Goal: Task Accomplishment & Management: Use online tool/utility

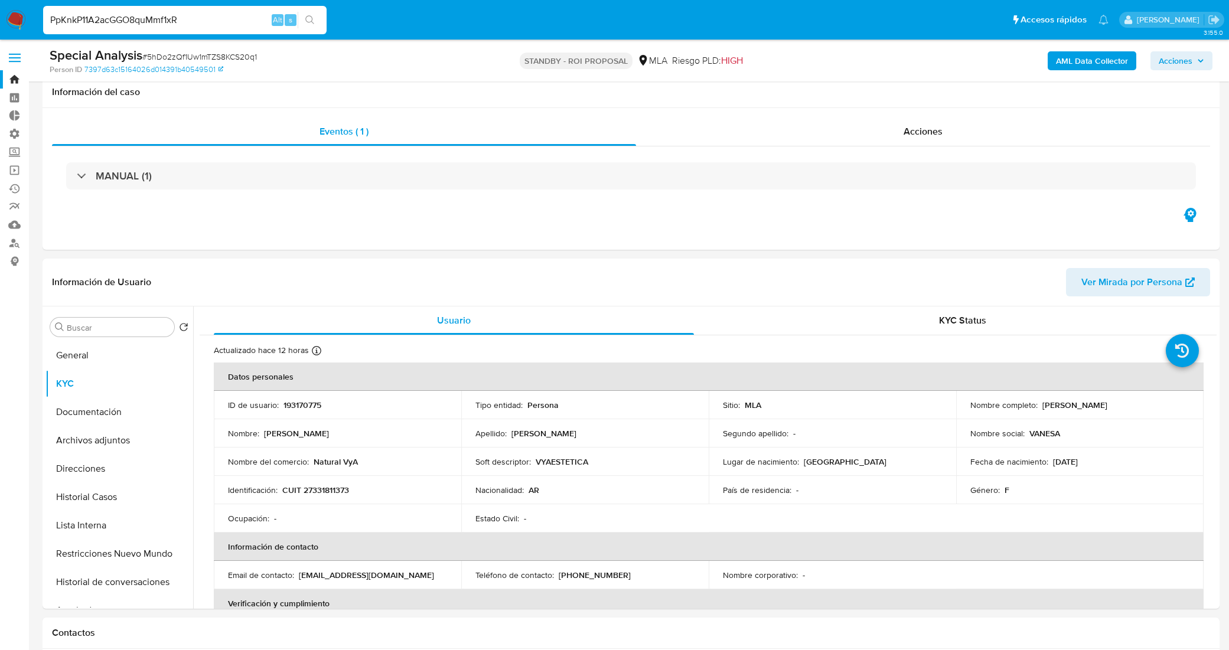
select select "10"
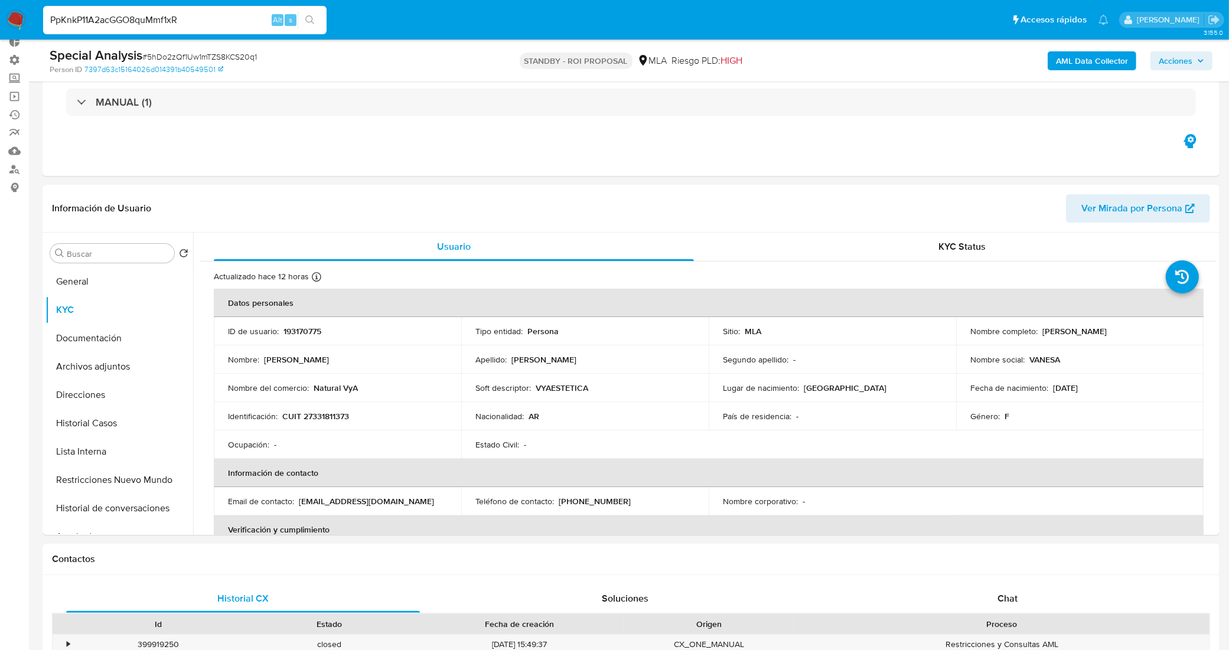
scroll to position [148, 0]
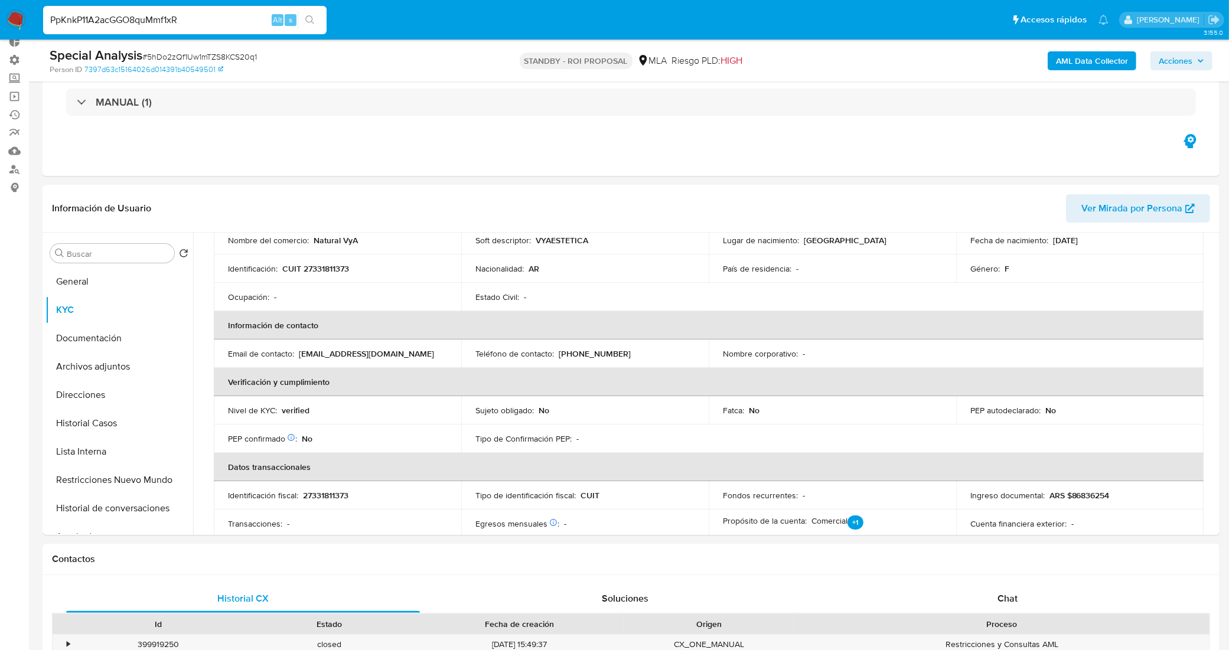
type input "PpKnkP11A2acGGO8quMmf1xR"
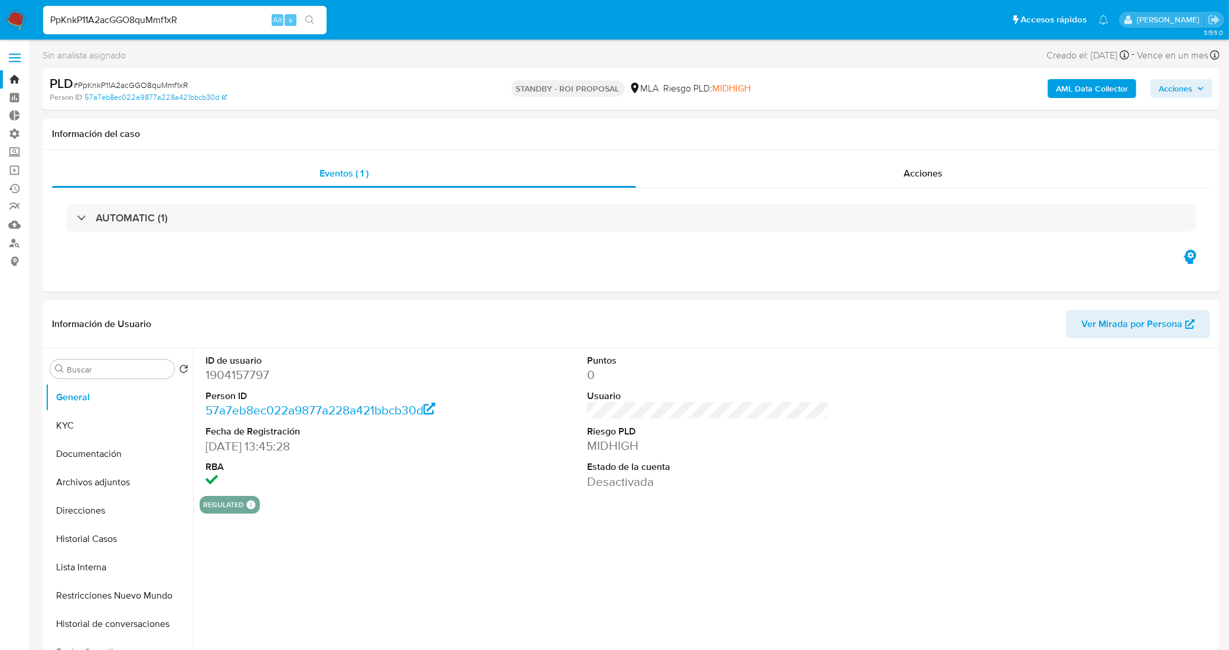
select select "10"
click at [137, 539] on button "Historial Casos" at bounding box center [114, 539] width 138 height 28
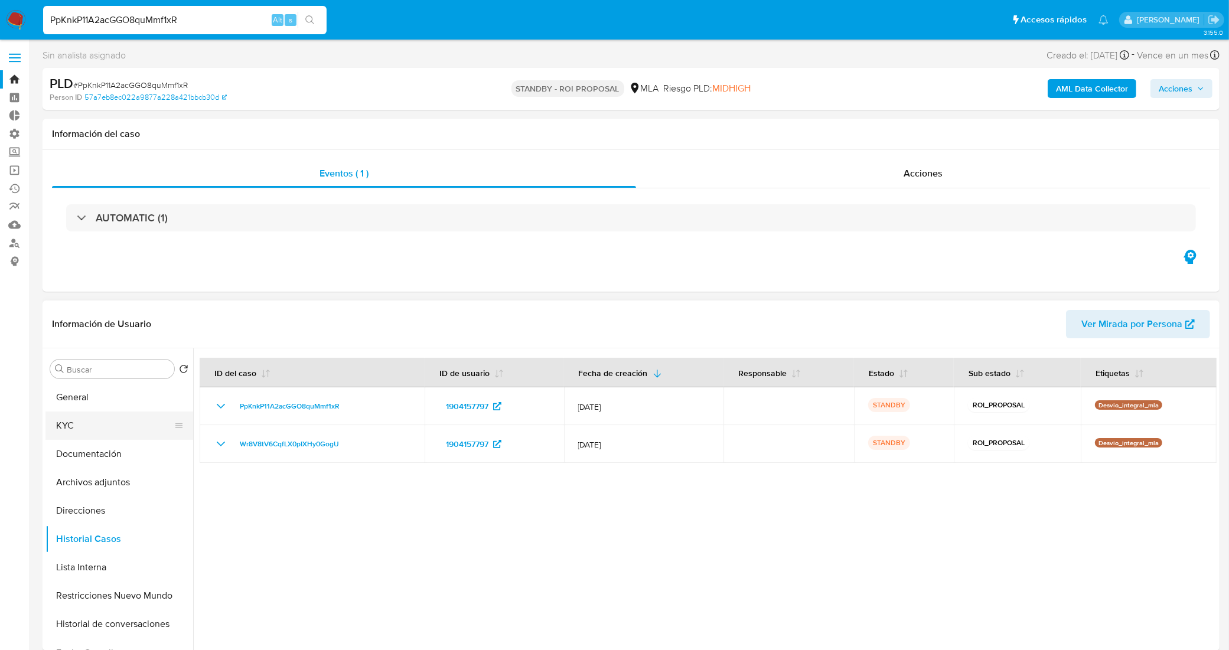
click at [102, 426] on button "KYC" at bounding box center [114, 426] width 138 height 28
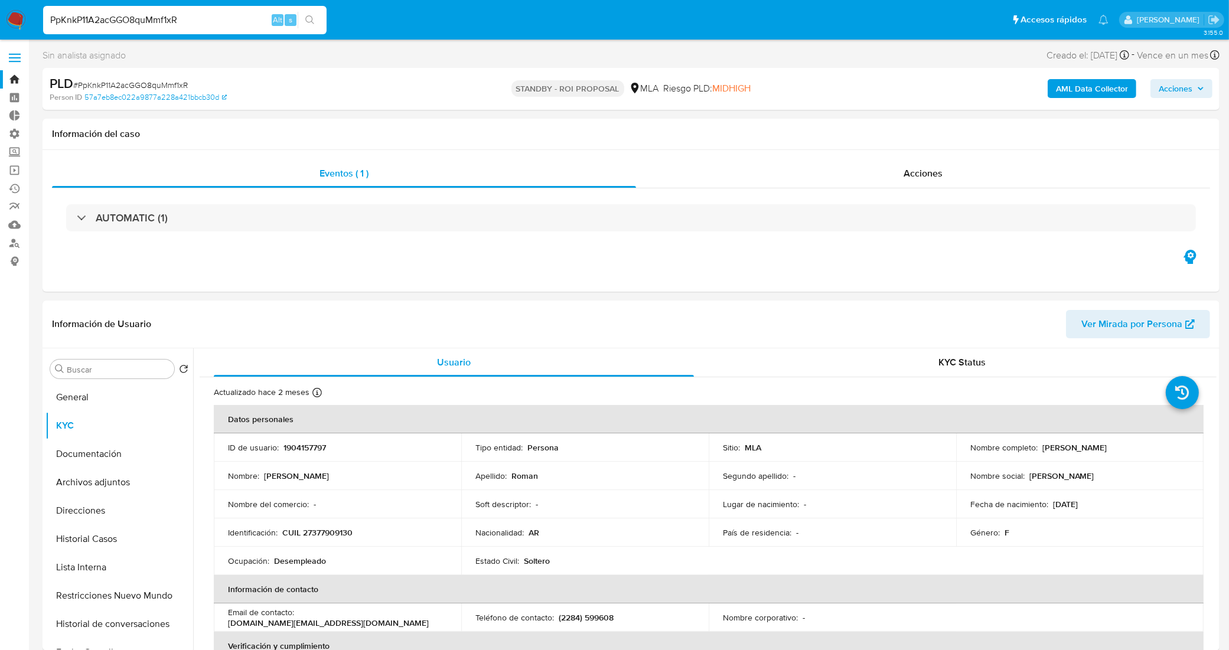
drag, startPoint x: 186, startPoint y: 19, endPoint x: 0, endPoint y: 3, distance: 186.7
click at [0, 3] on nav "Pausado Ver notificaciones PpKnkP11A2acGGO8quMmf1xR Alt s Accesos rápidos Presi…" at bounding box center [614, 20] width 1229 height 40
paste input "20341627231"
drag, startPoint x: 145, startPoint y: 15, endPoint x: 0, endPoint y: 32, distance: 145.7
click at [0, 32] on nav "Pausado Ver notificaciones 20341627231 Alt s Accesos rápidos Presiona las sigui…" at bounding box center [614, 20] width 1229 height 40
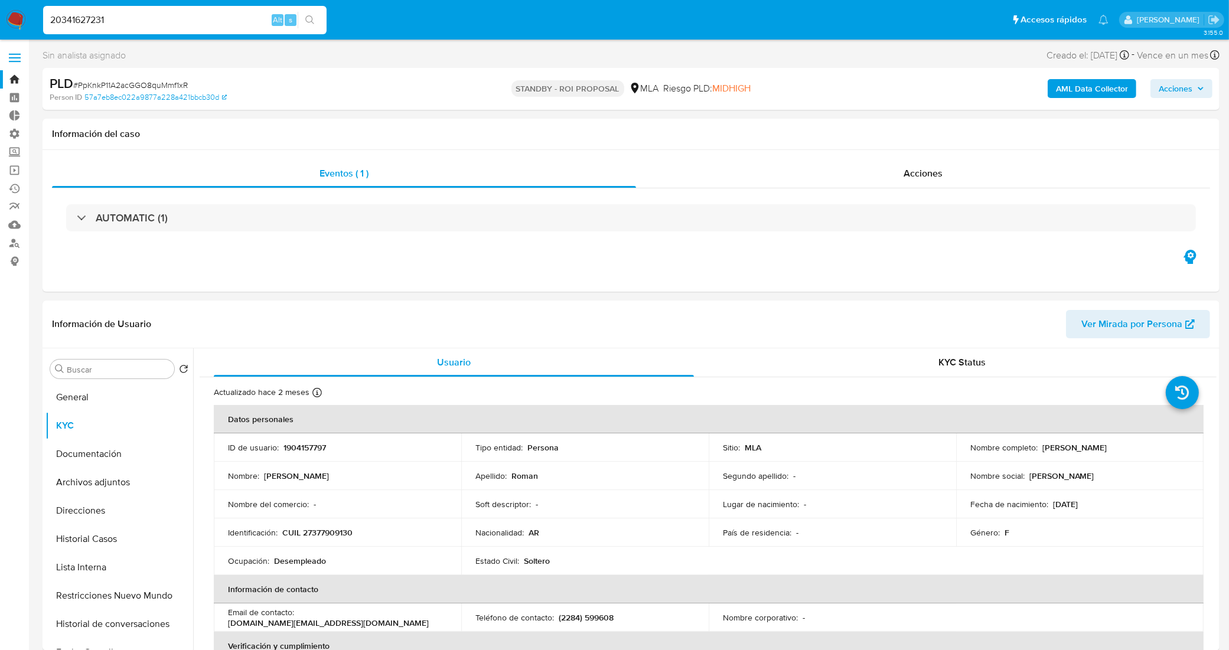
paste input "a9pFdD52aBNd65Mj2dKspBWQ"
type input "a9pFdD52aBNd65Mj2dKspBWQ"
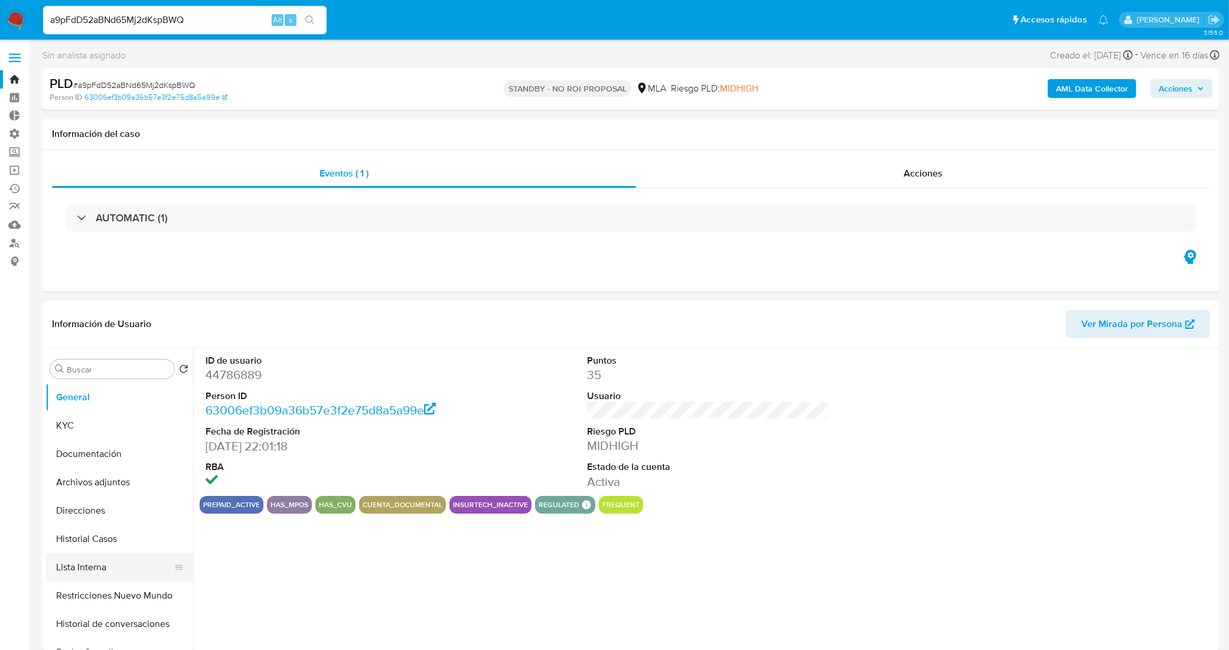
select select "10"
click at [132, 536] on button "Historial Casos" at bounding box center [114, 539] width 138 height 28
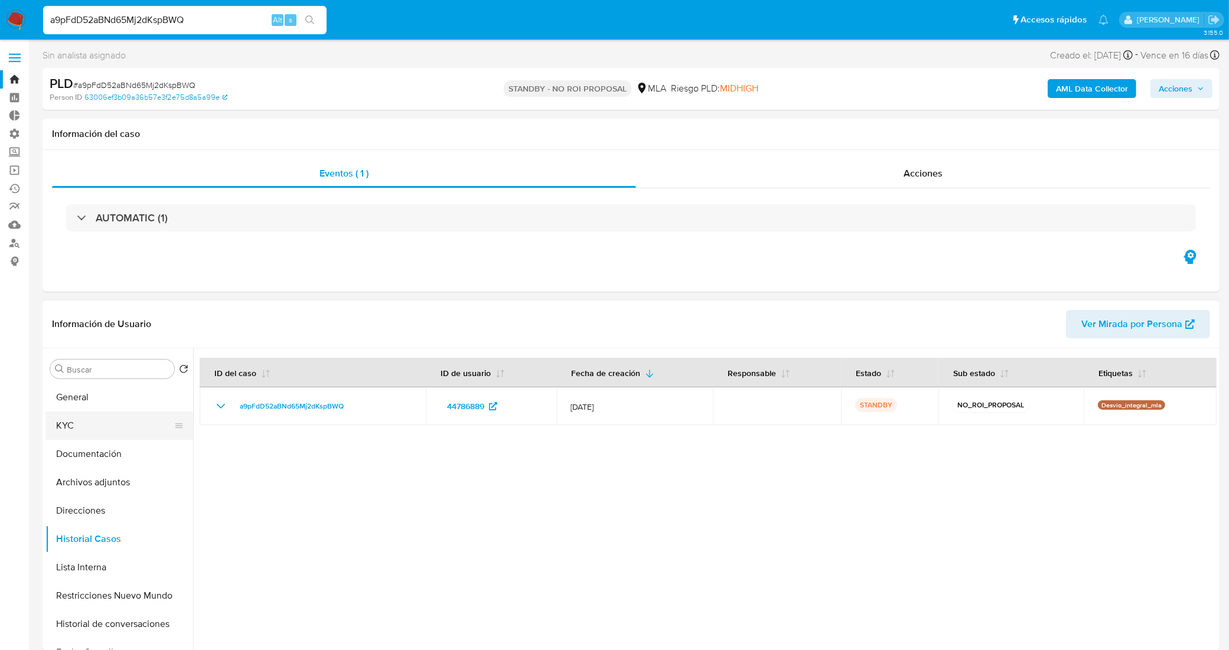
click at [99, 423] on button "KYC" at bounding box center [114, 426] width 138 height 28
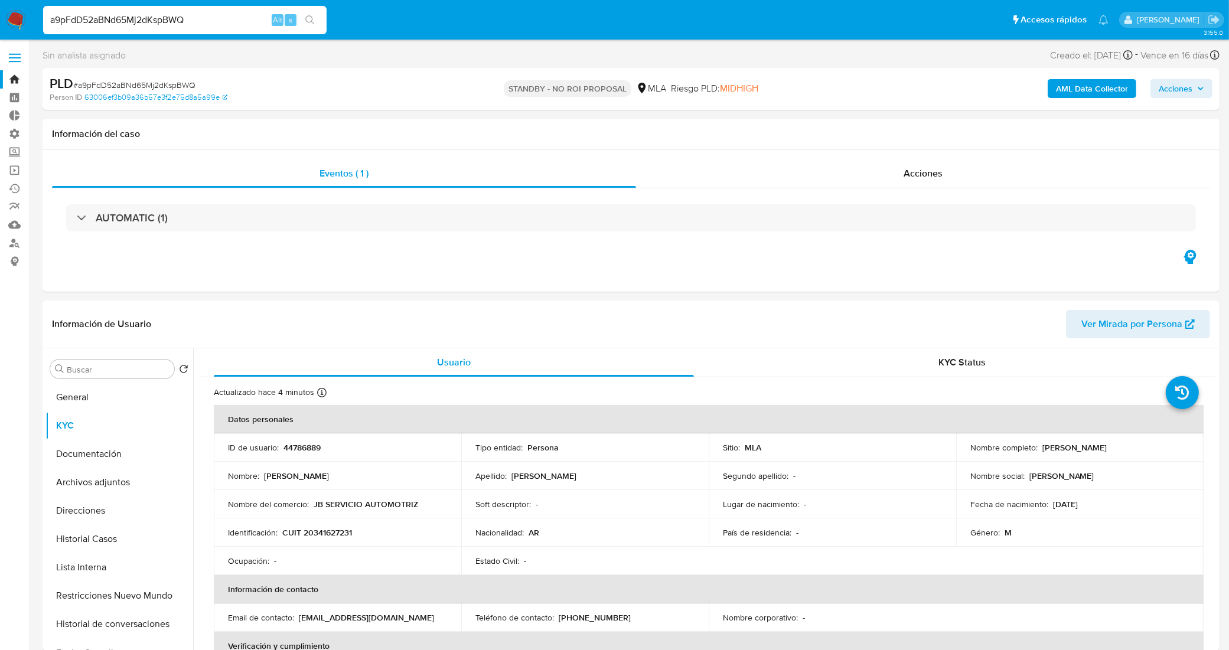
click at [15, 81] on link "Bandeja" at bounding box center [70, 79] width 141 height 18
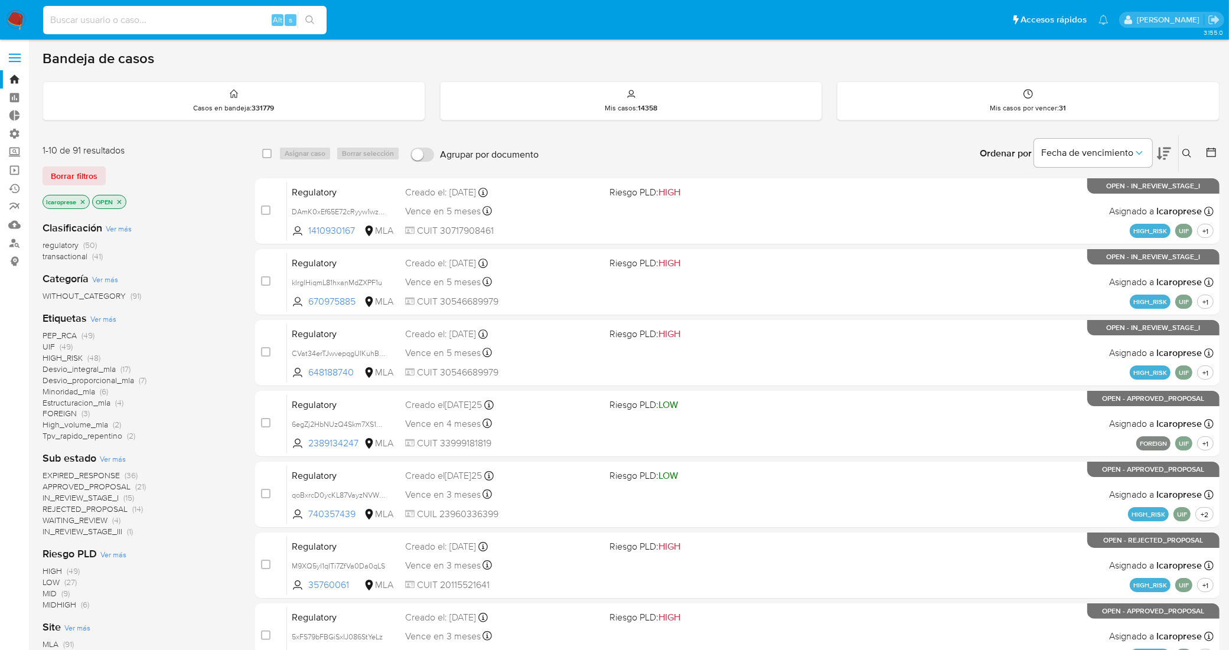
click at [200, 27] on input at bounding box center [184, 19] width 283 height 15
paste input "3T6i6IqfiJKcot3fUIB23SwP"
type input "3T6i6IqfiJKcot3fUIB23SwP"
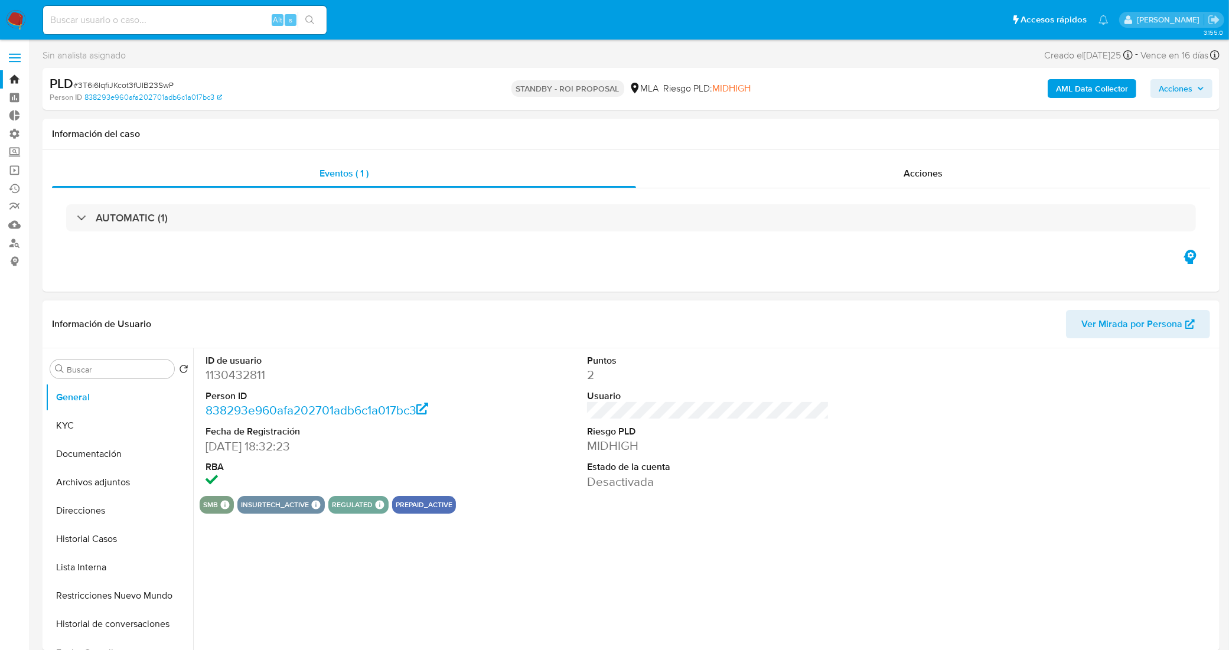
select select "10"
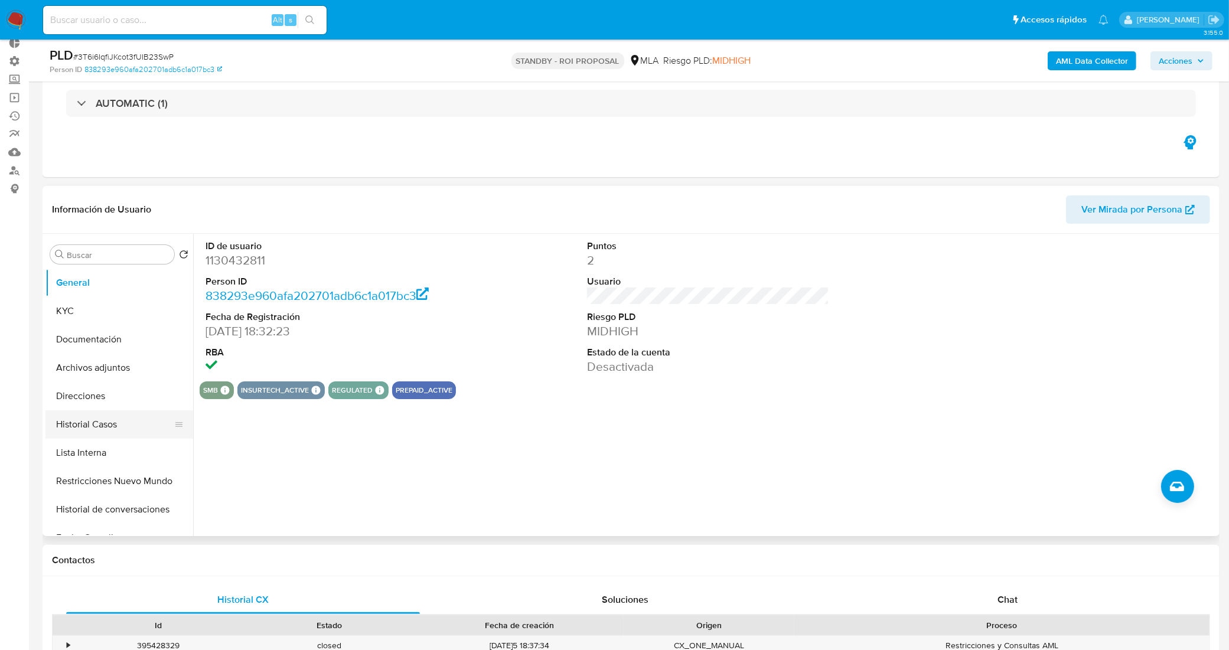
scroll to position [74, 0]
click at [92, 417] on button "Historial Casos" at bounding box center [114, 423] width 138 height 28
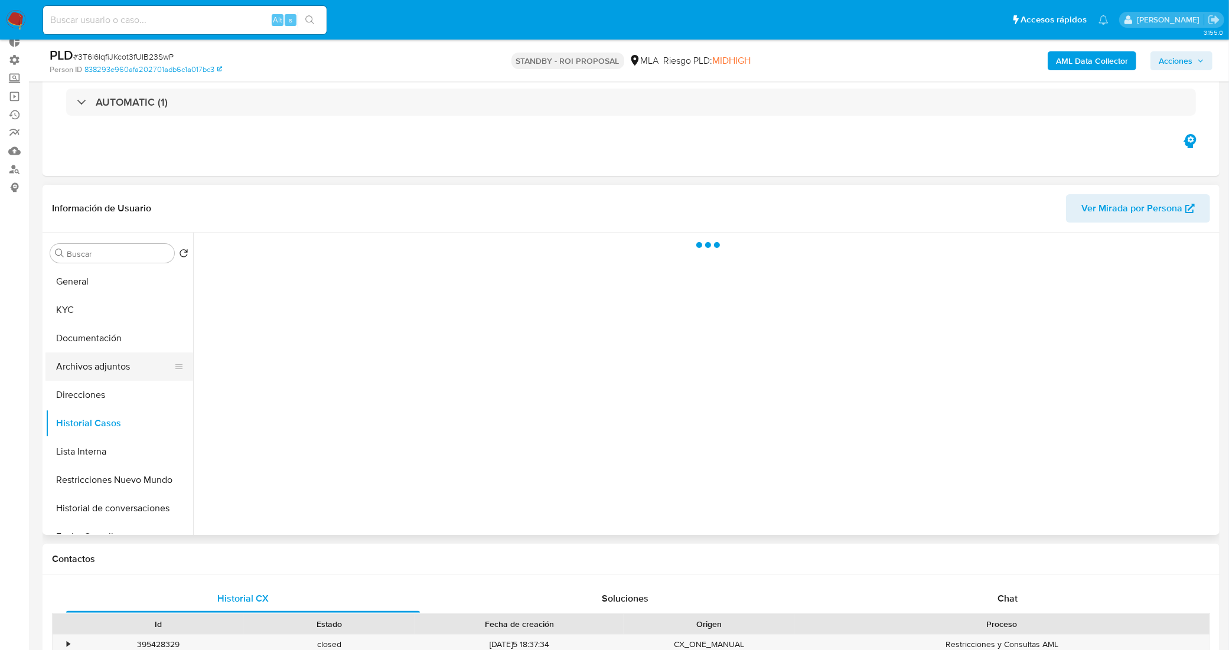
click at [109, 355] on button "Archivos adjuntos" at bounding box center [114, 367] width 138 height 28
click at [122, 415] on button "Historial Casos" at bounding box center [114, 423] width 138 height 28
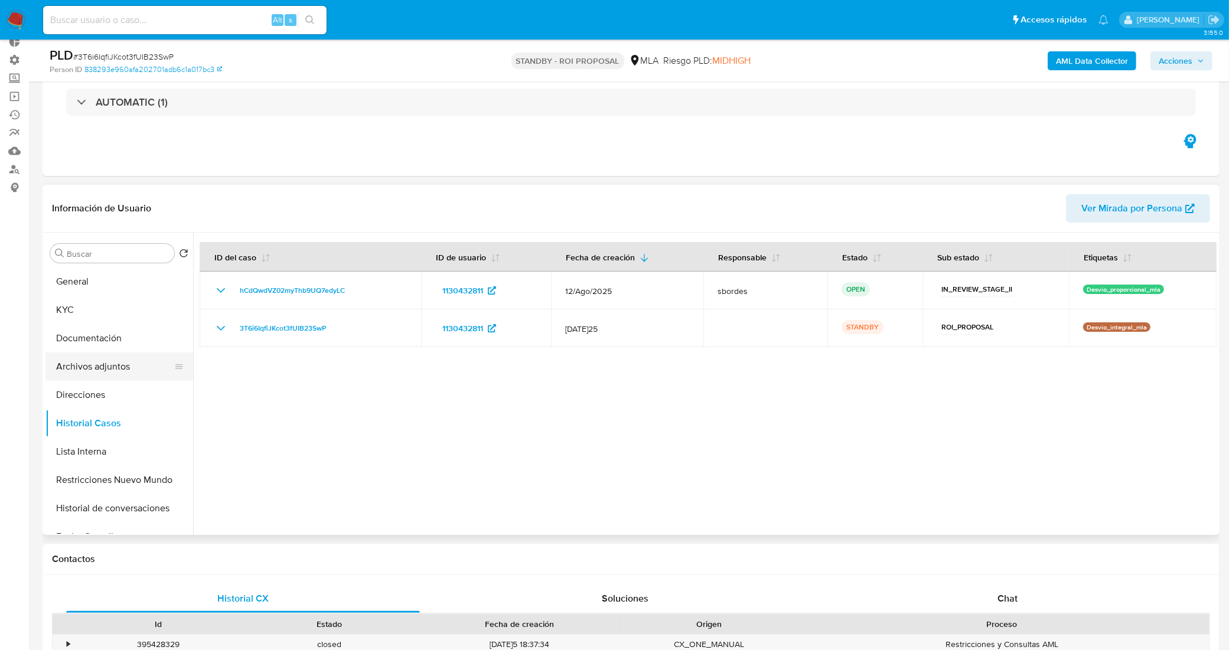
click at [81, 353] on button "Archivos adjuntos" at bounding box center [114, 367] width 138 height 28
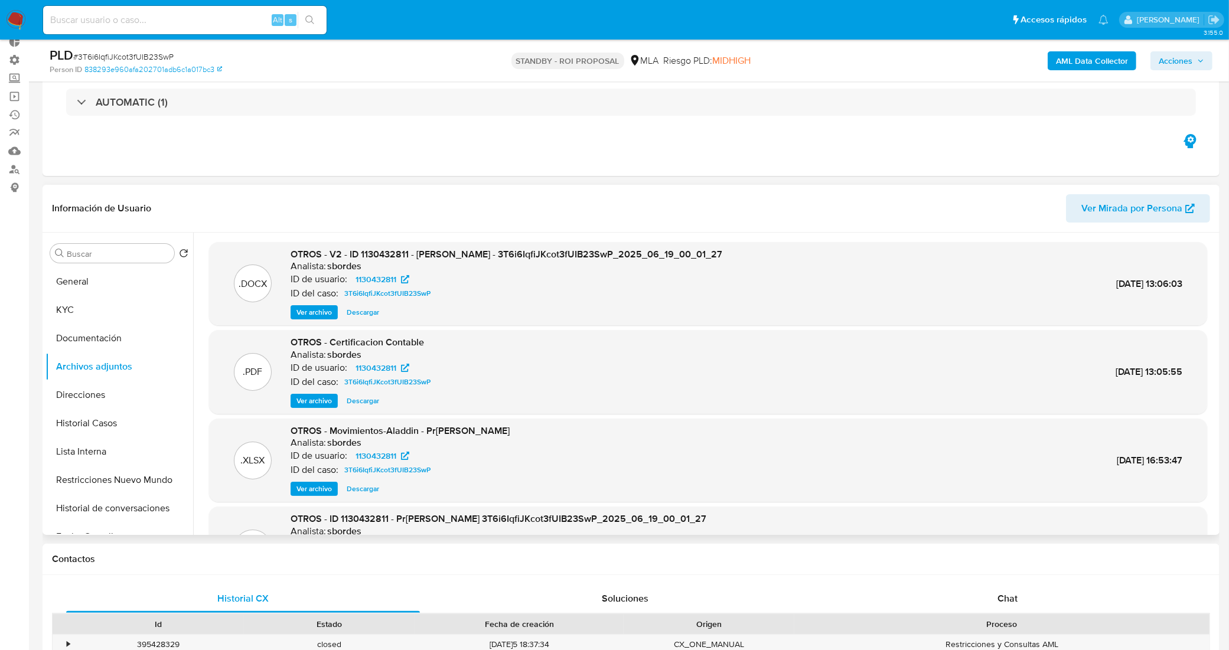
click at [351, 311] on span "Descargar" at bounding box center [363, 312] width 32 height 12
click at [99, 281] on button "General" at bounding box center [114, 281] width 138 height 28
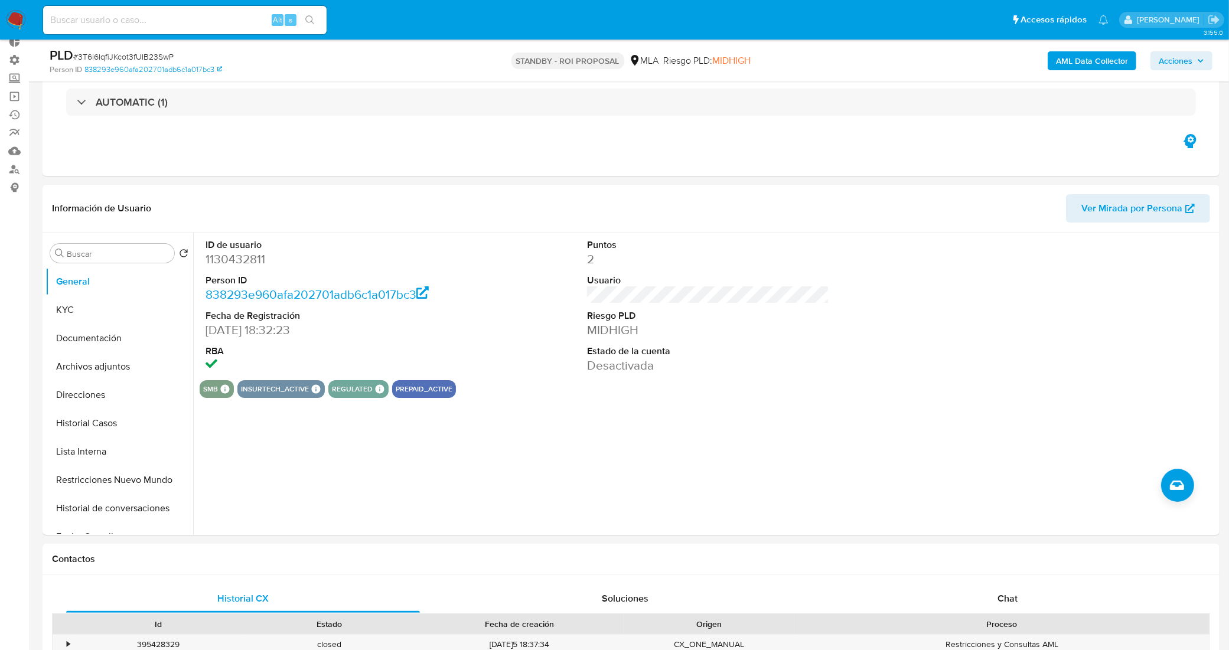
click at [159, 22] on input at bounding box center [184, 19] width 283 height 15
paste input "jPhreFDpv9ZksqIDkHh38mBZ"
type input "jPhreFDpv9ZksqIDkHh38mBZ"
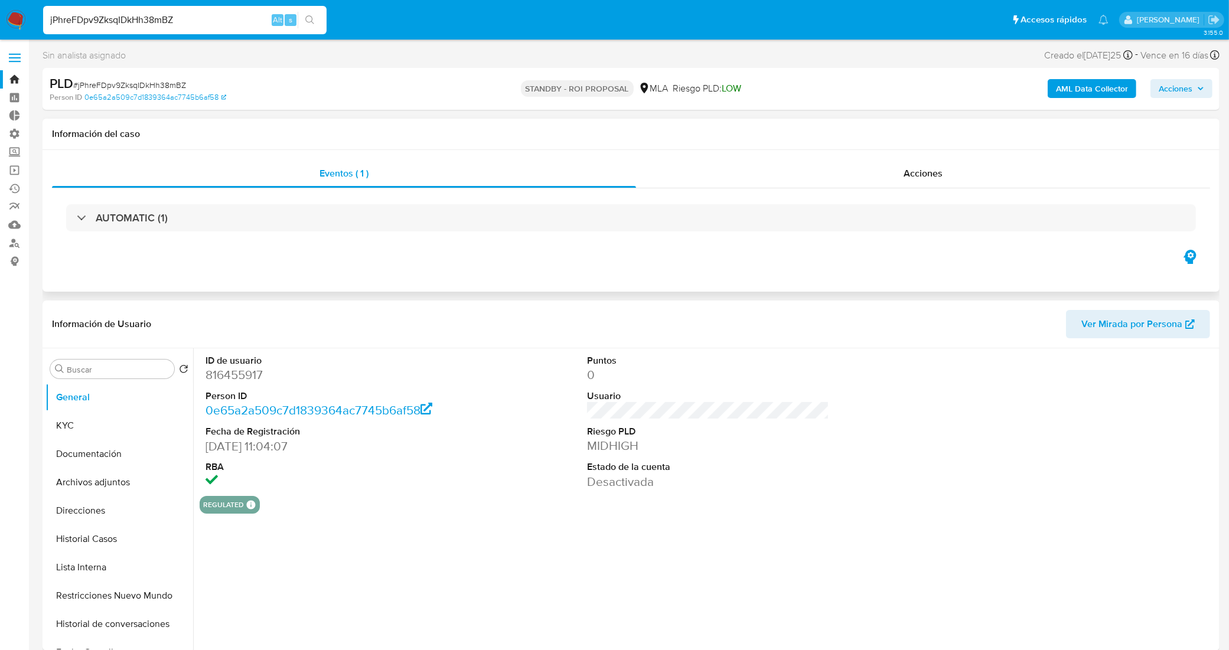
select select "10"
click at [90, 547] on button "Historial Casos" at bounding box center [114, 539] width 138 height 28
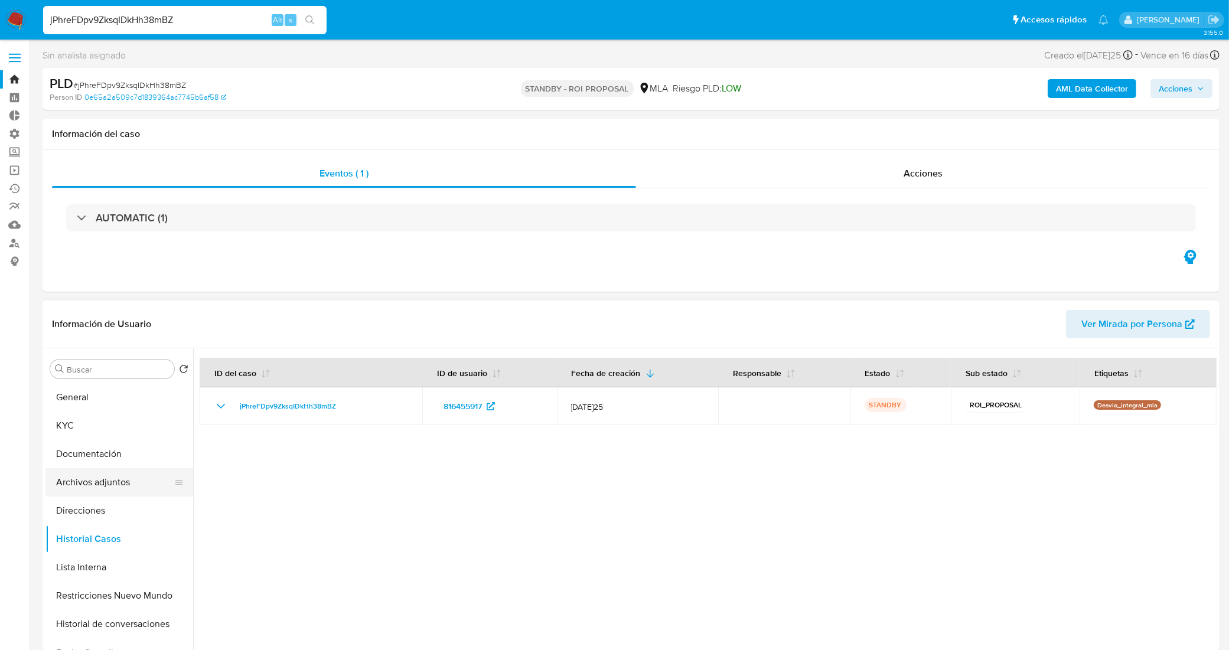
click at [128, 477] on button "Archivos adjuntos" at bounding box center [114, 482] width 138 height 28
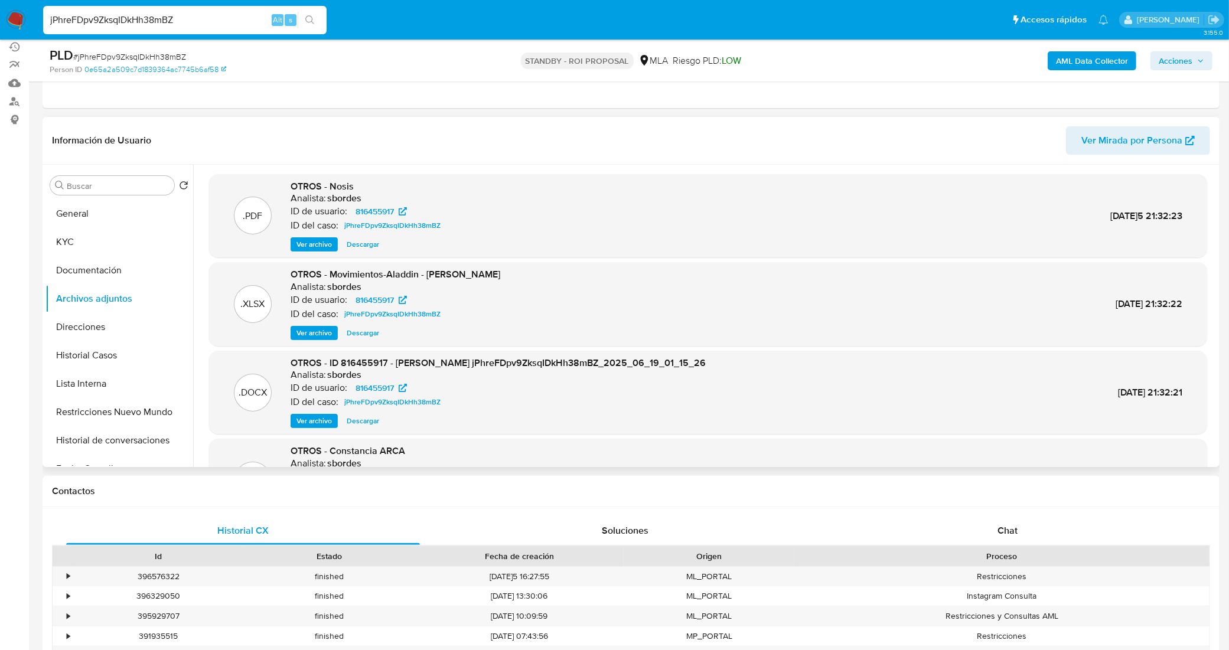
scroll to position [148, 0]
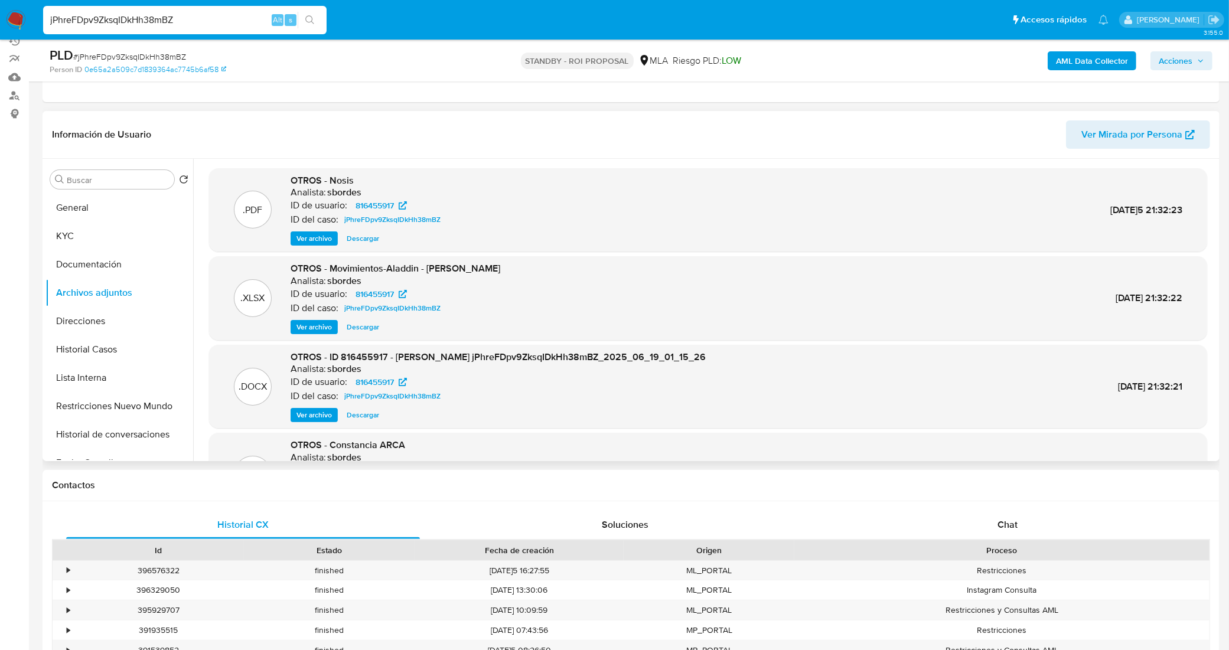
click at [373, 419] on span "Descargar" at bounding box center [363, 415] width 32 height 12
drag, startPoint x: 190, startPoint y: 16, endPoint x: 0, endPoint y: 34, distance: 191.0
click at [0, 34] on nav "Pausado Ver notificaciones jPhreFDpv9ZksqIDkHh38mBZ Alt s Accesos rápidos Presi…" at bounding box center [614, 20] width 1229 height 40
paste input "xoRha2ufvkPdAo363qqwoTWR"
type input "xoRha2ufvkPdAo363qqwoTWR"
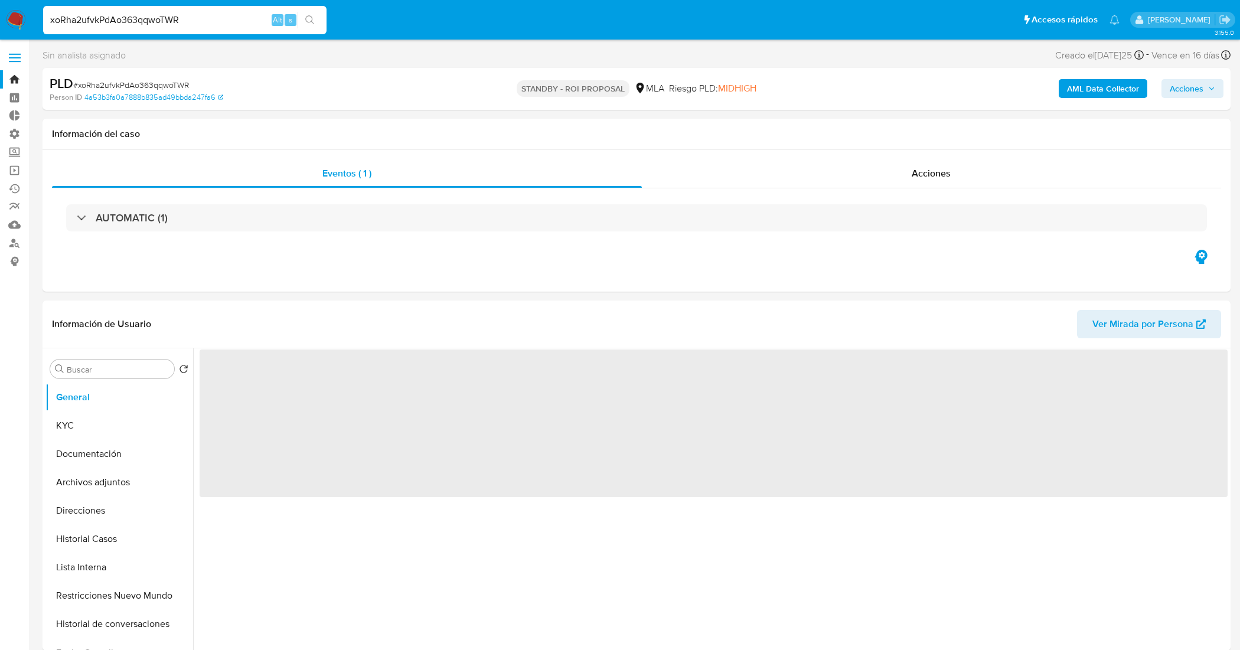
select select "10"
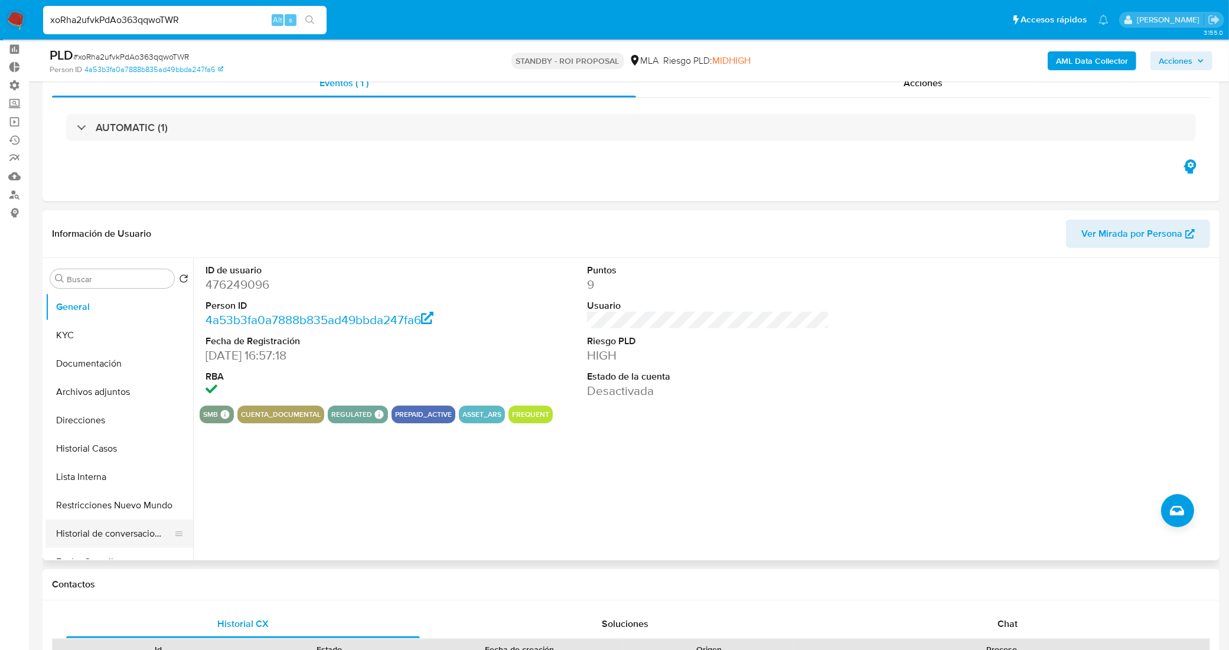
scroll to position [74, 0]
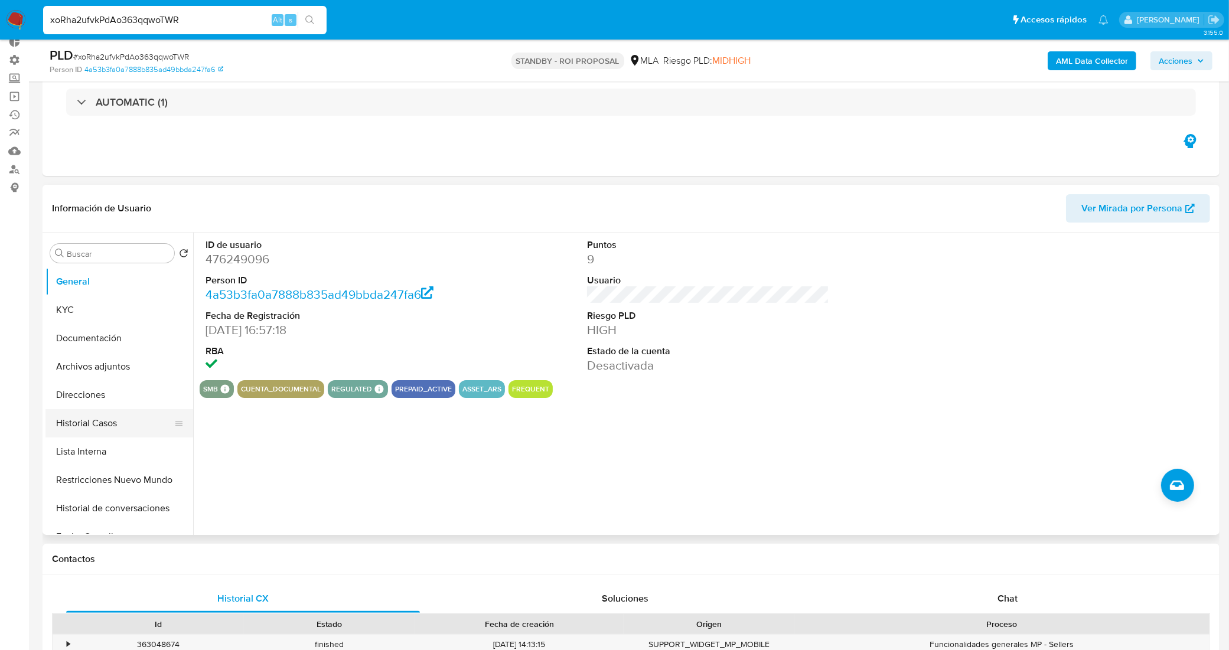
click at [119, 424] on button "Historial Casos" at bounding box center [114, 423] width 138 height 28
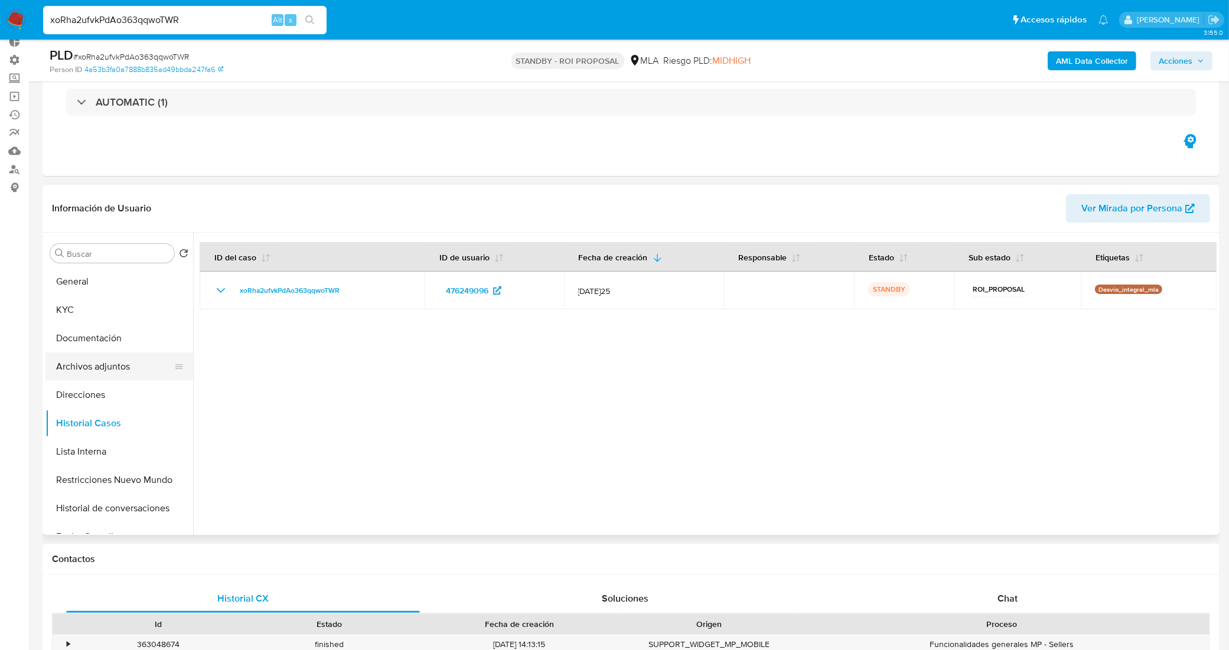
click at [131, 378] on button "Archivos adjuntos" at bounding box center [114, 367] width 138 height 28
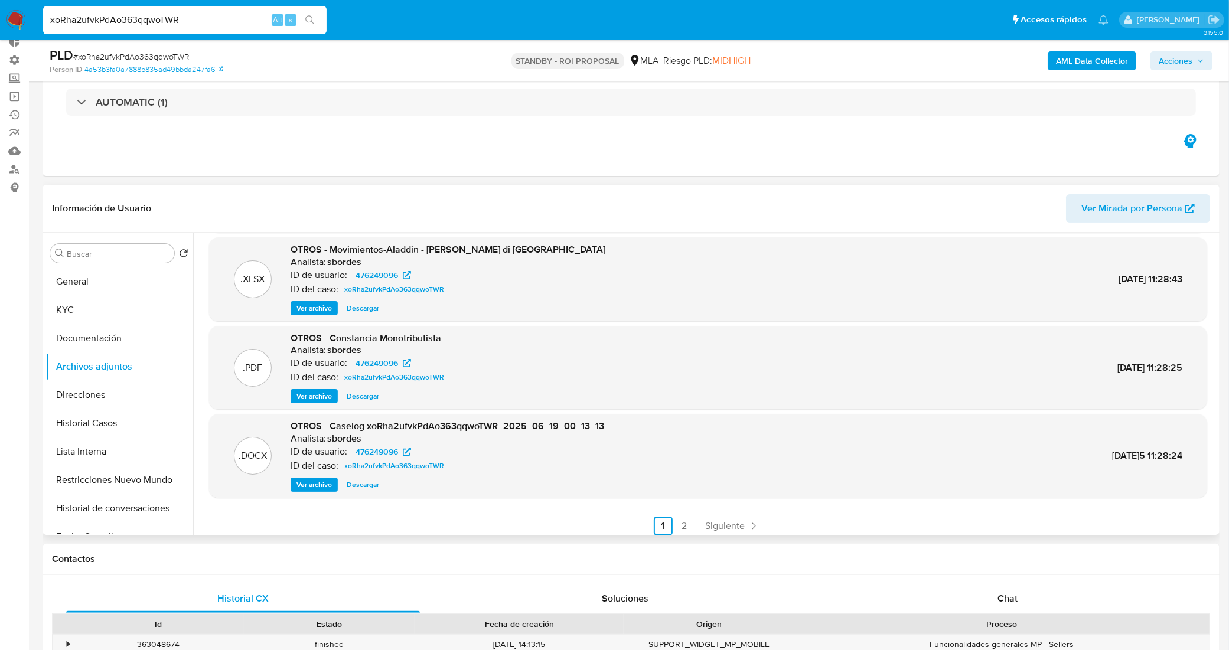
scroll to position [99, 0]
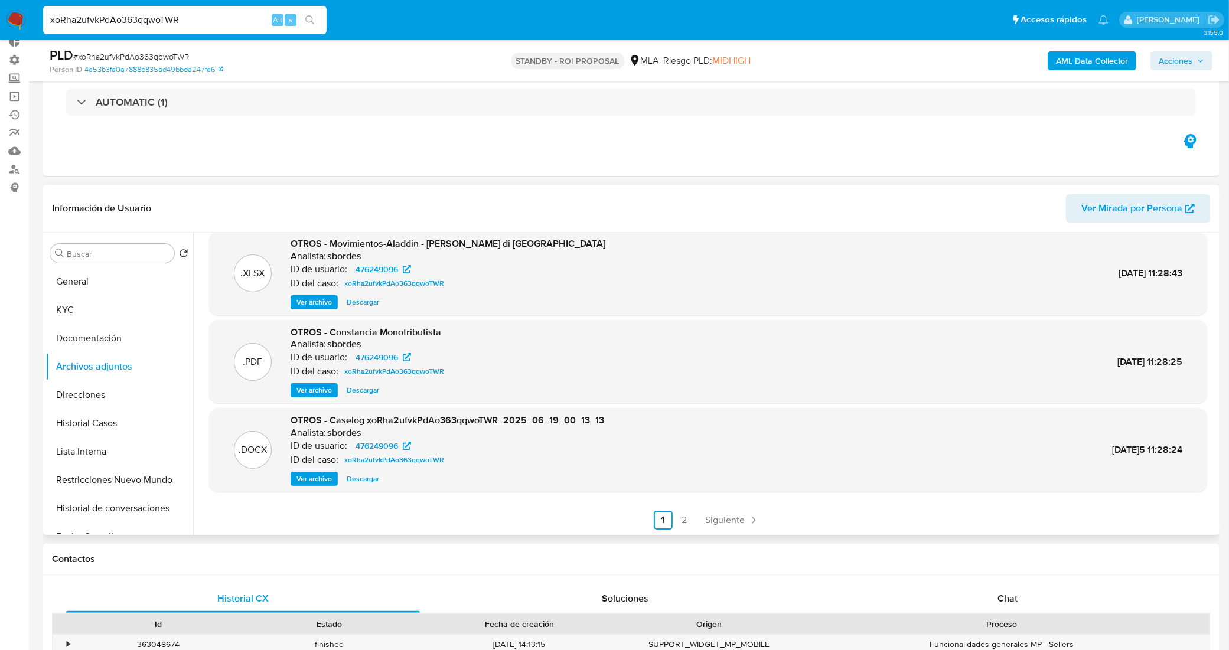
click at [363, 479] on span "Descargar" at bounding box center [363, 479] width 32 height 12
click at [122, 311] on button "KYC" at bounding box center [114, 310] width 138 height 28
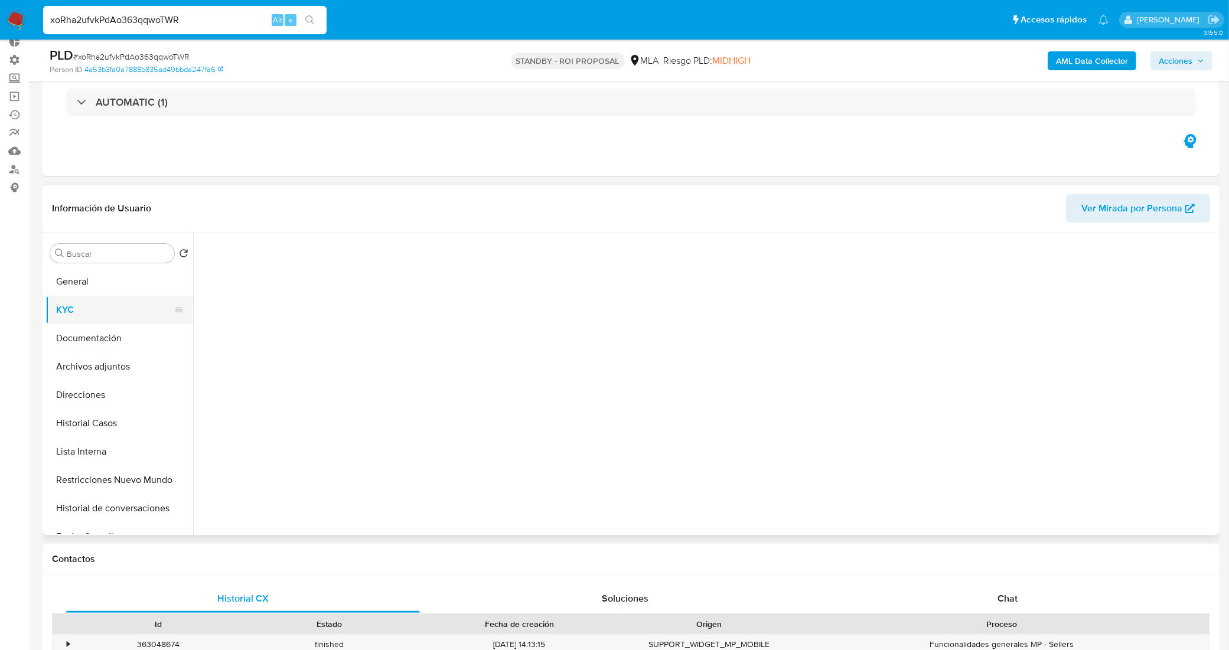
scroll to position [0, 0]
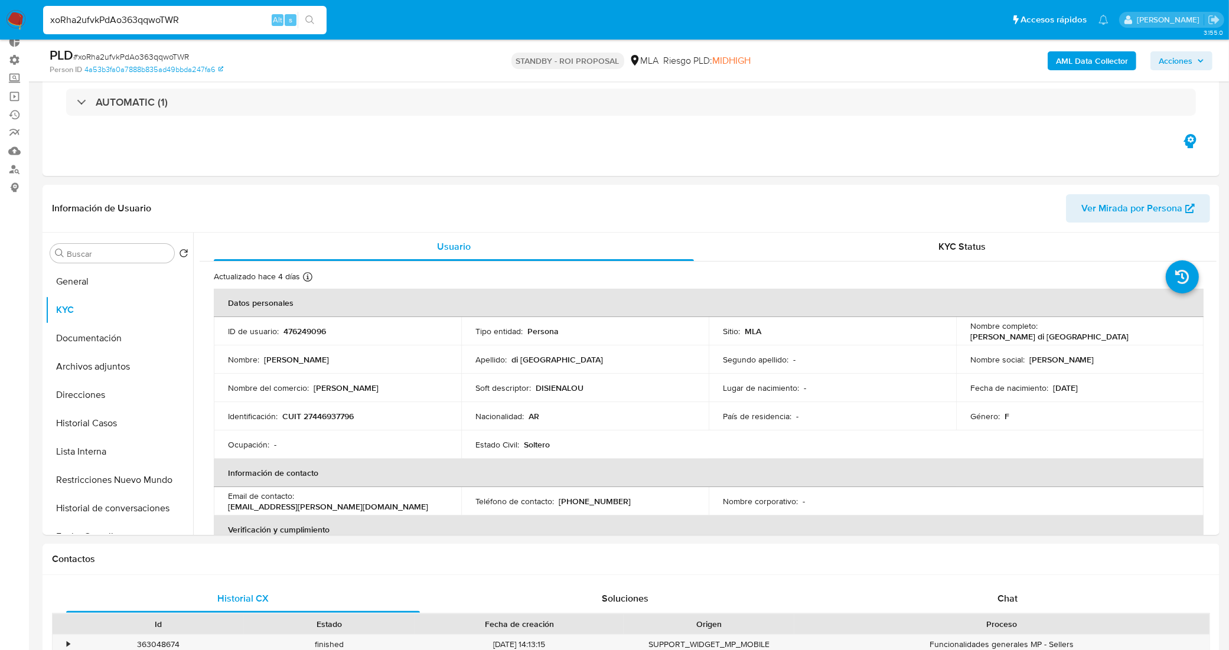
drag, startPoint x: 196, startPoint y: 21, endPoint x: 43, endPoint y: 7, distance: 154.2
click at [43, 7] on div "xoRha2ufvkPdAo363qqwoTWR Alt s" at bounding box center [184, 20] width 283 height 33
paste input "9QIIP1r5IATTHo7O8oAylN0f"
type input "9QIIP1r5IATTHo7O8oAylN0f."
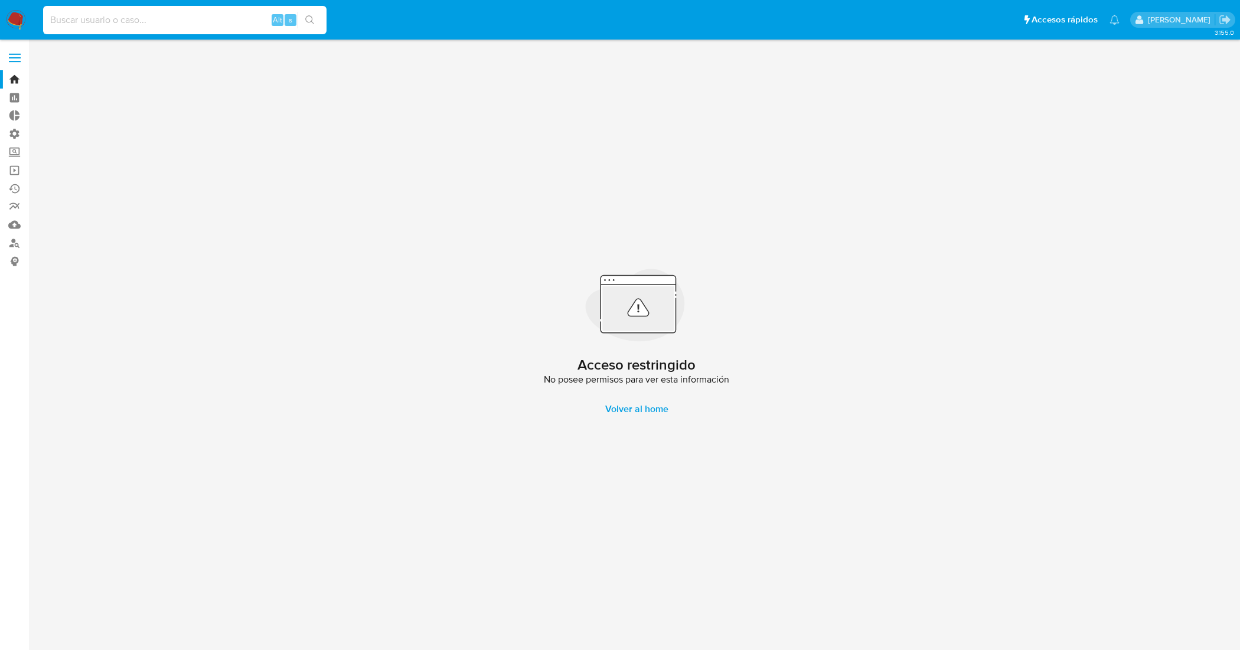
click at [187, 15] on input at bounding box center [184, 19] width 283 height 15
paste input "9QIIP1r5IATTHo7O8oAylN0f"
type input "9QIIP1r5IATTHo7O8oAylN0f"
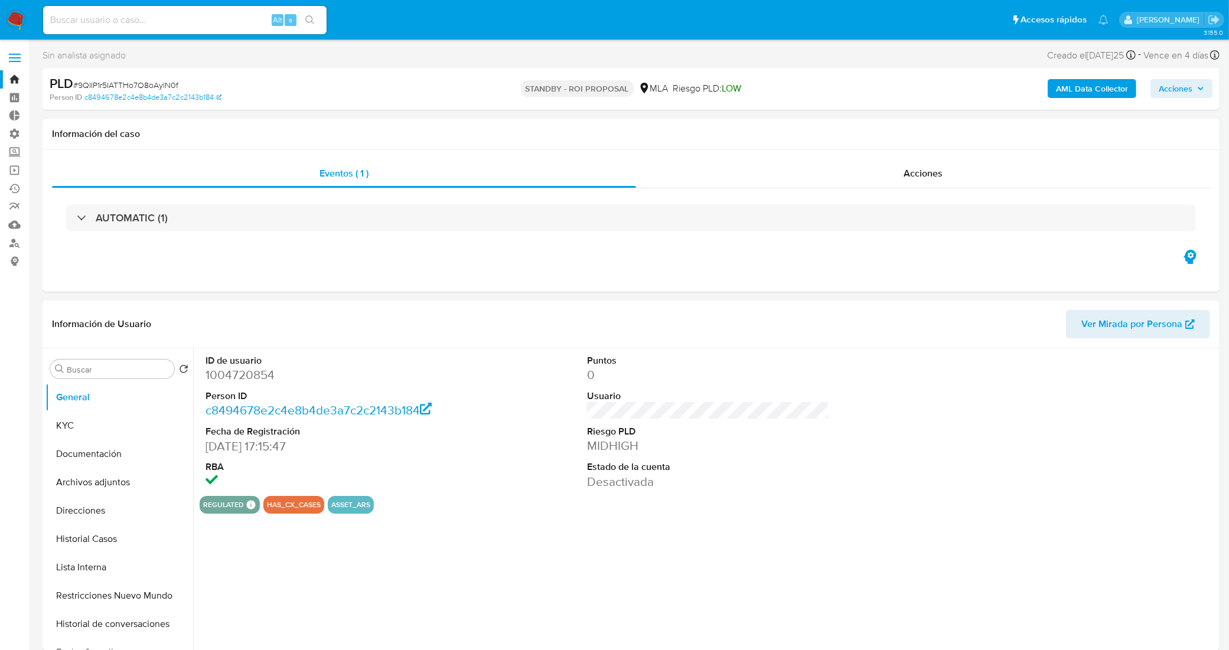
select select "10"
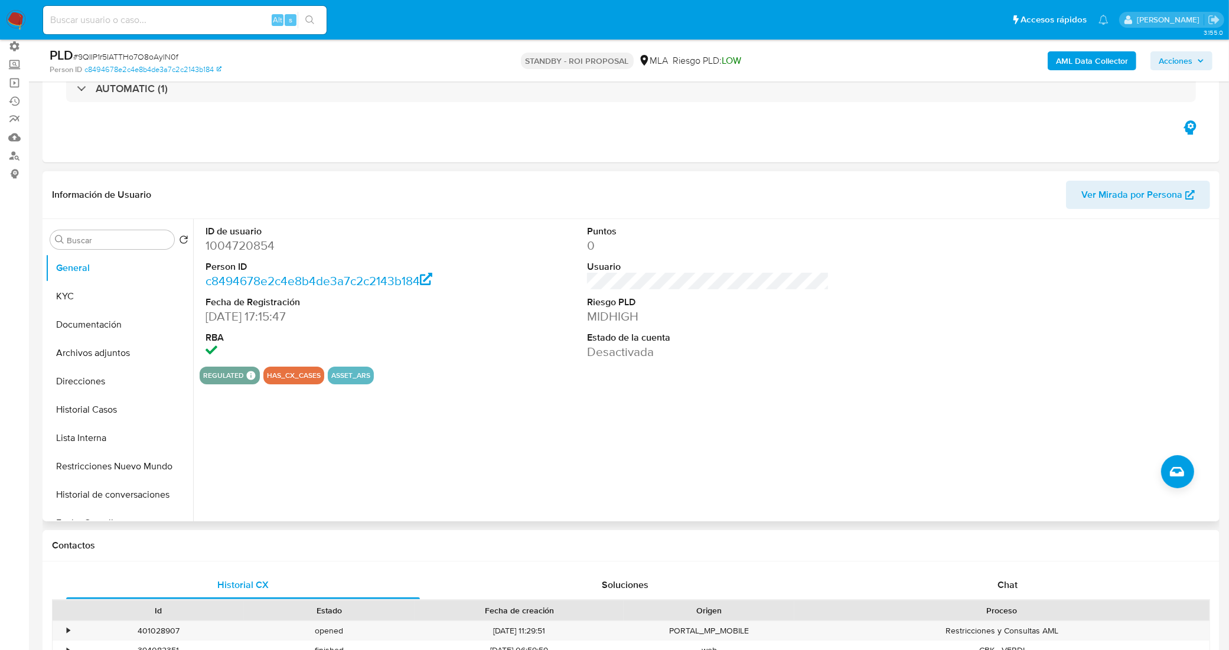
scroll to position [221, 0]
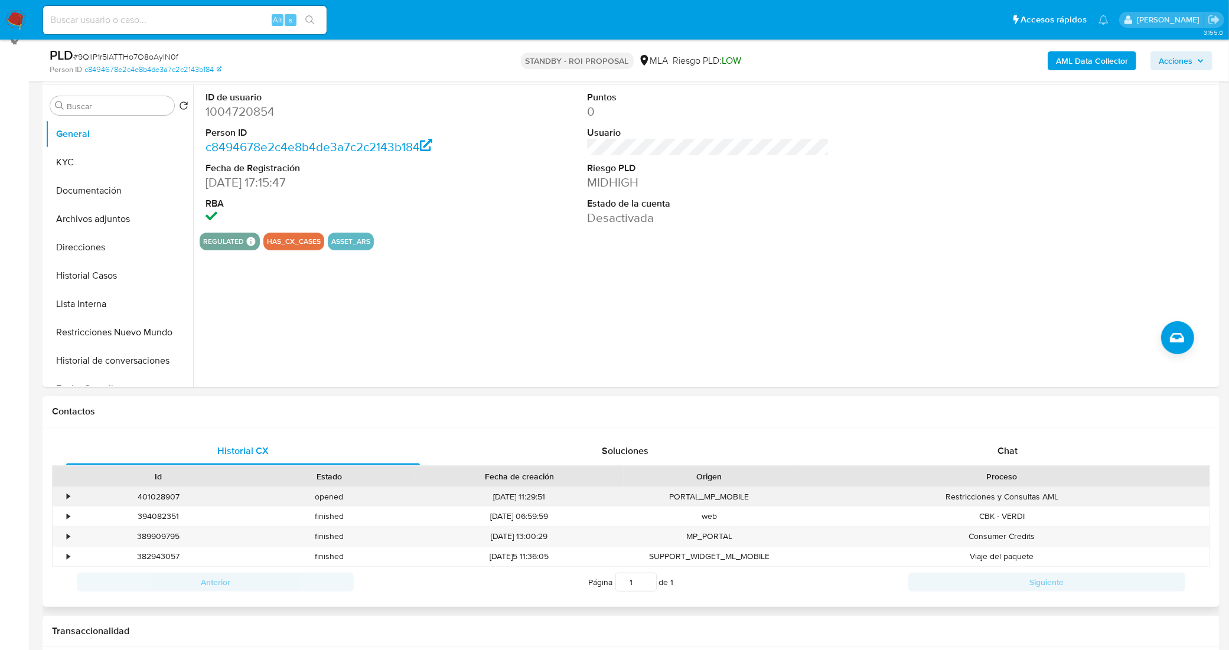
click at [175, 494] on div "401028907" at bounding box center [158, 496] width 171 height 19
copy div "401028907"
click at [232, 24] on input at bounding box center [184, 19] width 283 height 15
paste input "7Eh1tLclcHgg1Q8nEiwbBXL4"
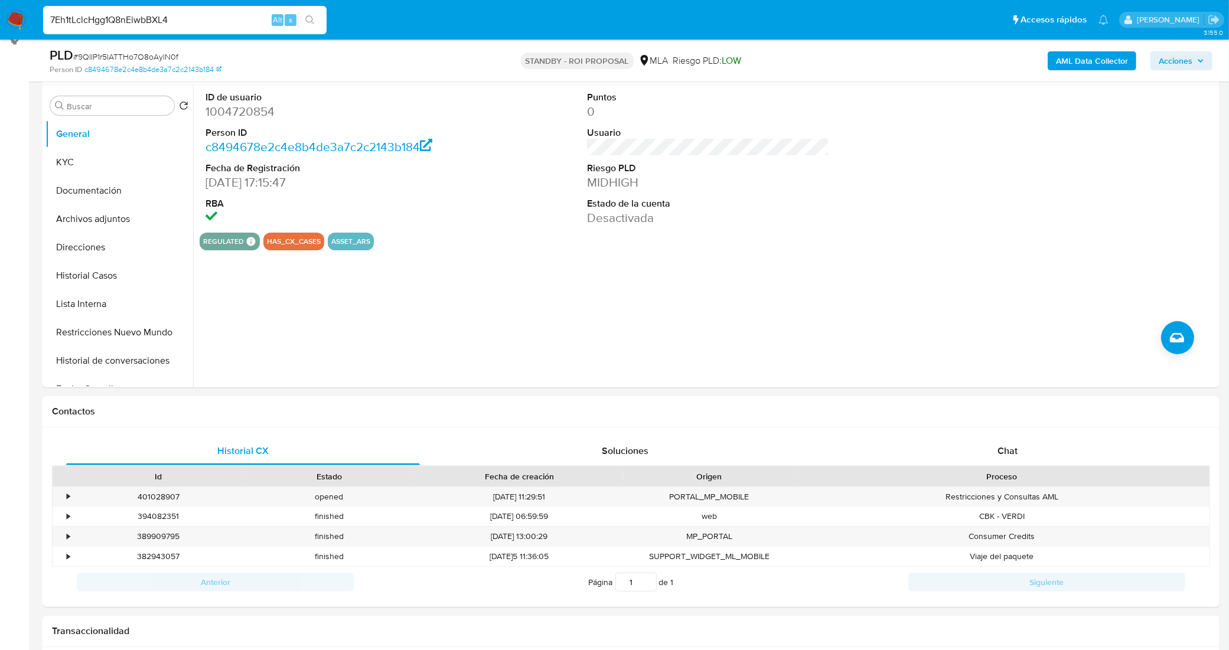
type input "7Eh1tLclcHgg1Q8nEiwbBXL4"
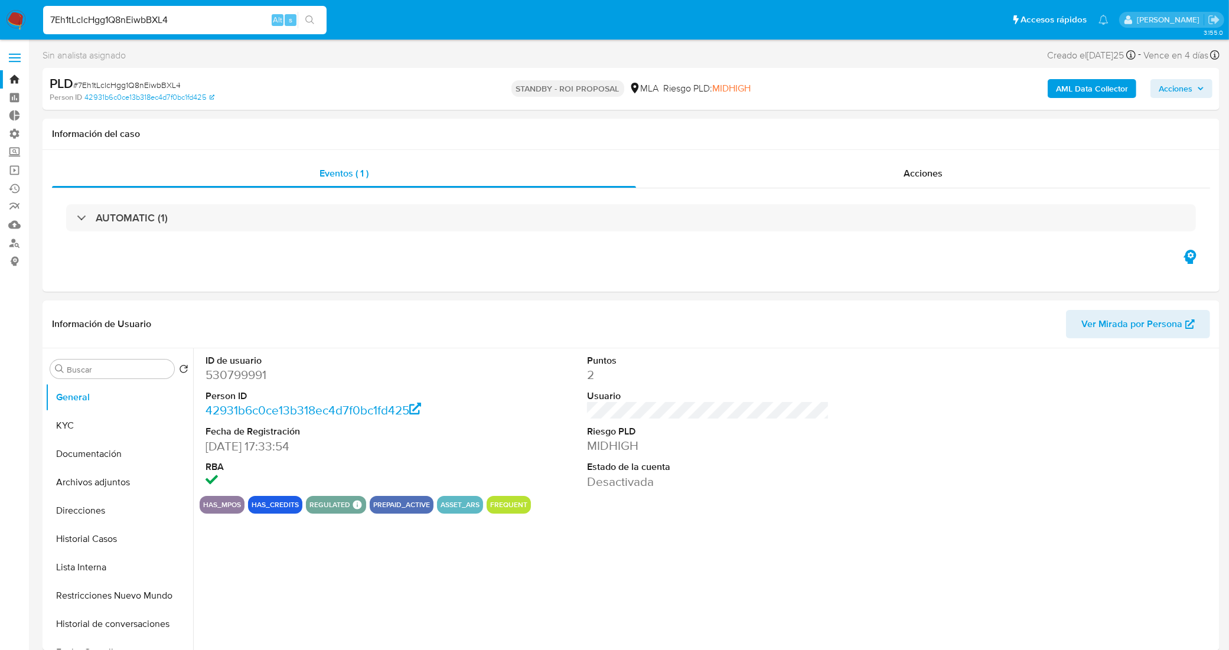
select select "10"
click at [115, 548] on button "Historial Casos" at bounding box center [114, 539] width 138 height 28
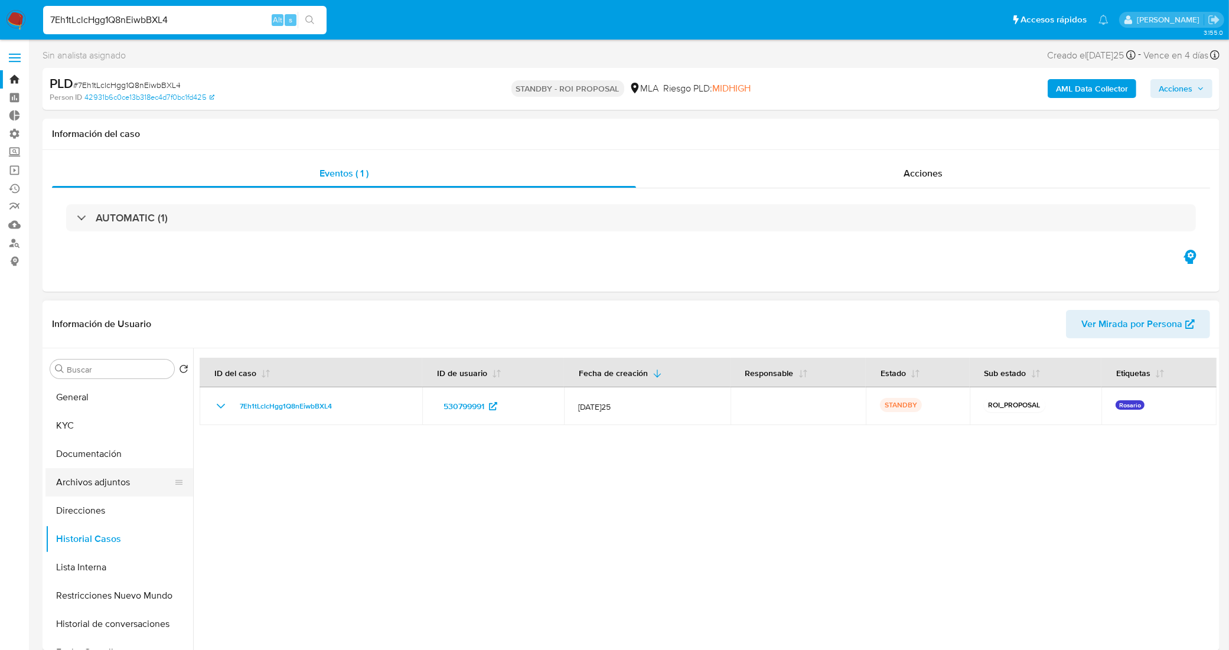
click at [135, 473] on button "Archivos adjuntos" at bounding box center [114, 482] width 138 height 28
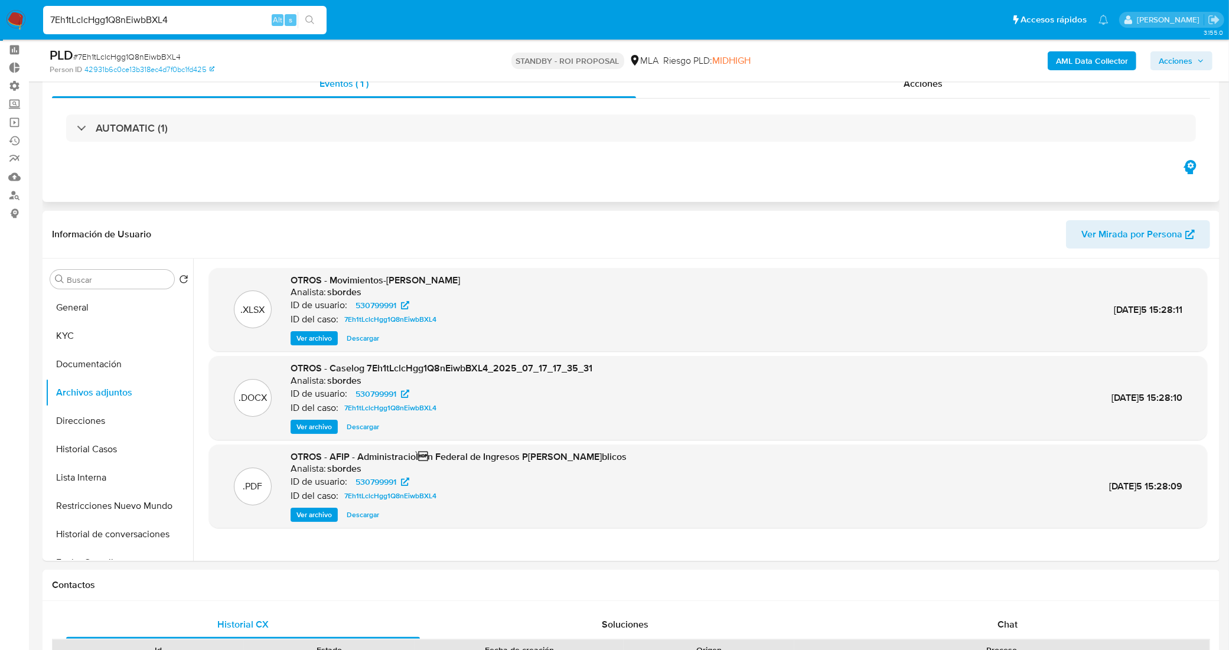
scroll to position [74, 0]
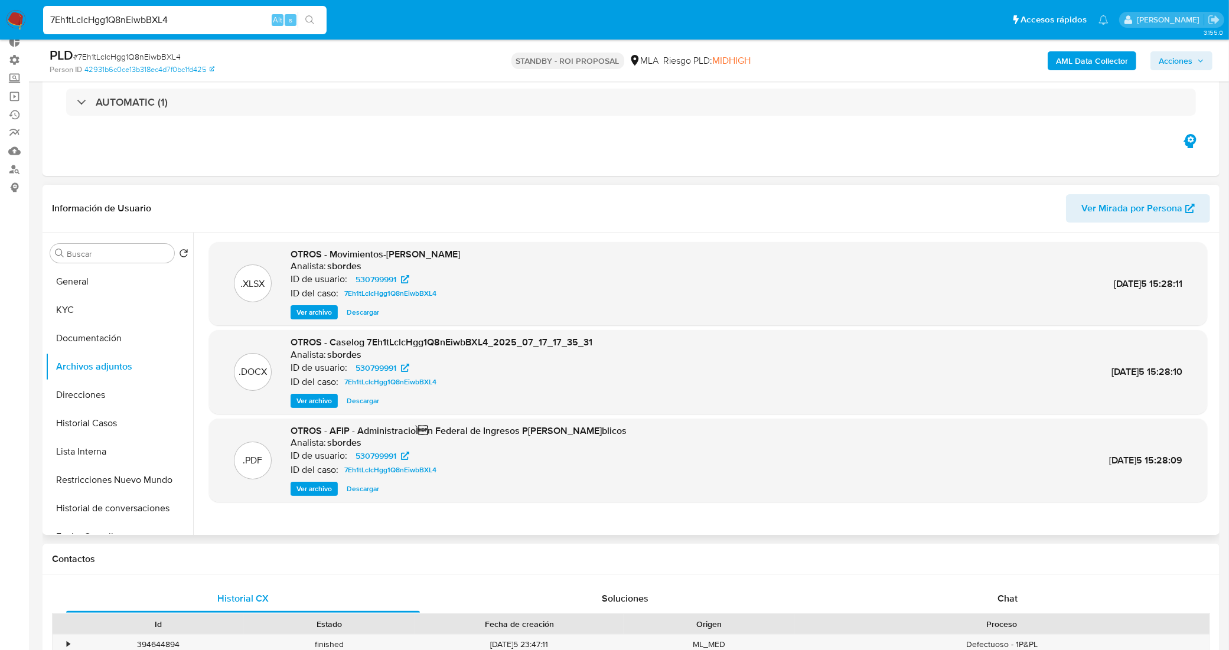
click at [359, 402] on span "Descargar" at bounding box center [363, 401] width 32 height 12
drag, startPoint x: 190, startPoint y: 13, endPoint x: 22, endPoint y: 25, distance: 168.1
click at [22, 25] on nav "Pausado Ver notificaciones 7Eh1tLclcHgg1Q8nEiwbBXL4 Alt s Accesos rápidos Presi…" at bounding box center [614, 20] width 1229 height 40
paste input "YZhvTU6cmvLNqiMJxuxDzwOv"
type input "YZhvTU6cmvLNqiMJxuxDzwOv"
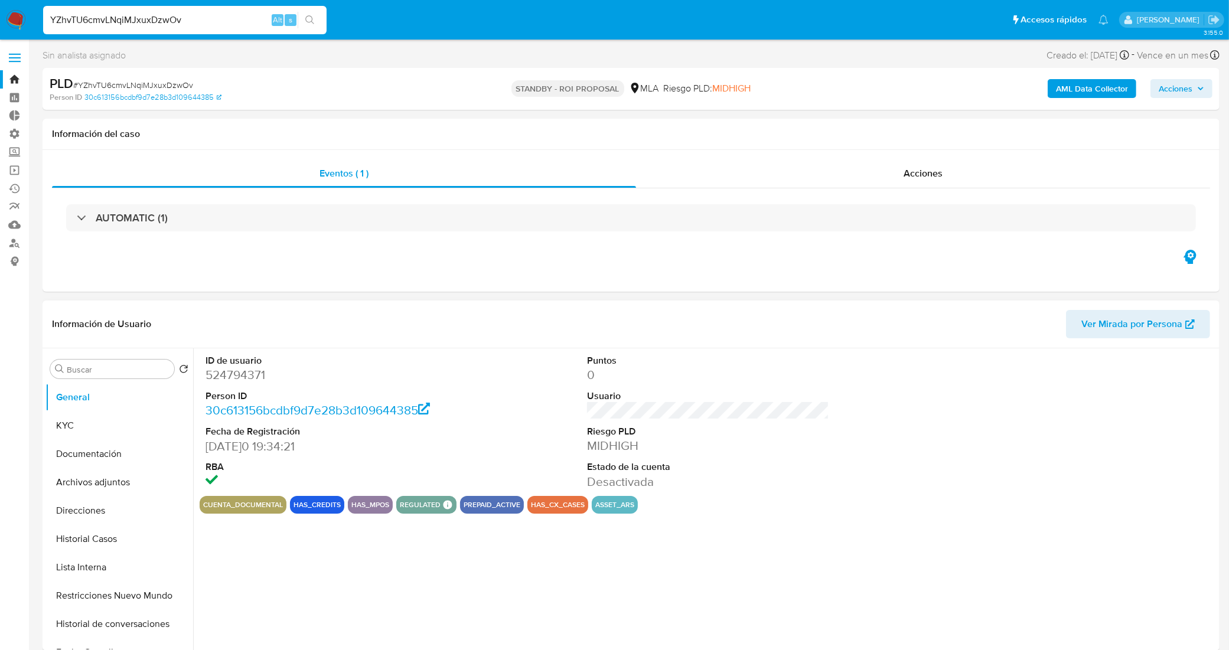
select select "10"
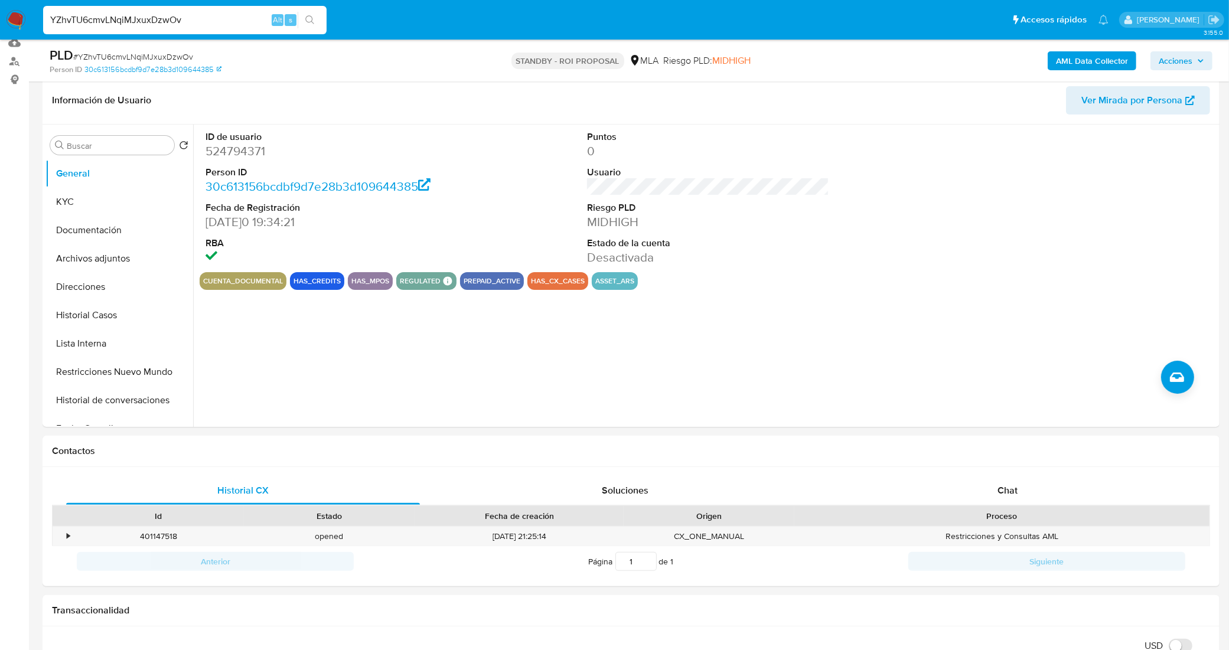
scroll to position [148, 0]
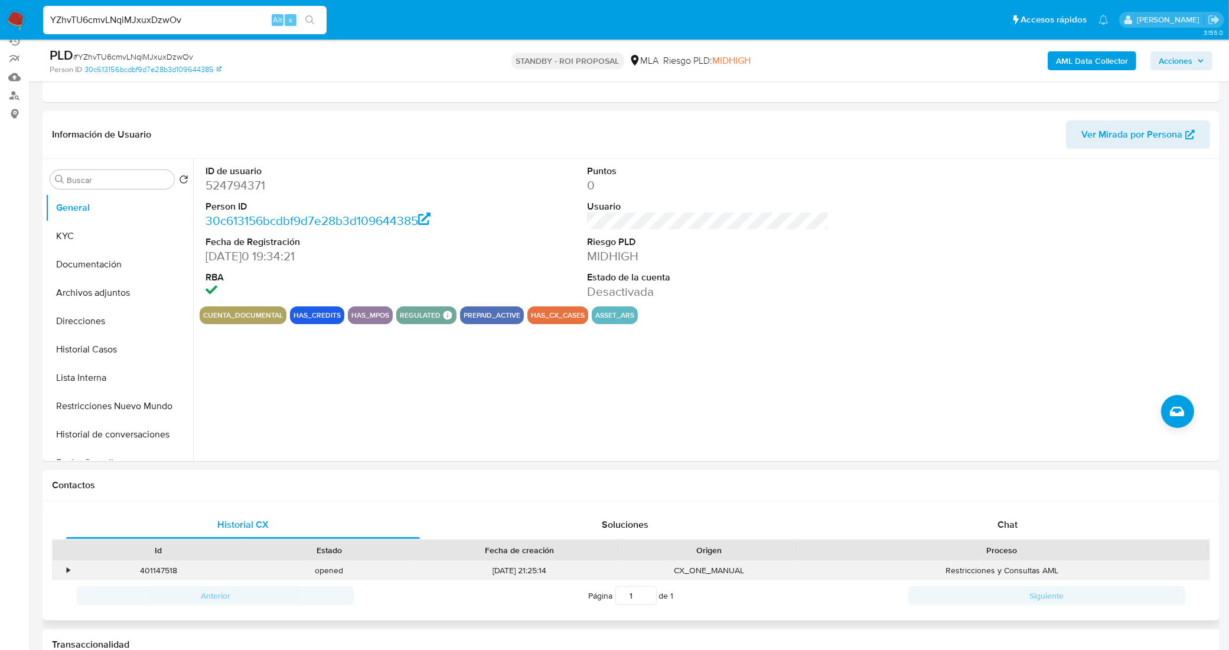
click at [158, 570] on div "401147518" at bounding box center [158, 570] width 171 height 19
copy div "401147518"
drag, startPoint x: 194, startPoint y: 19, endPoint x: 0, endPoint y: 10, distance: 193.9
click at [0, 10] on nav "Pausado Ver notificaciones YZhvTU6cmvLNqiMJxuxDzwOv Alt s Accesos rápidos Presi…" at bounding box center [614, 20] width 1229 height 40
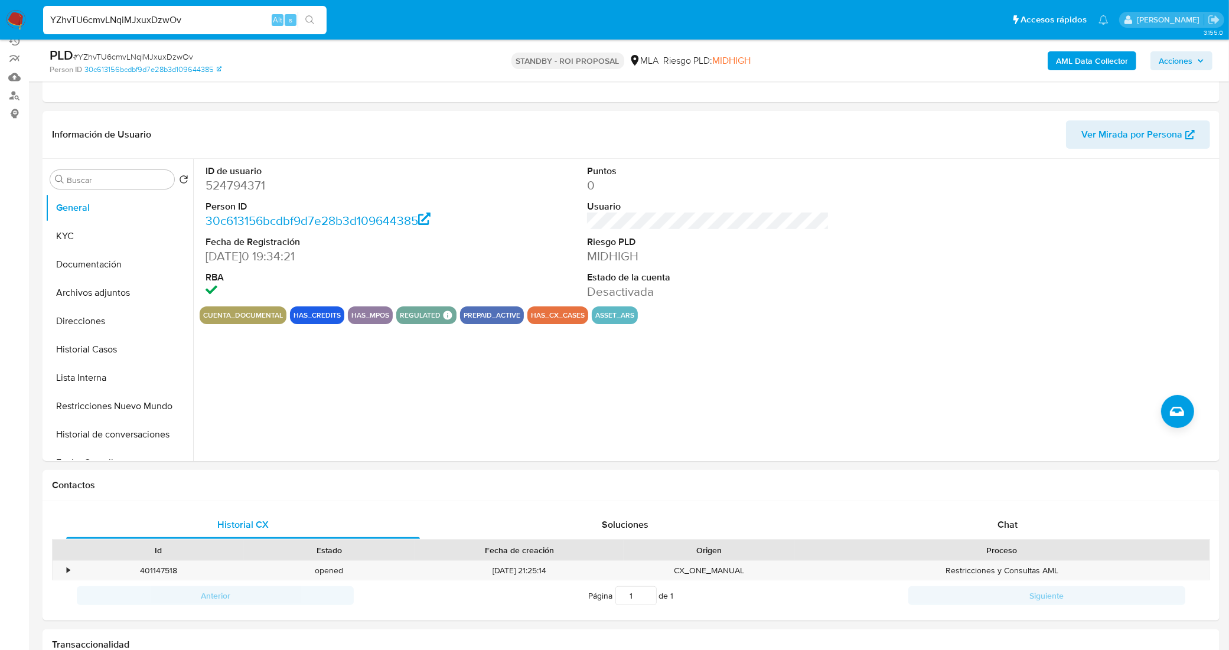
paste input "UMCZsft6rQGdFhennqvhYowI"
type input "UMCZsft6rQGdFhennqvhYowI"
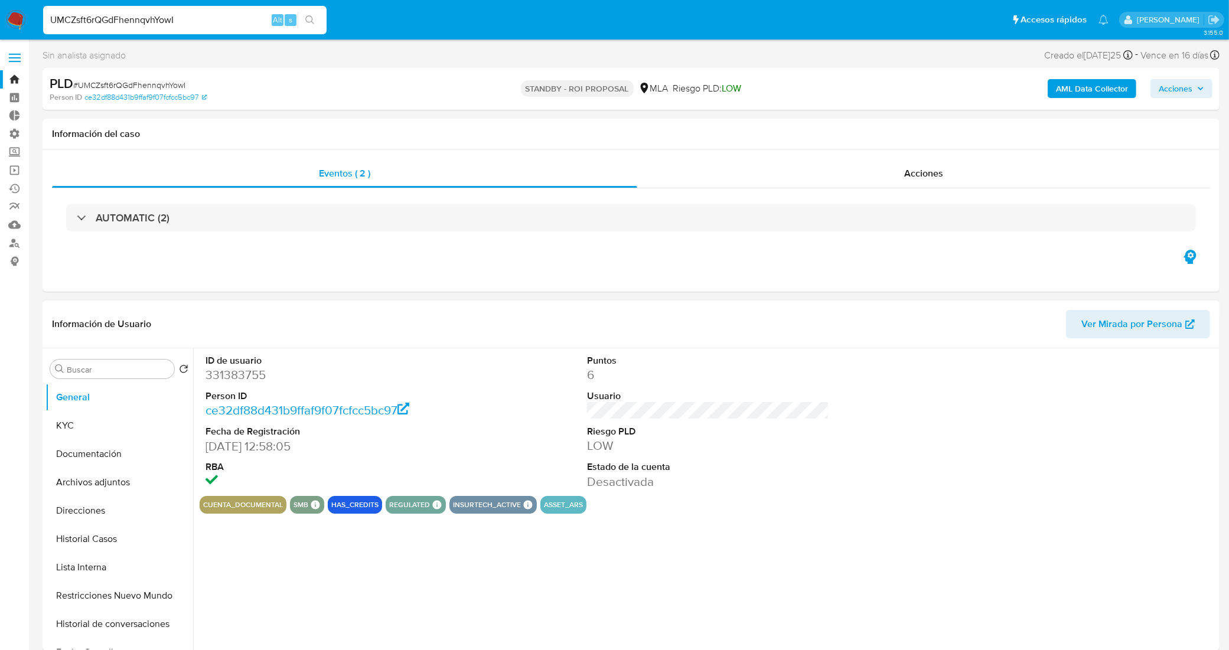
select select "10"
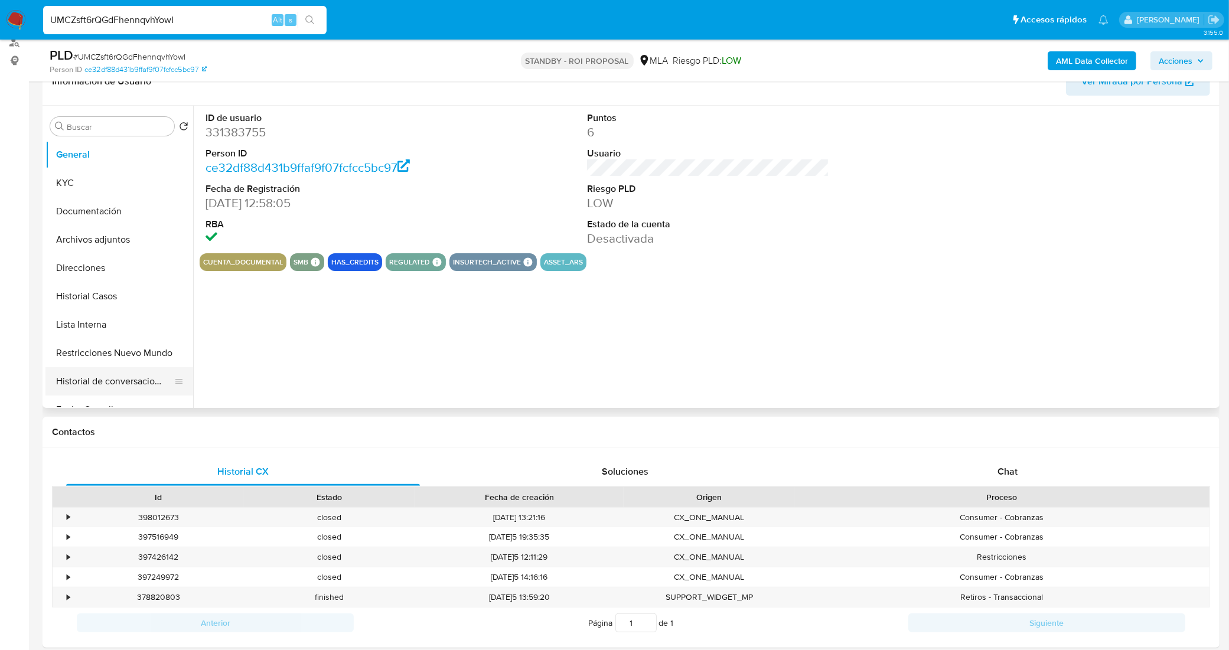
scroll to position [221, 0]
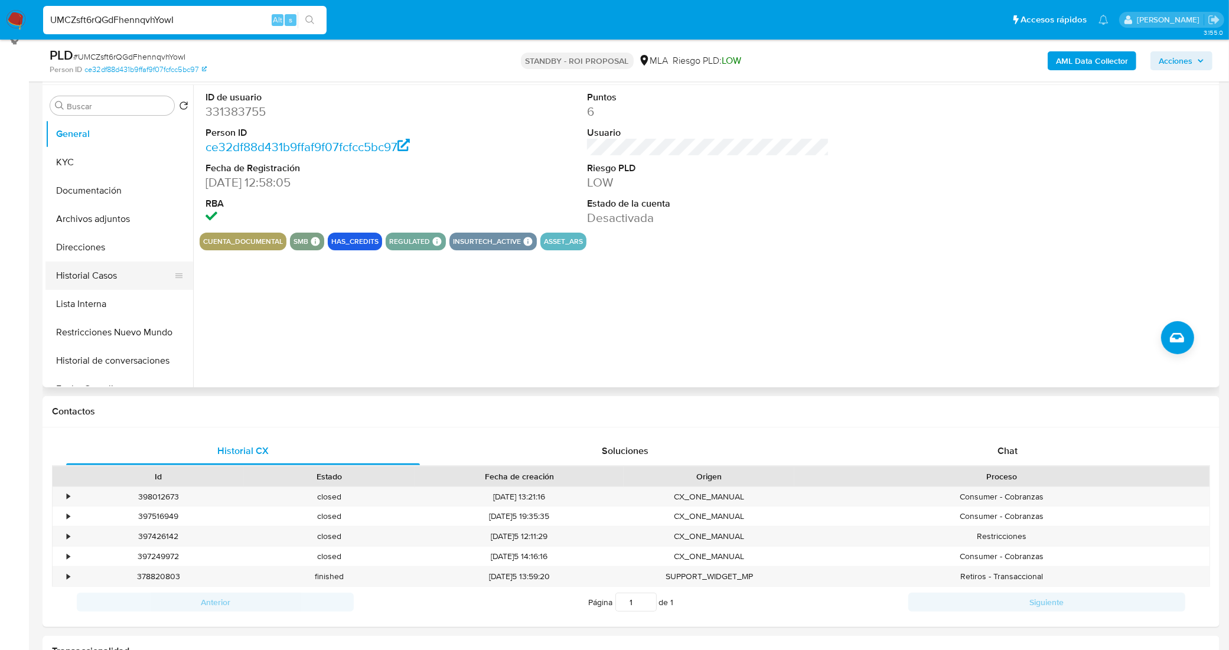
click at [77, 272] on button "Historial Casos" at bounding box center [114, 276] width 138 height 28
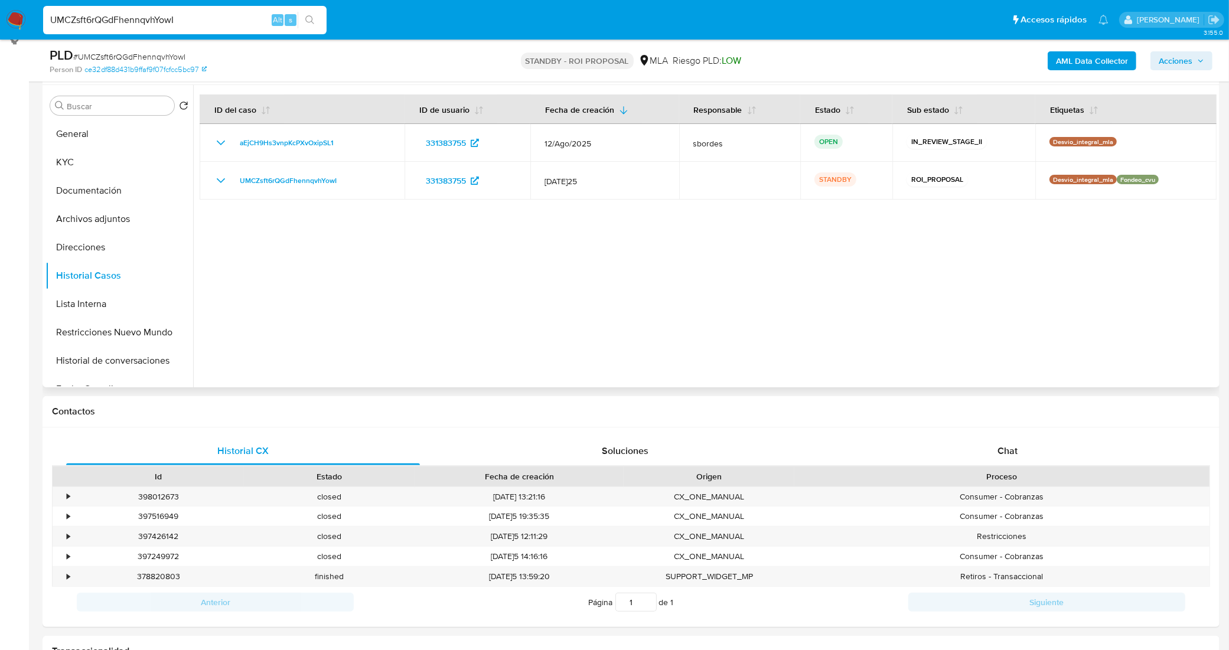
scroll to position [148, 0]
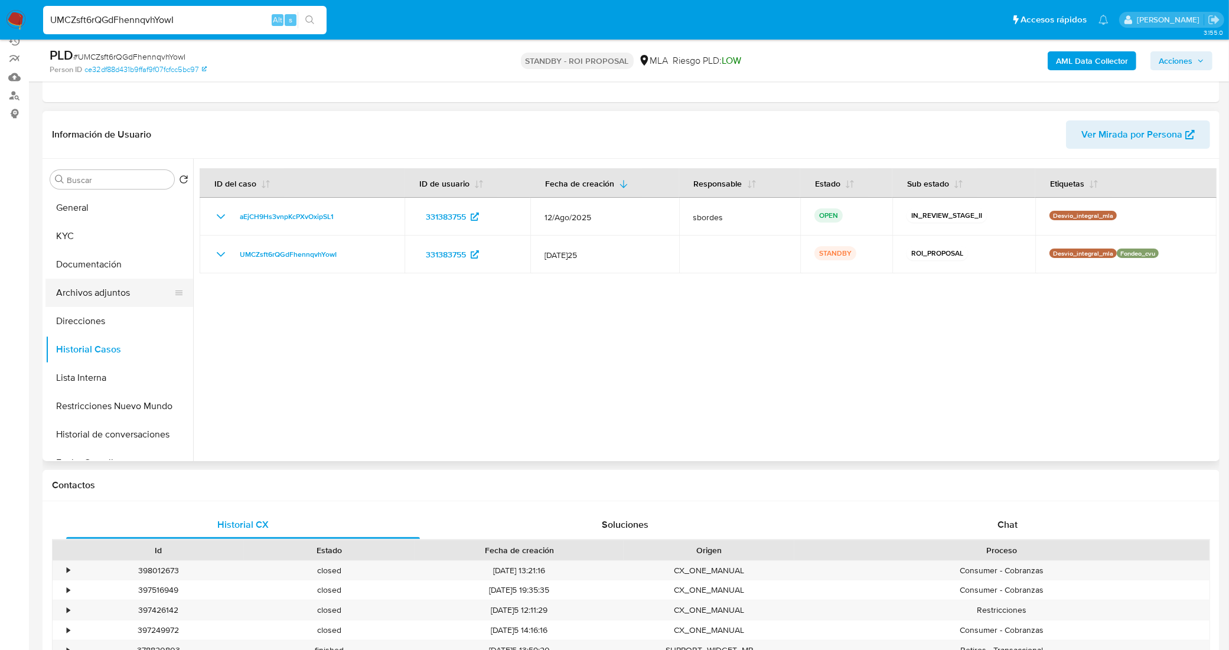
click at [111, 294] on button "Archivos adjuntos" at bounding box center [114, 293] width 138 height 28
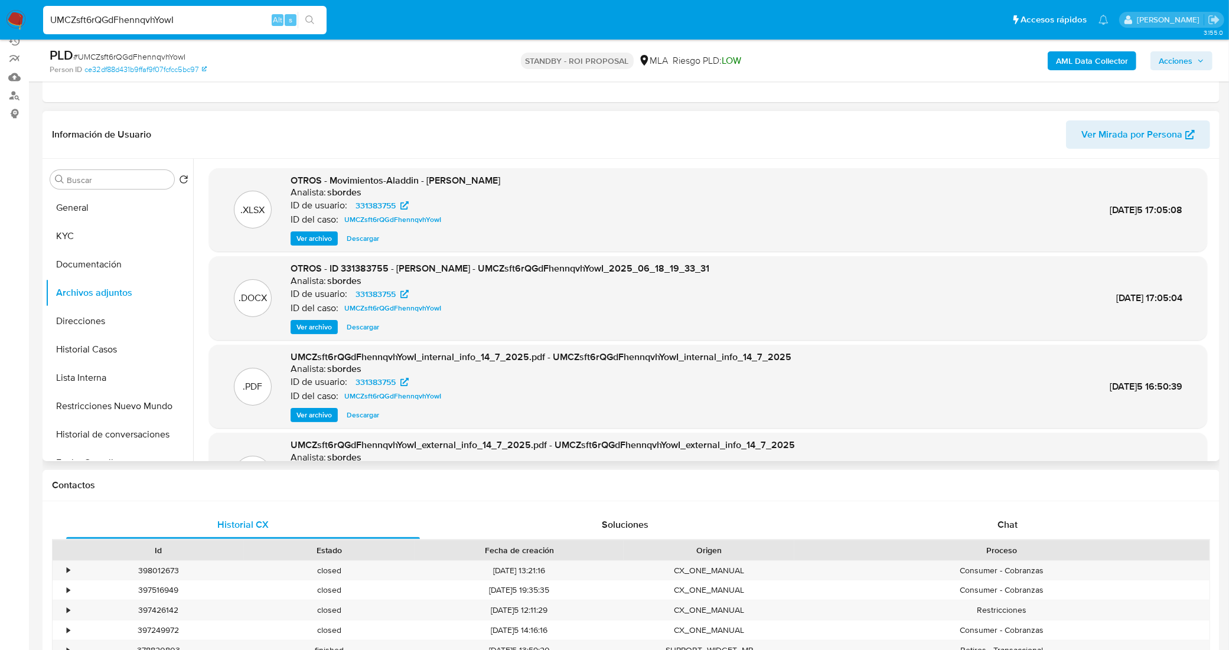
click at [358, 322] on span "Descargar" at bounding box center [363, 327] width 32 height 12
drag, startPoint x: 158, startPoint y: 18, endPoint x: 0, endPoint y: 19, distance: 157.7
click at [0, 19] on nav "Pausado Ver notificaciones UMCZsft6rQGdFhennqvhYowI Alt s Accesos rápidos Presi…" at bounding box center [614, 20] width 1229 height 40
paste input "Lk69Hax7QoXv3LosQ6Zl8K1E"
type input "Lk69Hax7QoXv3LosQ6Zl8K1E"
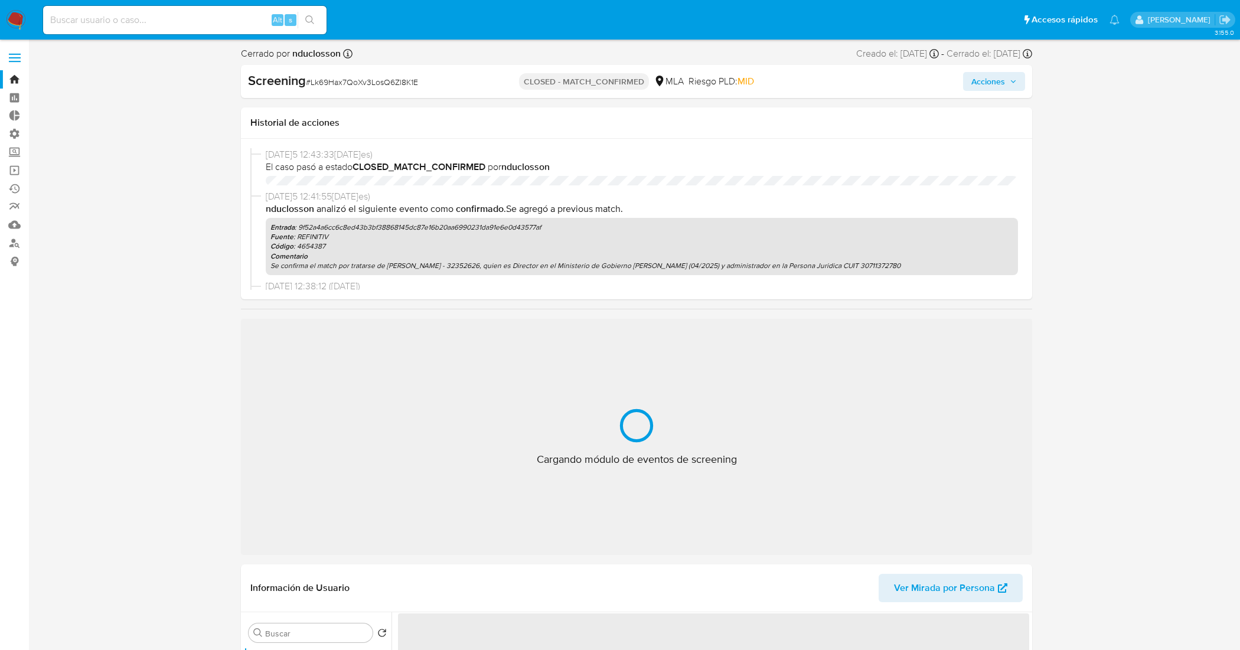
select select "10"
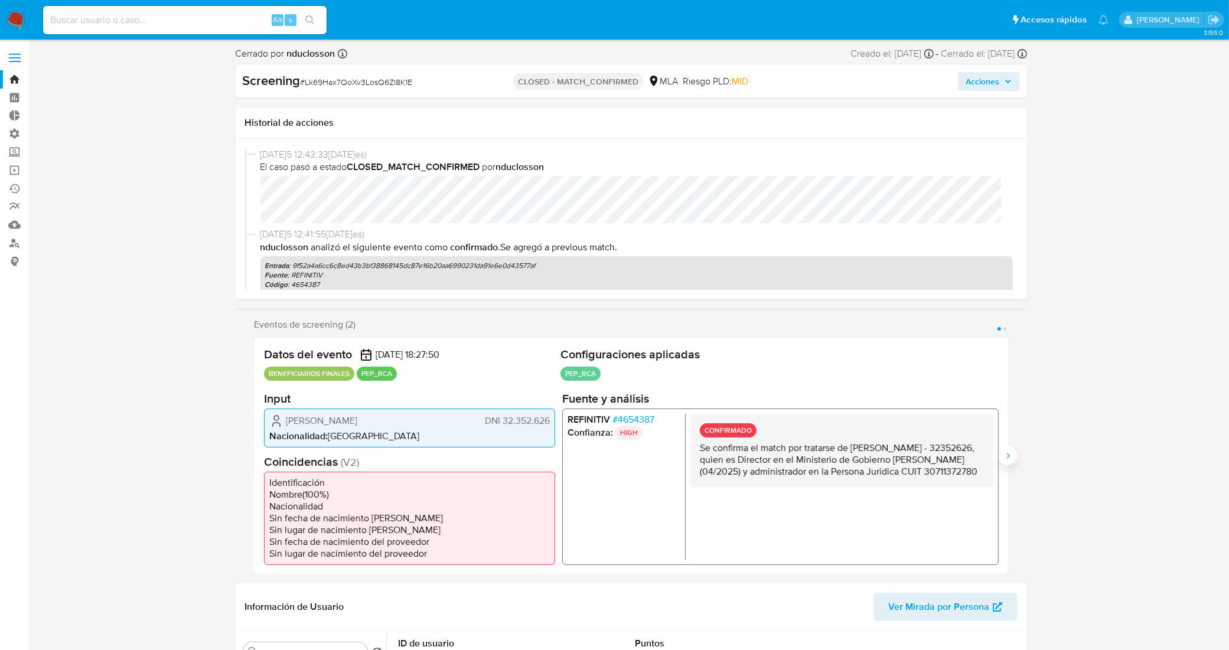
click at [1006, 456] on icon "Siguiente" at bounding box center [1007, 455] width 9 height 9
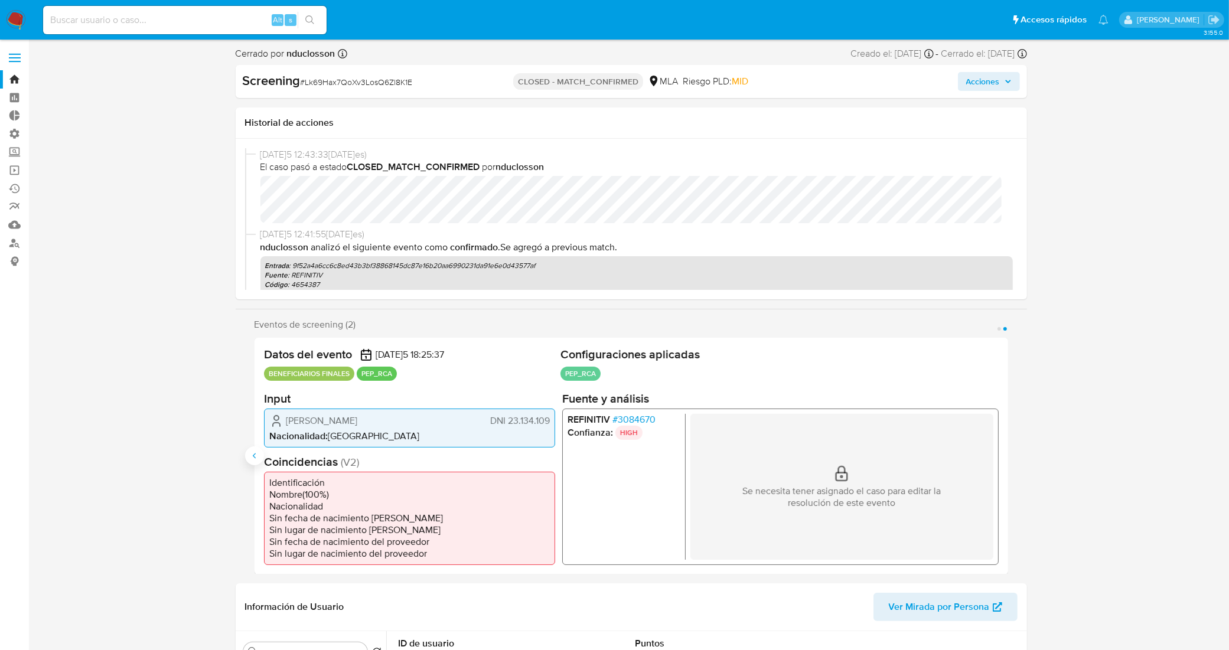
click at [254, 455] on icon "Anterior" at bounding box center [253, 455] width 3 height 5
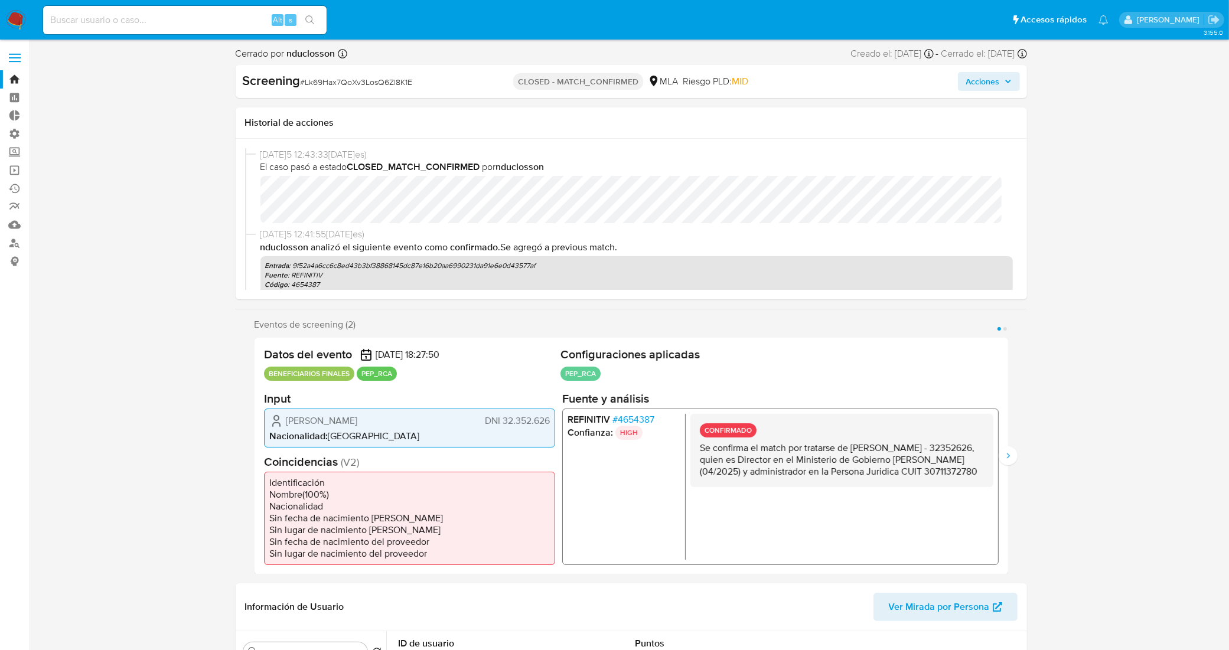
scroll to position [74, 0]
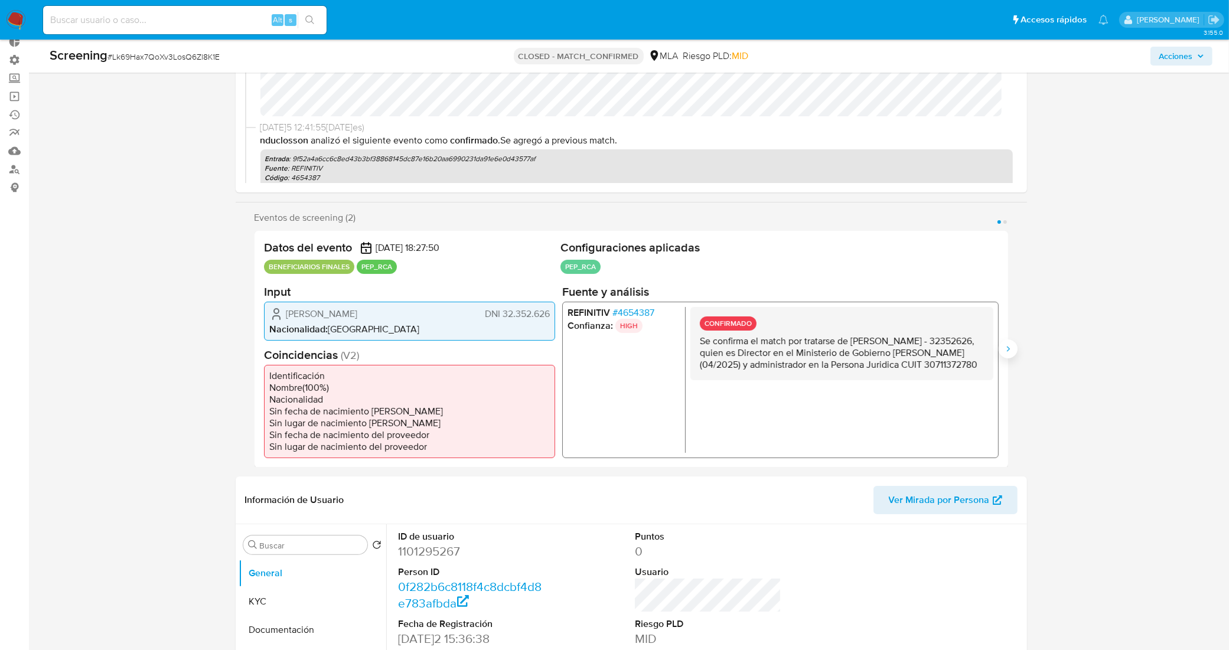
click at [1014, 347] on button "Siguiente" at bounding box center [1008, 349] width 19 height 19
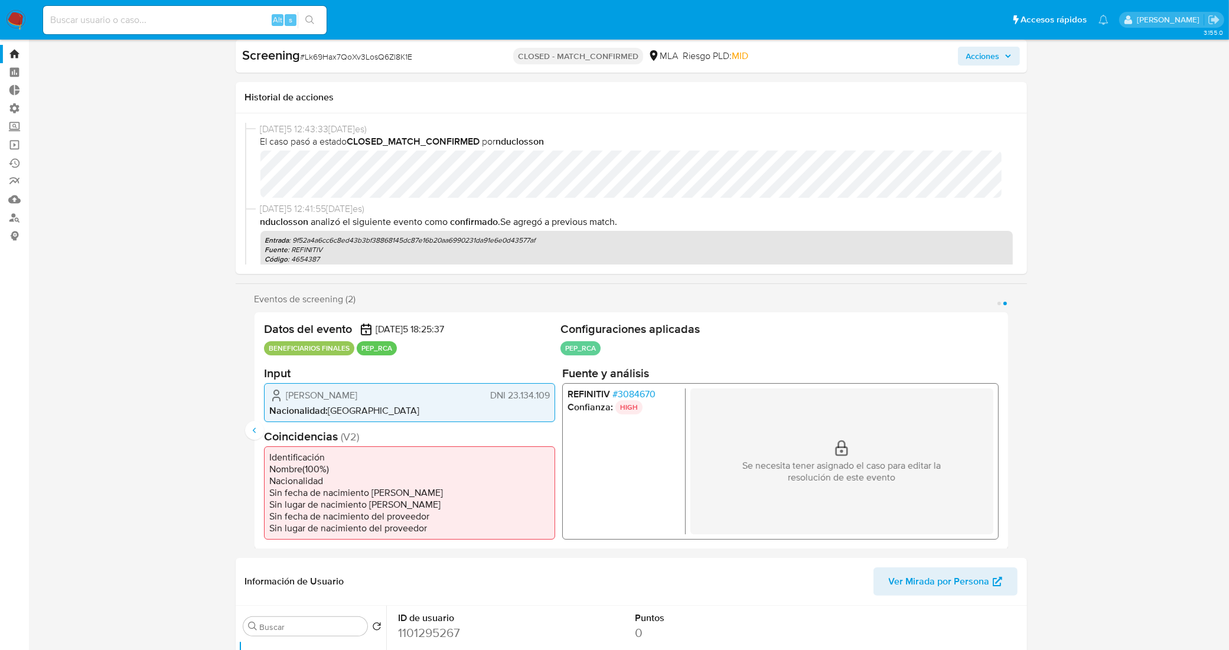
scroll to position [0, 0]
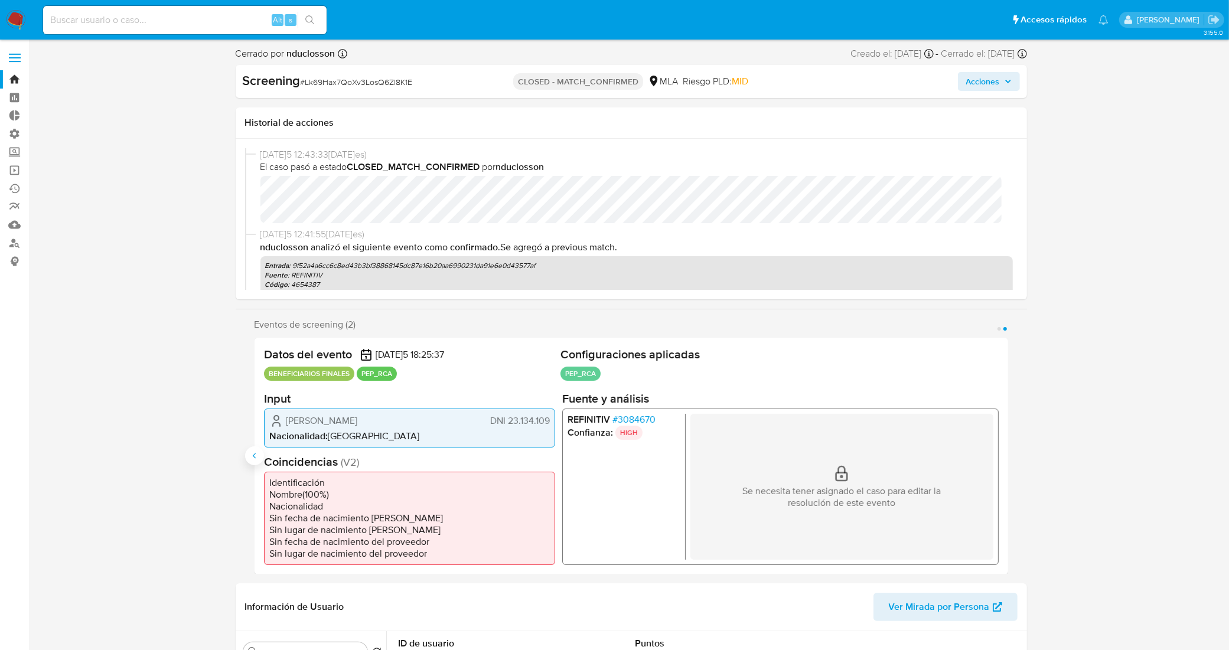
click at [252, 451] on icon "Anterior" at bounding box center [254, 455] width 9 height 9
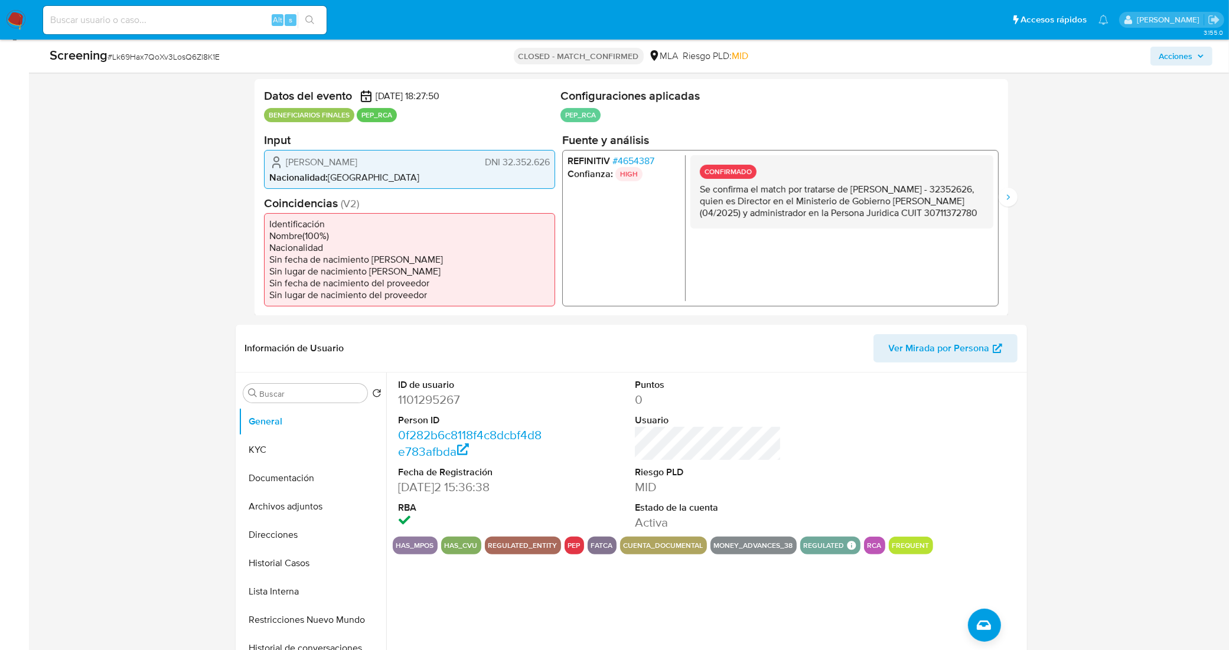
scroll to position [369, 0]
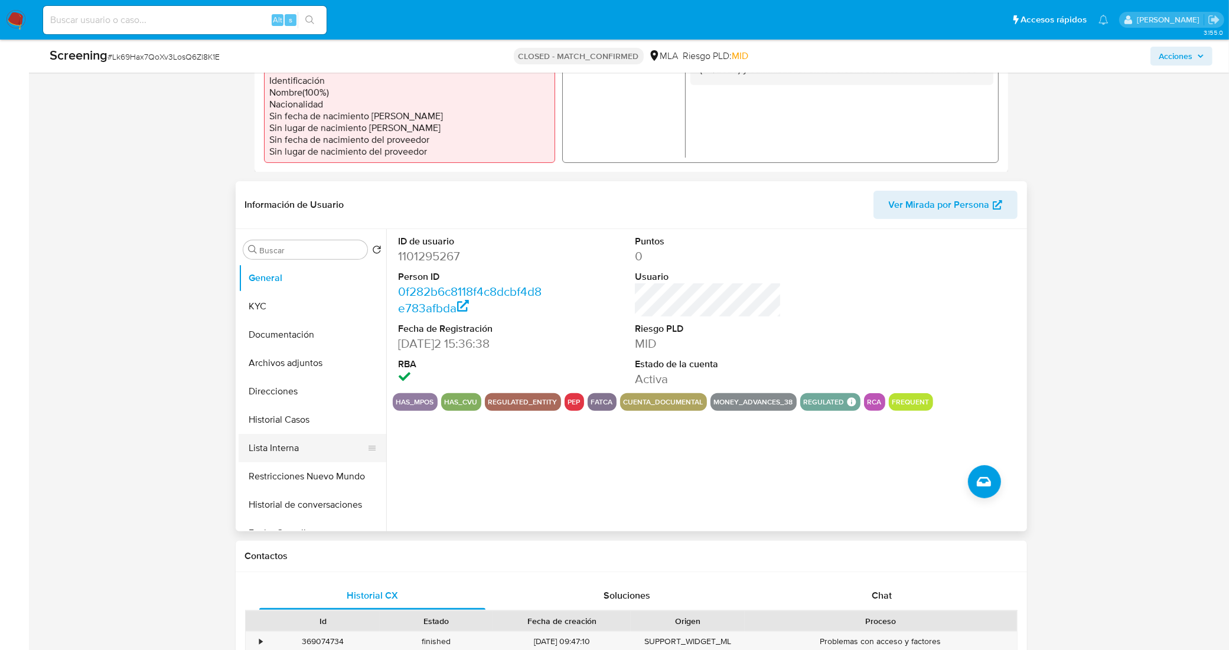
click at [280, 443] on button "Lista Interna" at bounding box center [308, 448] width 138 height 28
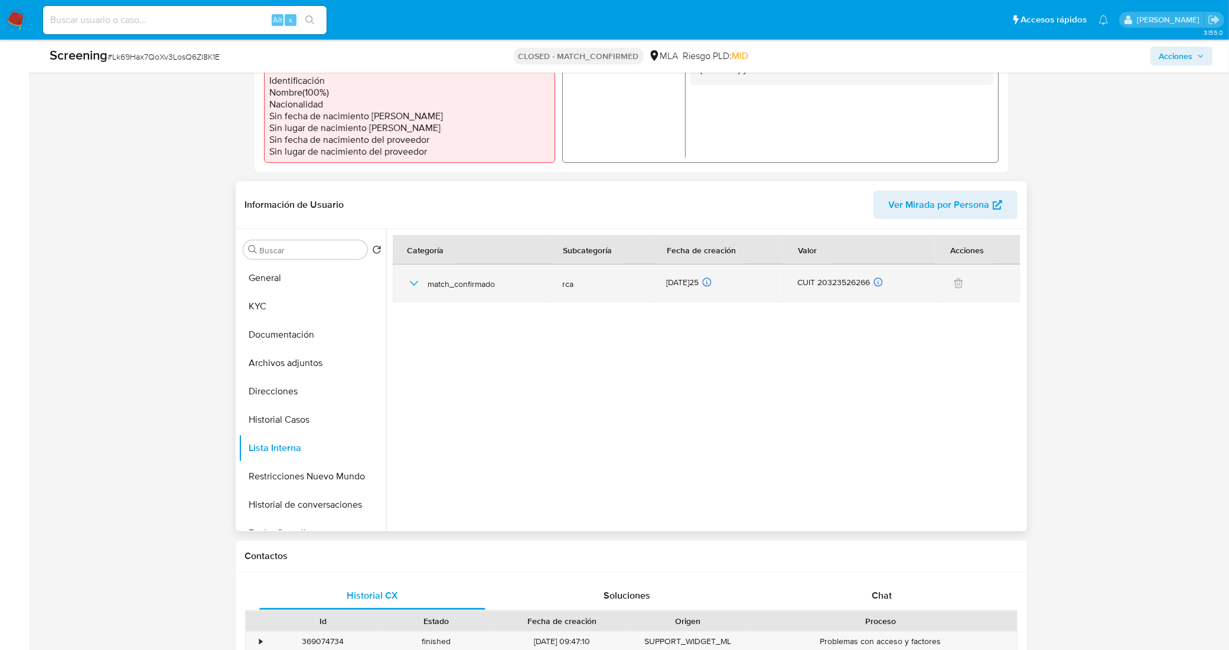
click at [411, 278] on icon "button" at bounding box center [414, 283] width 14 height 14
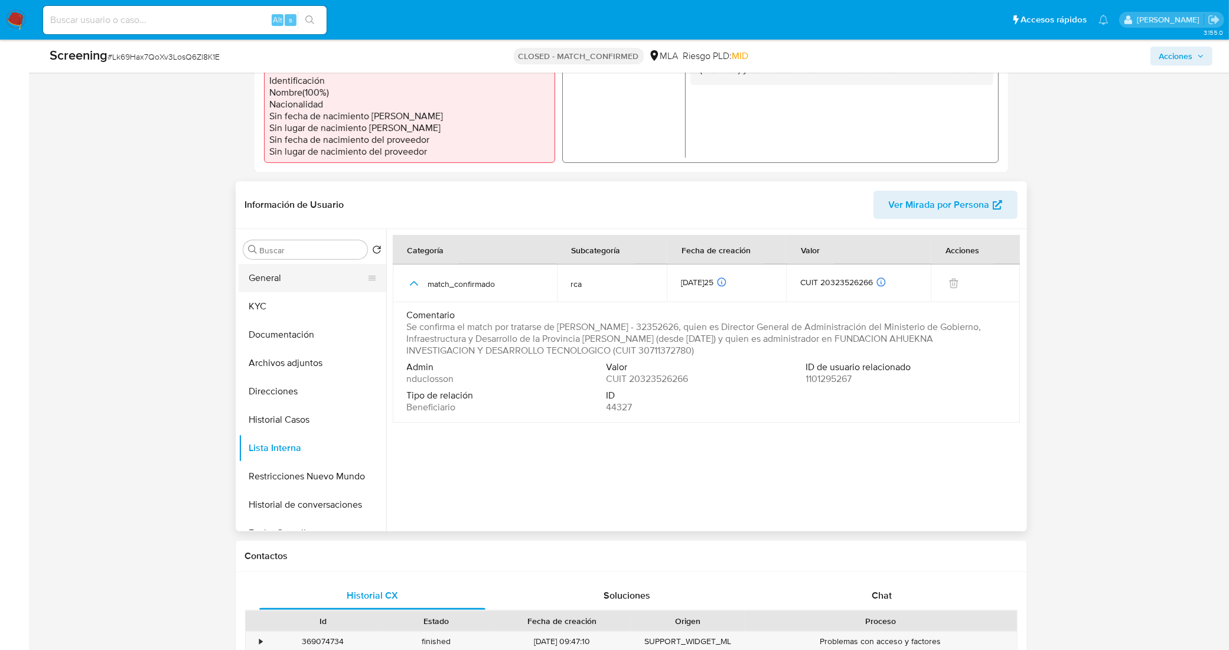
click at [307, 290] on button "General" at bounding box center [308, 278] width 138 height 28
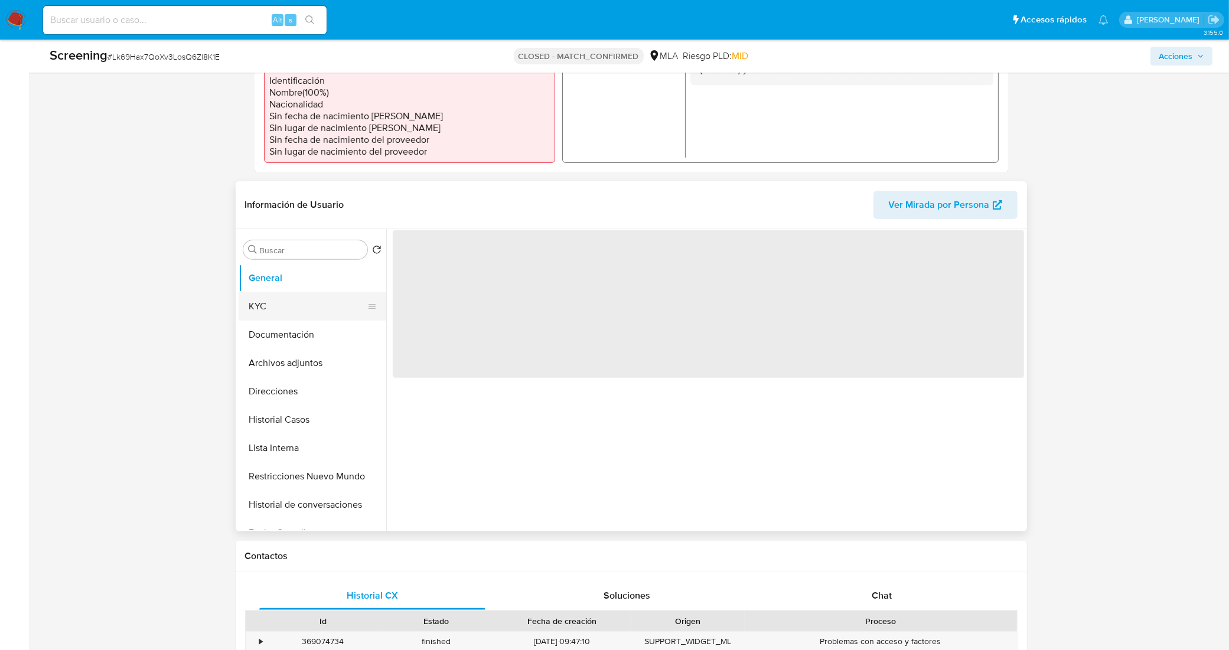
click at [317, 308] on button "KYC" at bounding box center [308, 306] width 138 height 28
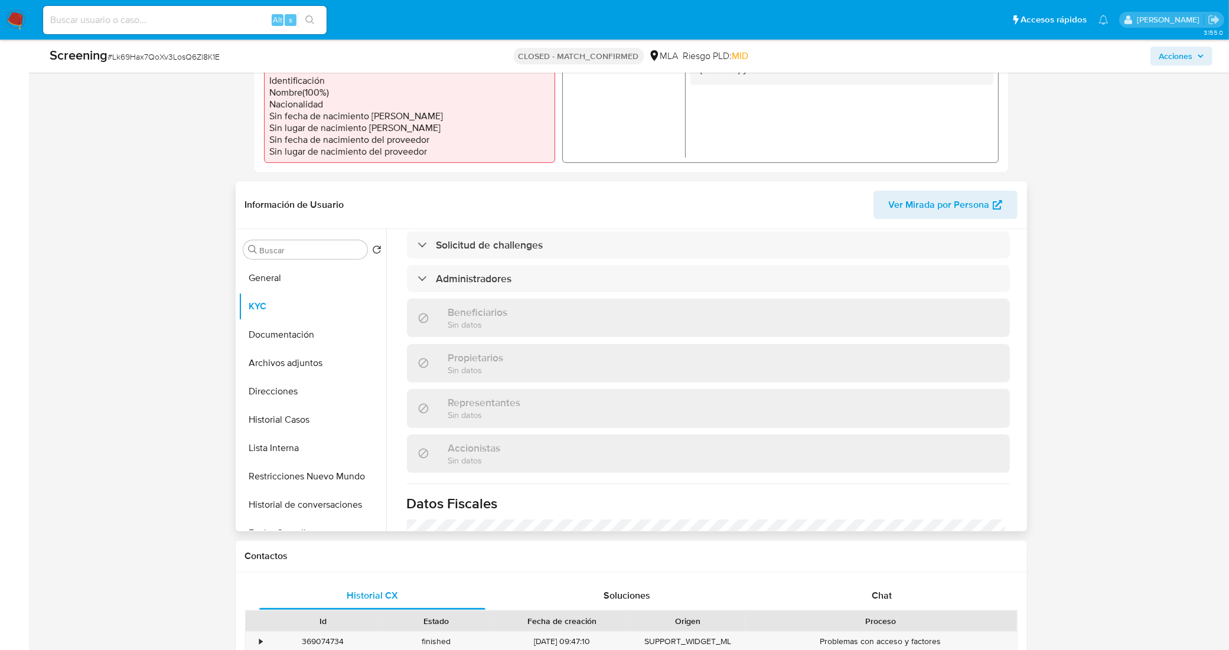
scroll to position [591, 0]
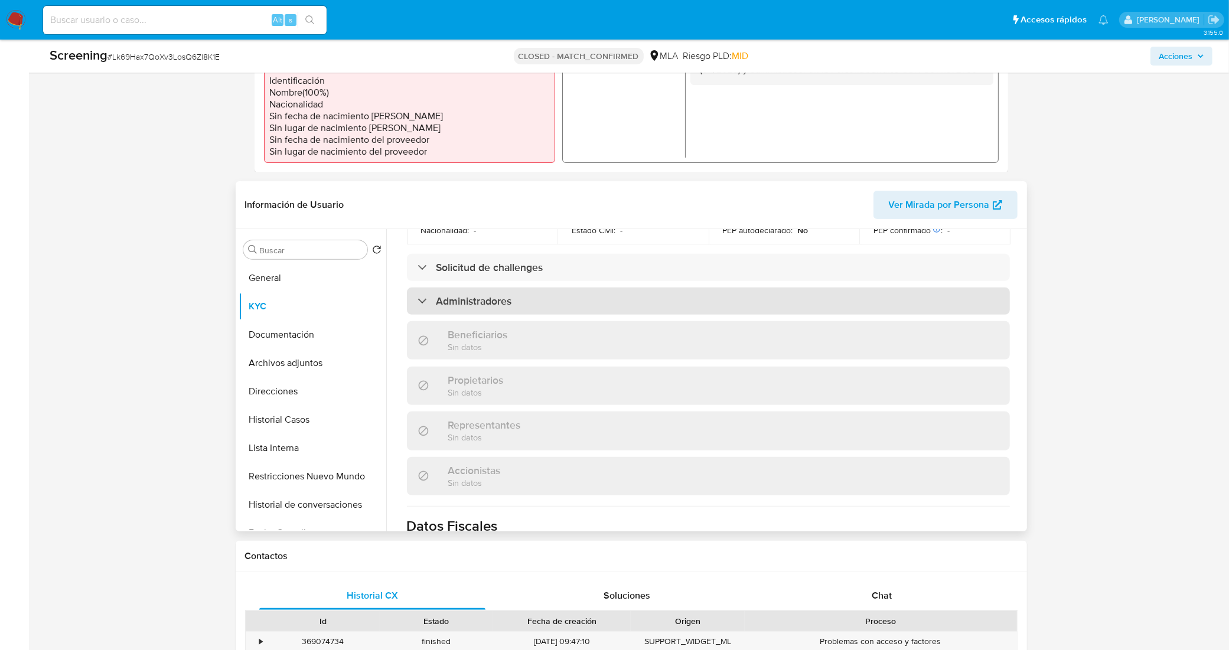
click at [505, 315] on div "Administradores" at bounding box center [708, 301] width 603 height 27
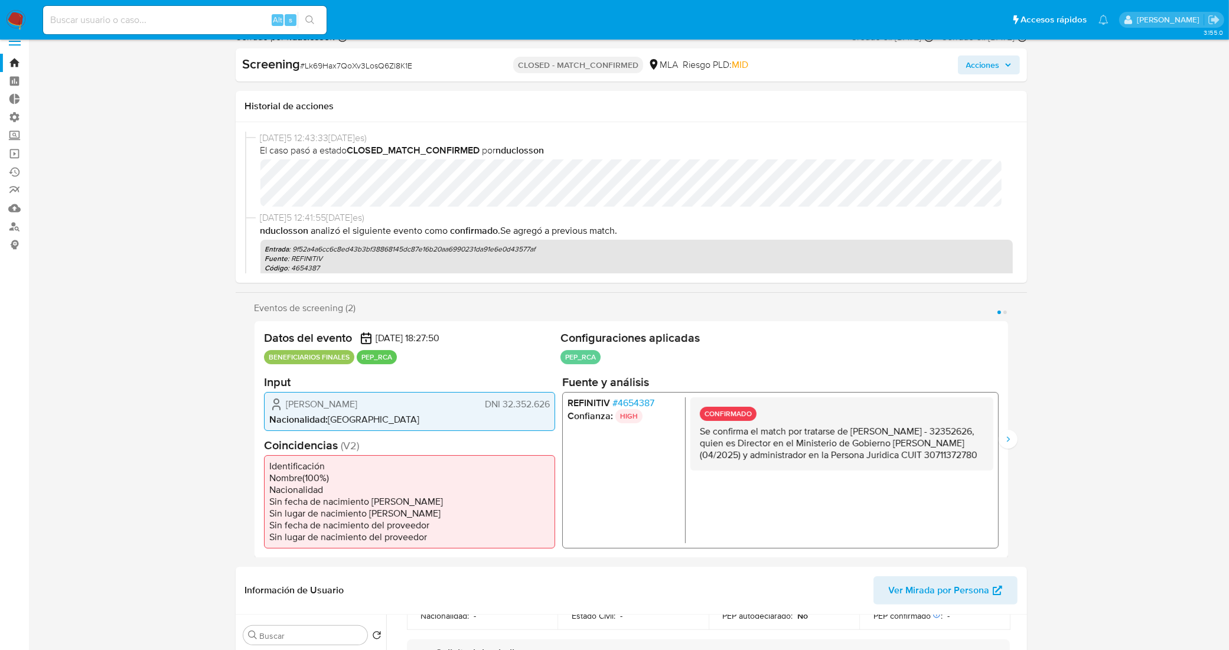
scroll to position [0, 0]
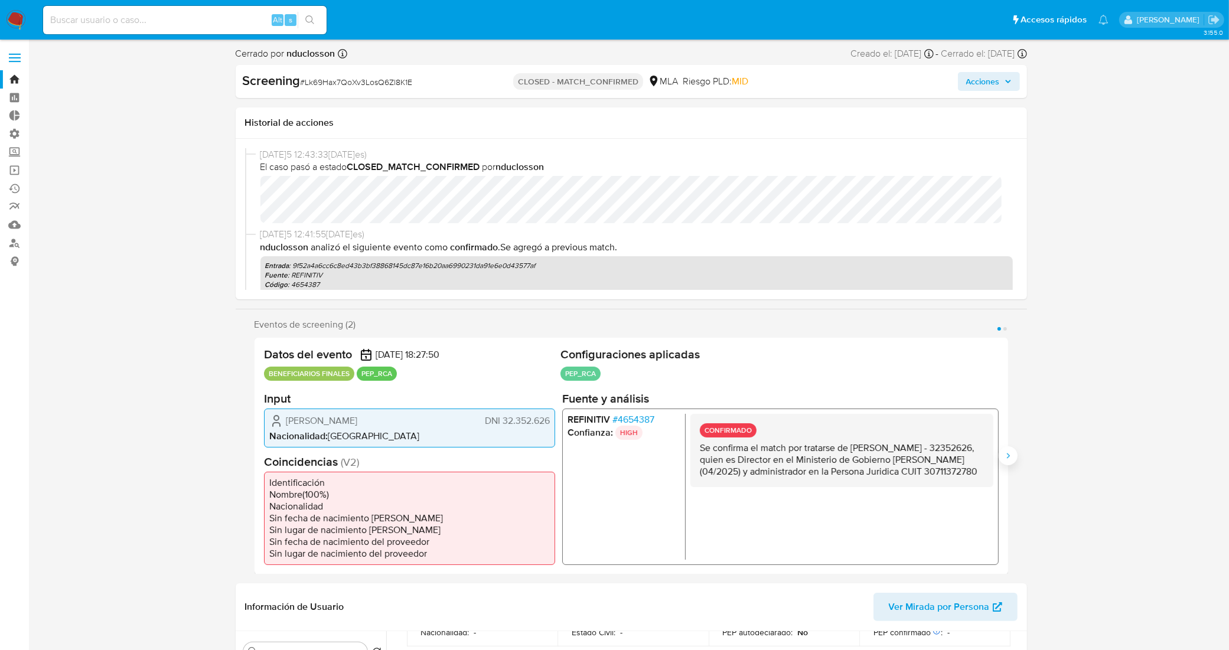
click at [1007, 455] on icon "Siguiente" at bounding box center [1007, 455] width 3 height 5
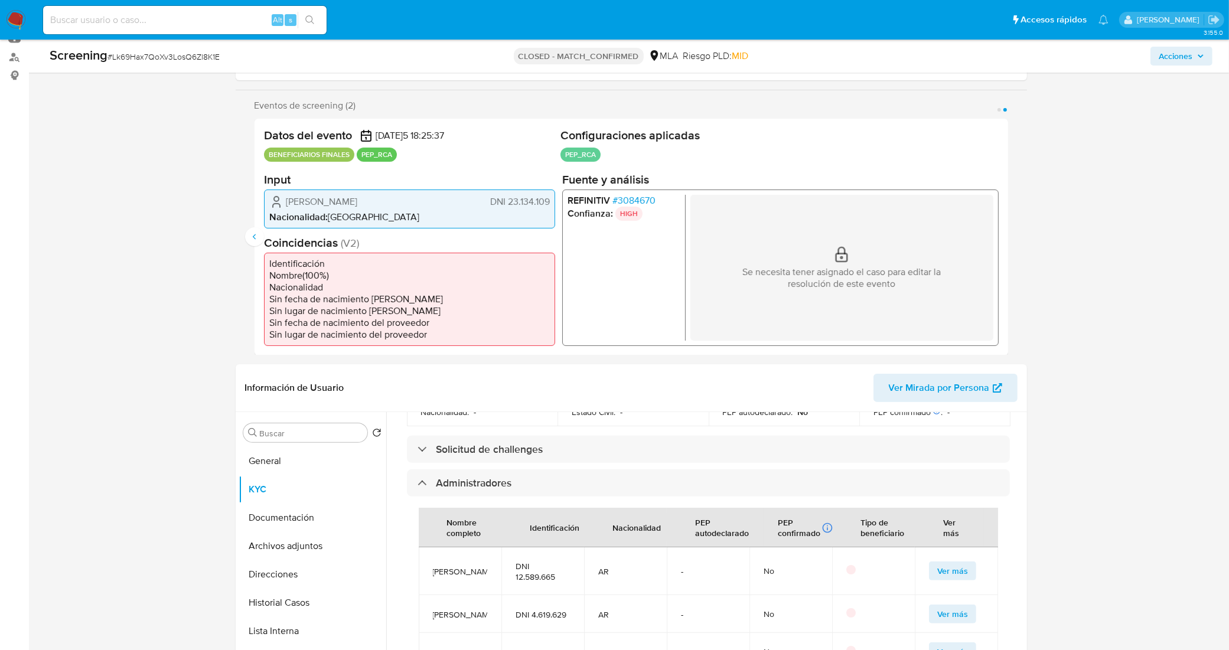
scroll to position [148, 0]
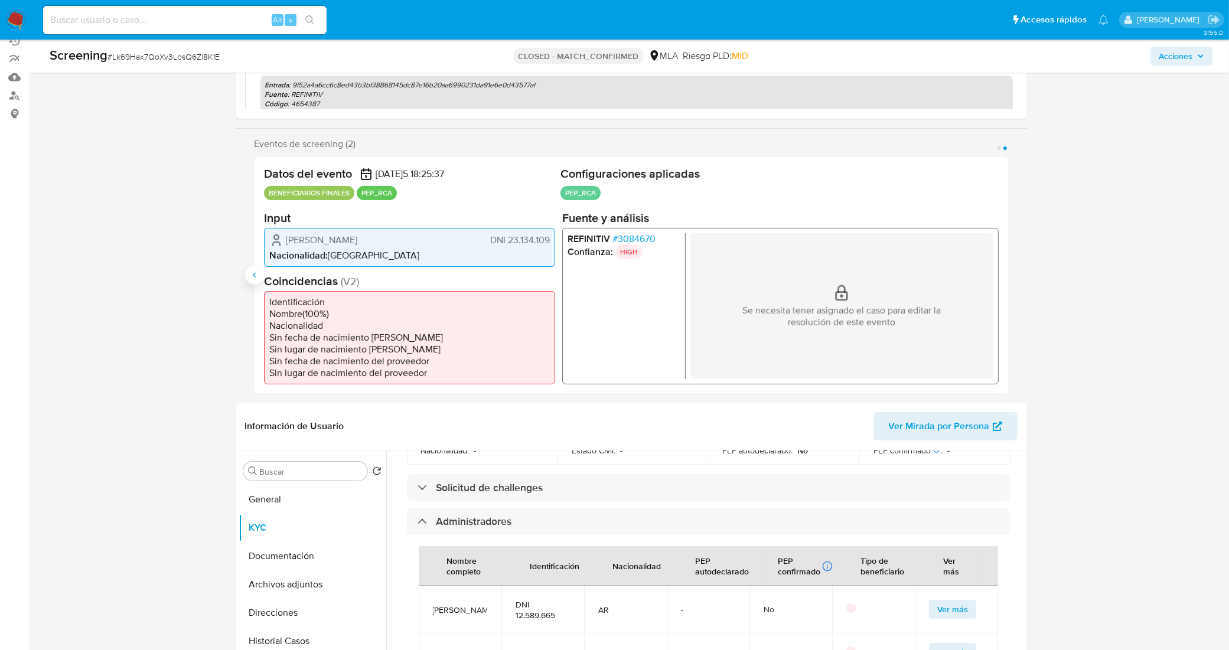
click at [257, 267] on button "Anterior" at bounding box center [254, 275] width 19 height 19
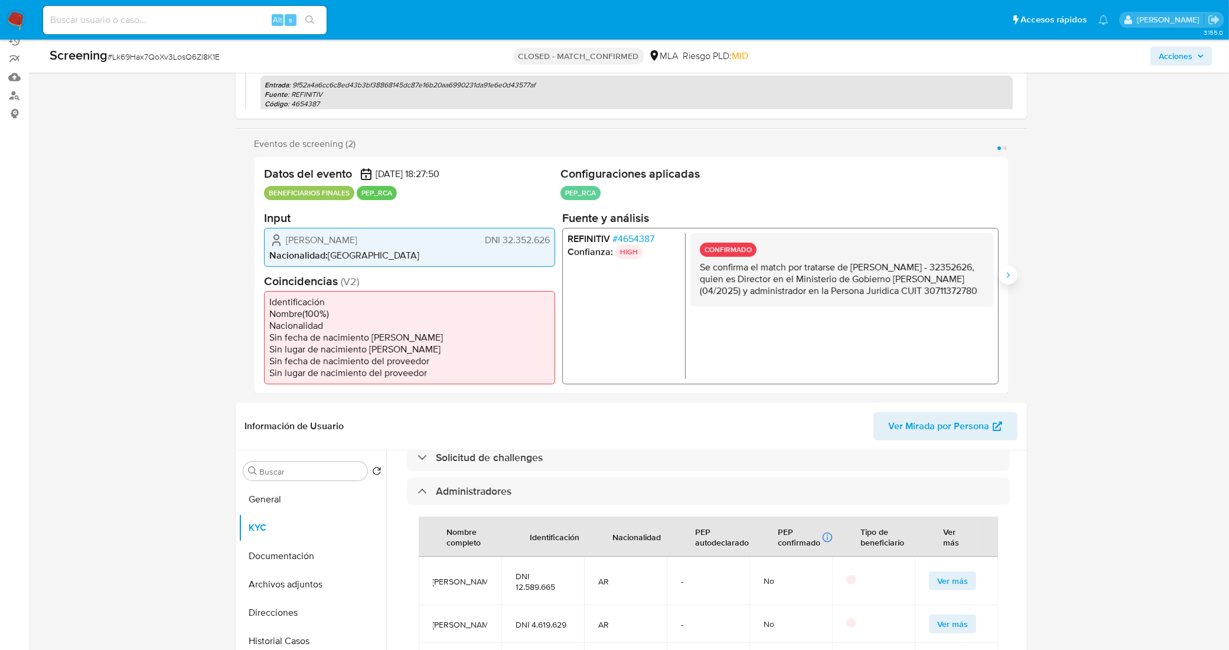
click at [1010, 282] on button "Siguiente" at bounding box center [1008, 275] width 19 height 19
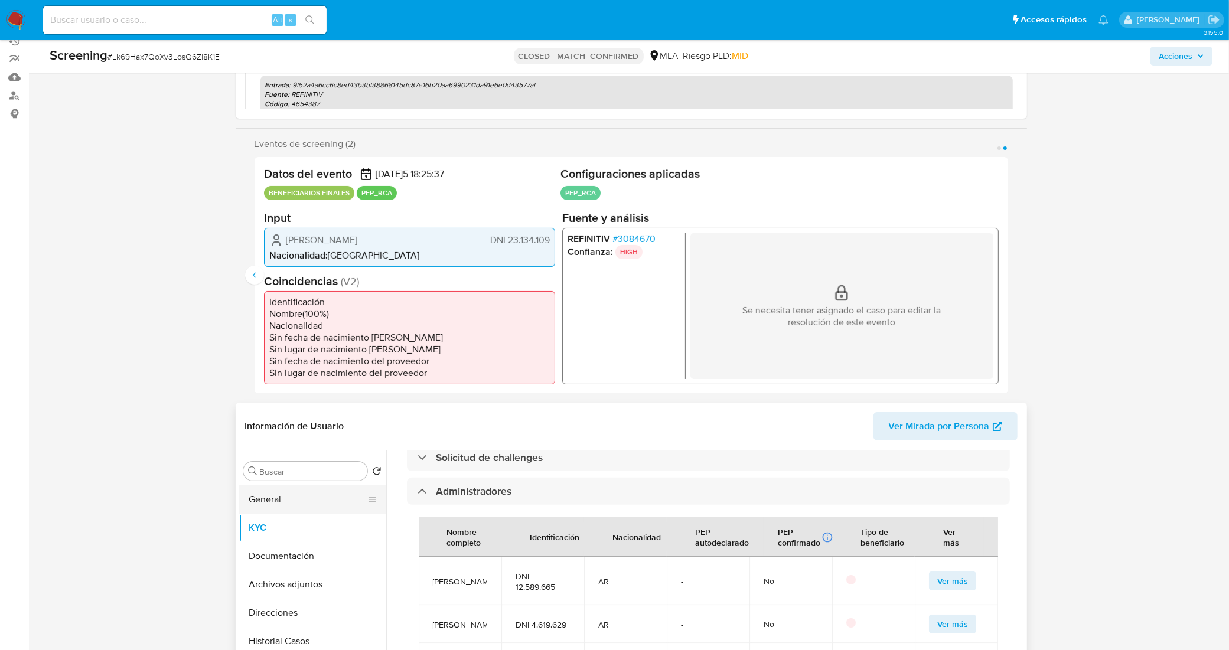
click at [299, 503] on button "General" at bounding box center [308, 499] width 138 height 28
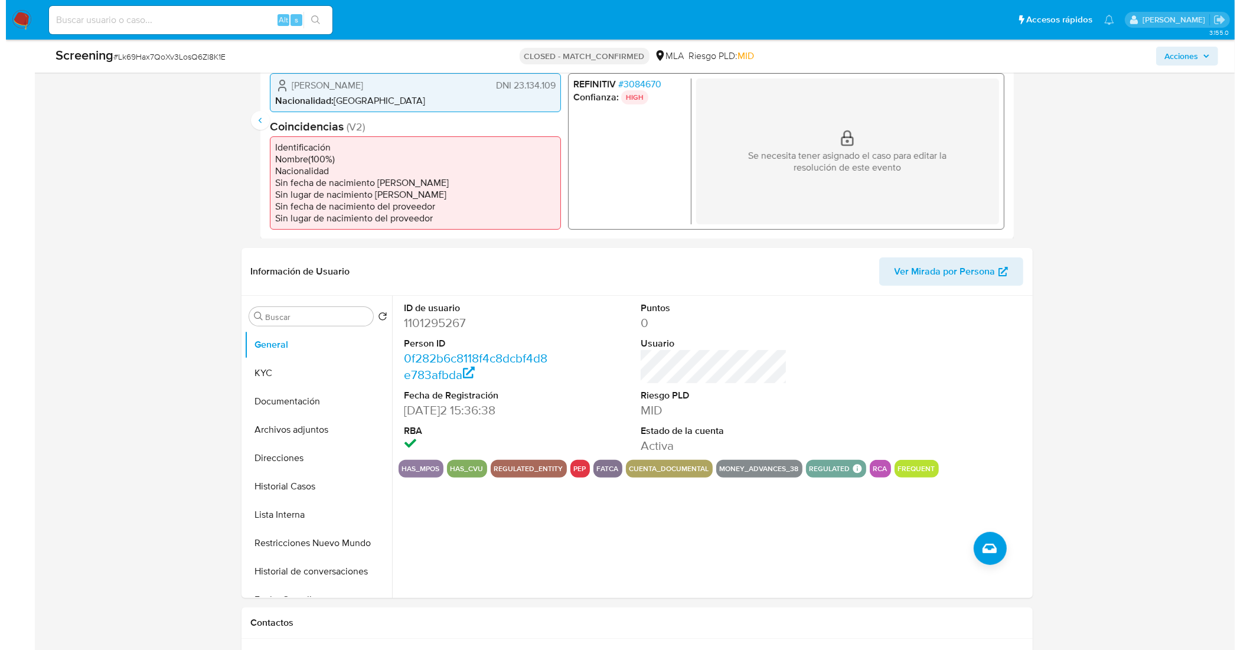
scroll to position [369, 0]
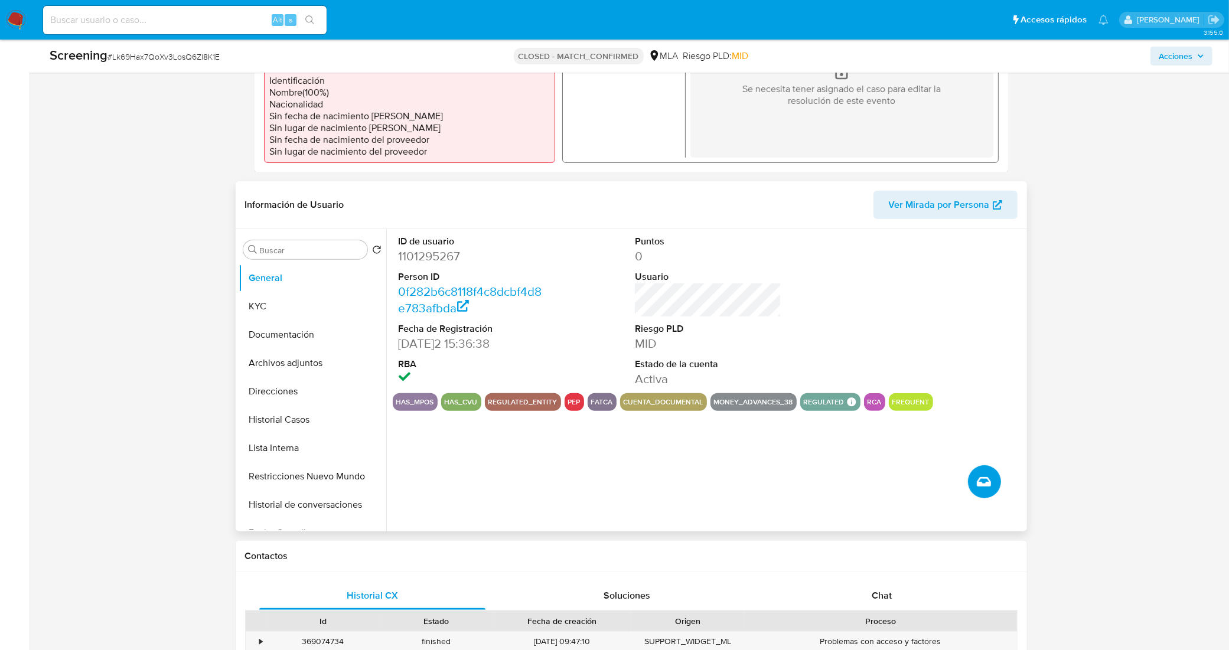
click at [976, 475] on button "Crear caso manual" at bounding box center [984, 481] width 33 height 33
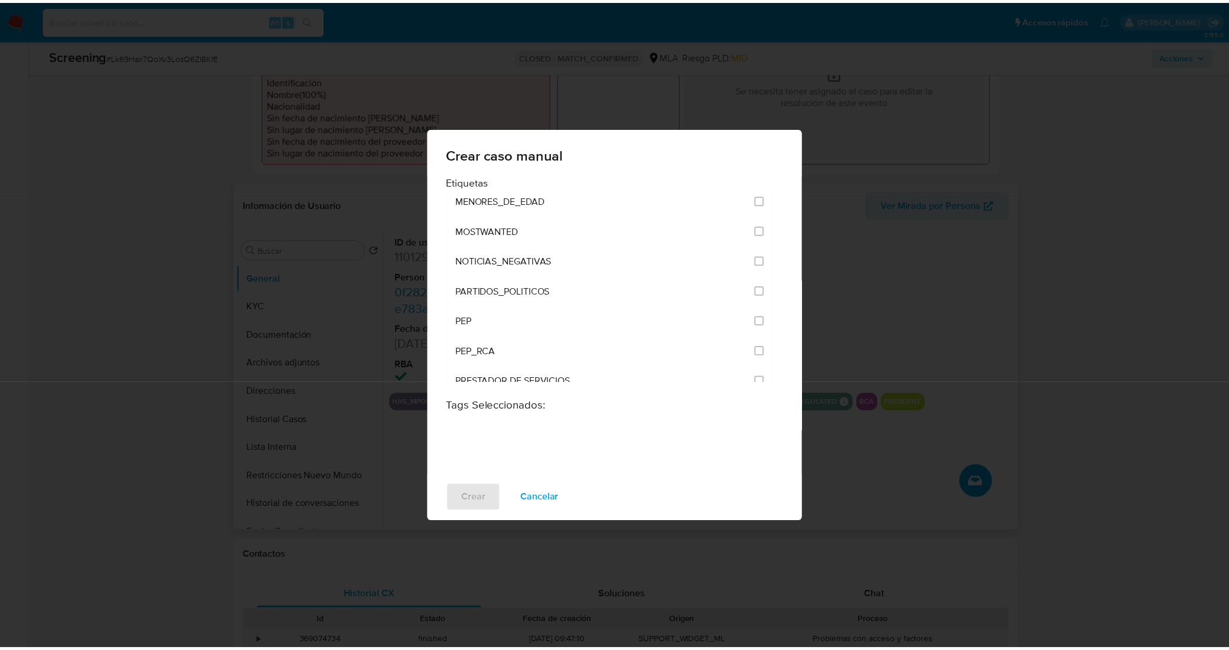
scroll to position [1164, 0]
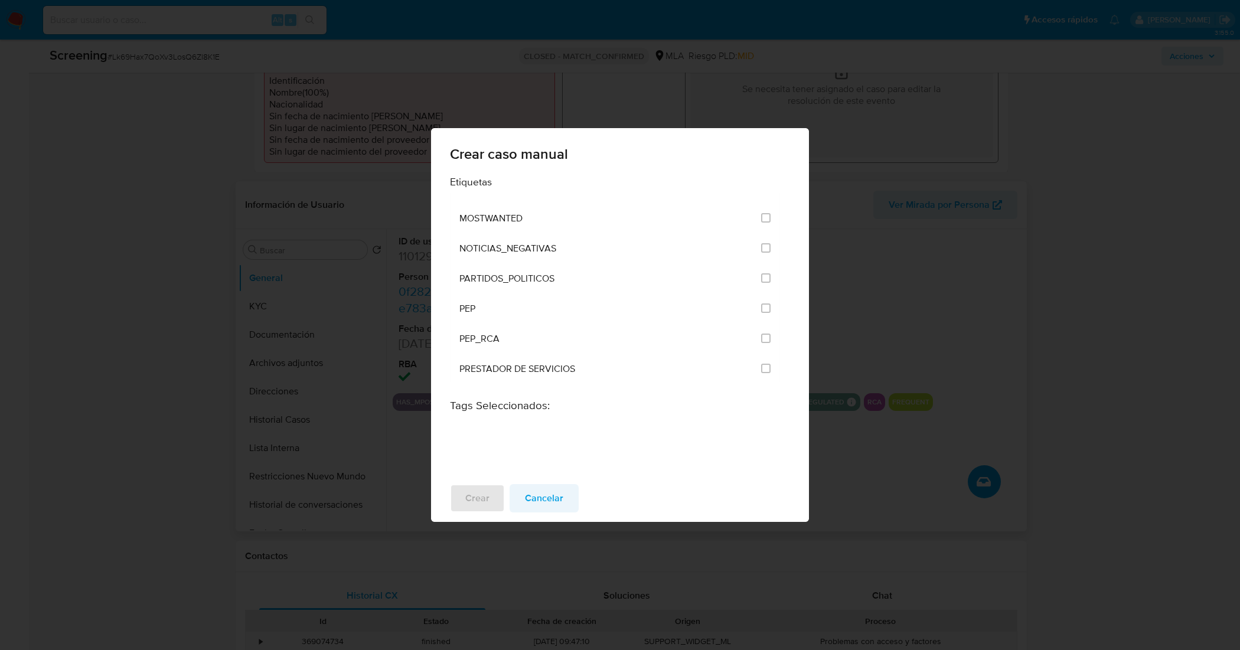
click at [539, 494] on span "Cancelar" at bounding box center [544, 498] width 38 height 26
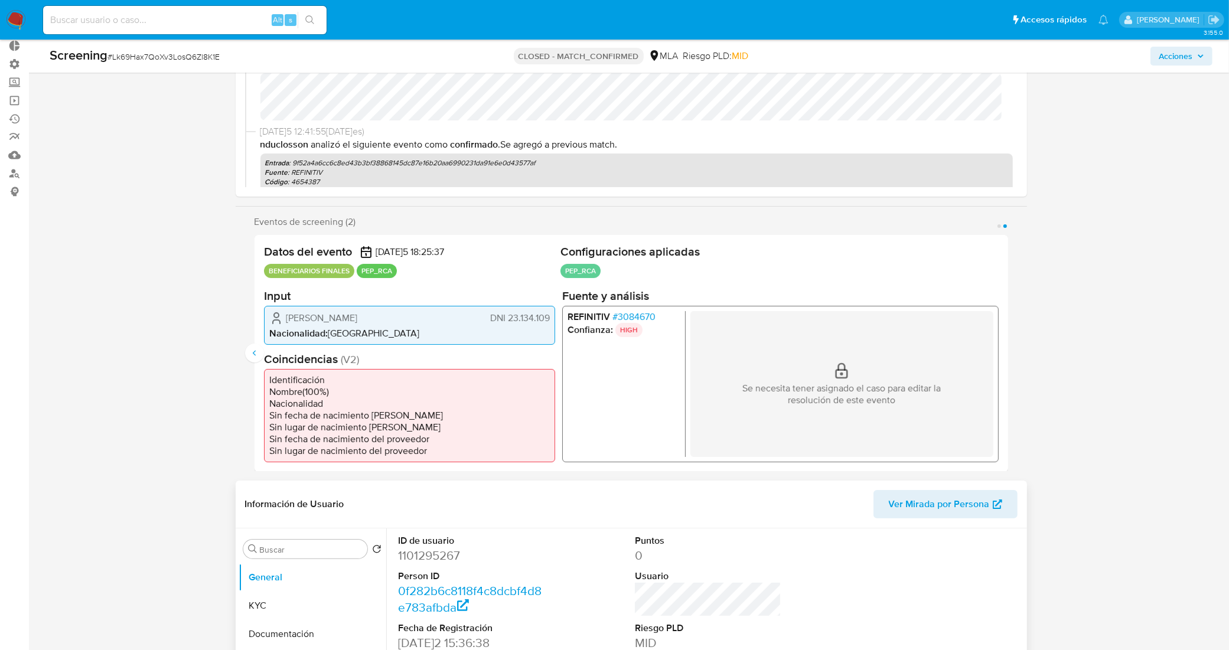
scroll to position [0, 0]
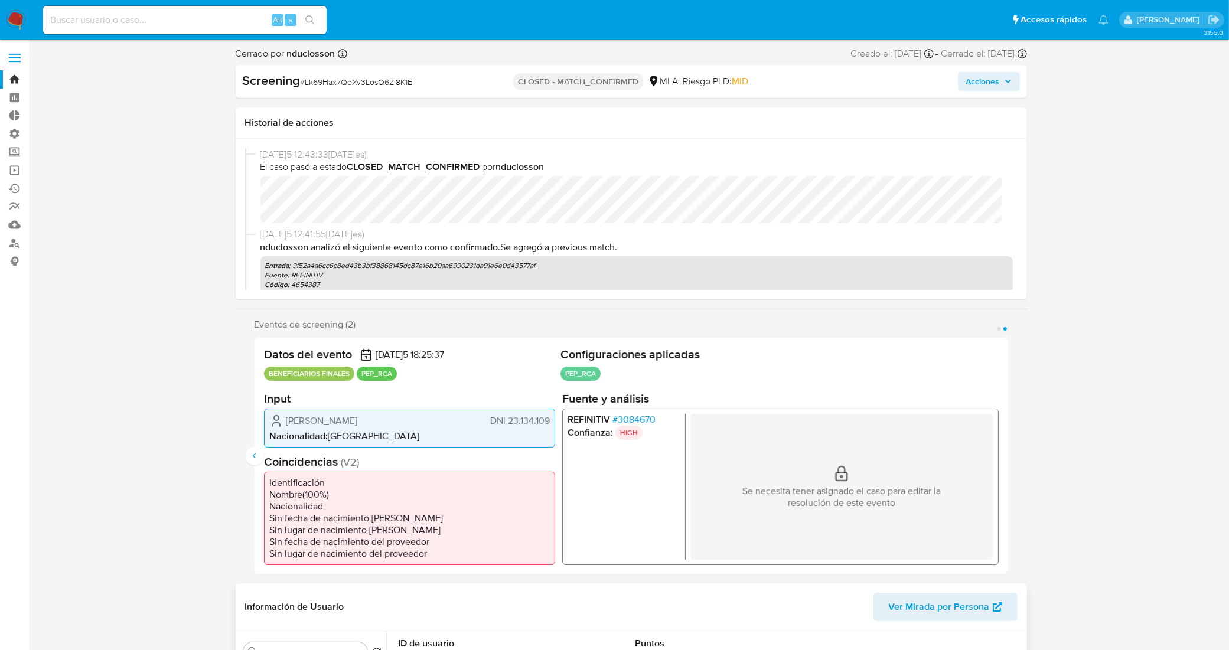
click at [1007, 83] on icon "button" at bounding box center [1007, 81] width 7 height 7
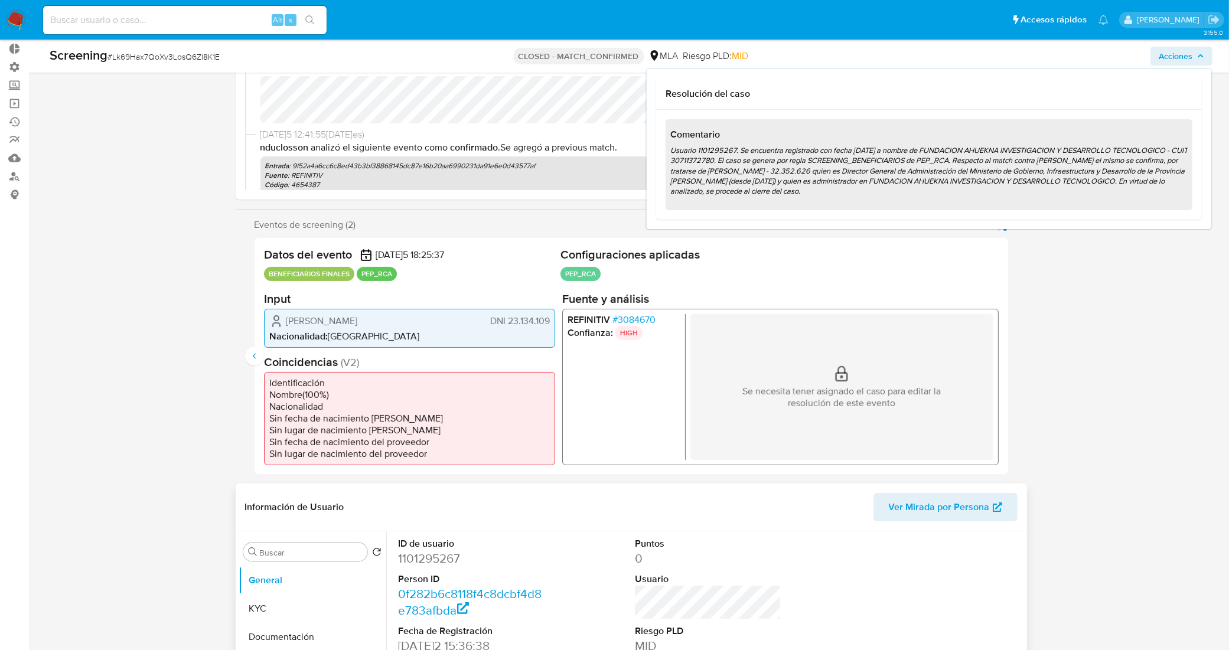
scroll to position [74, 0]
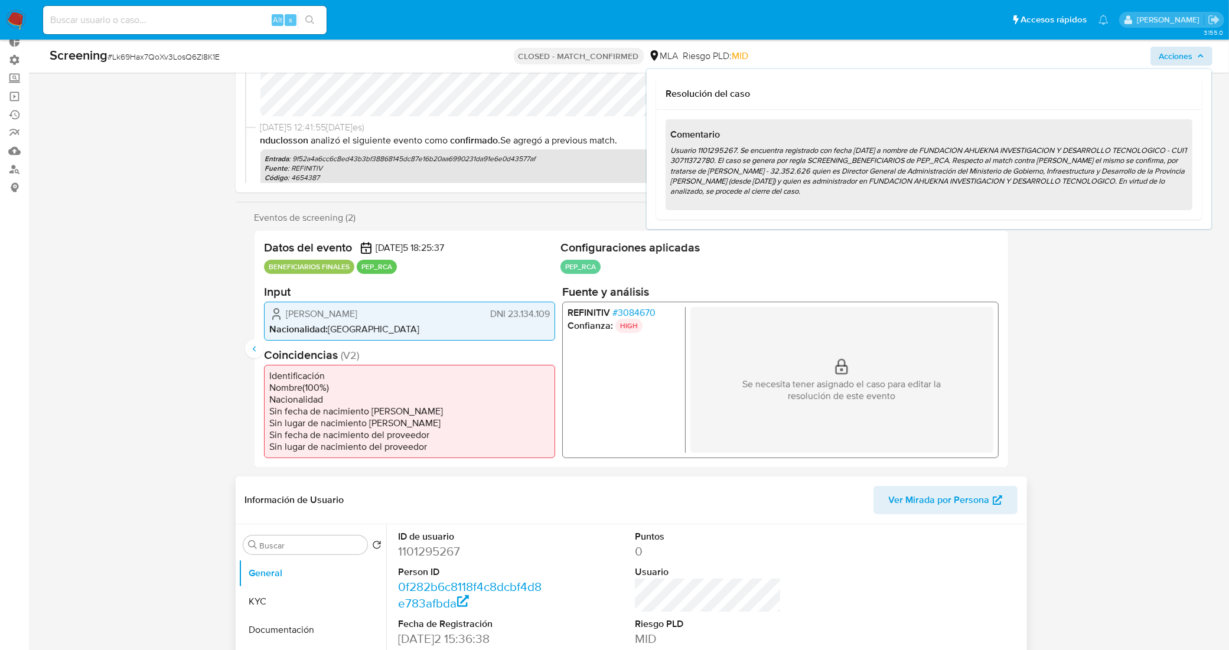
click at [790, 267] on ul "PEP_RCA Configuración Categorización PEP_RCA Tipo de categoría PEP&RCA Regulaci…" at bounding box center [779, 269] width 438 height 18
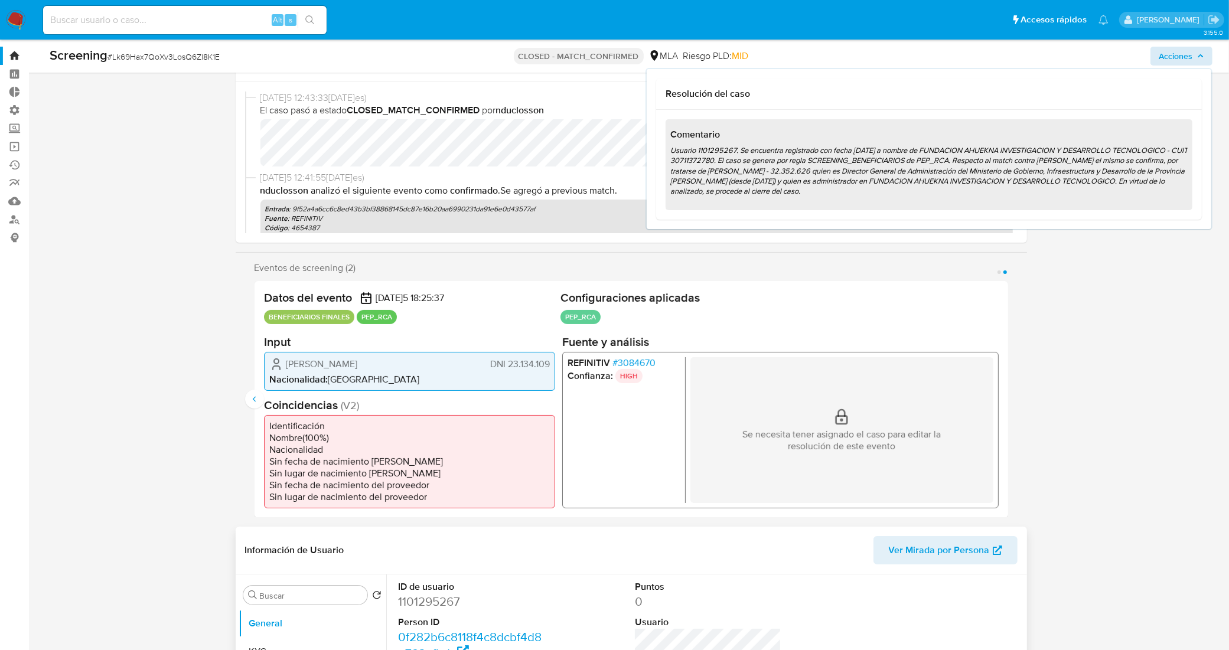
scroll to position [0, 0]
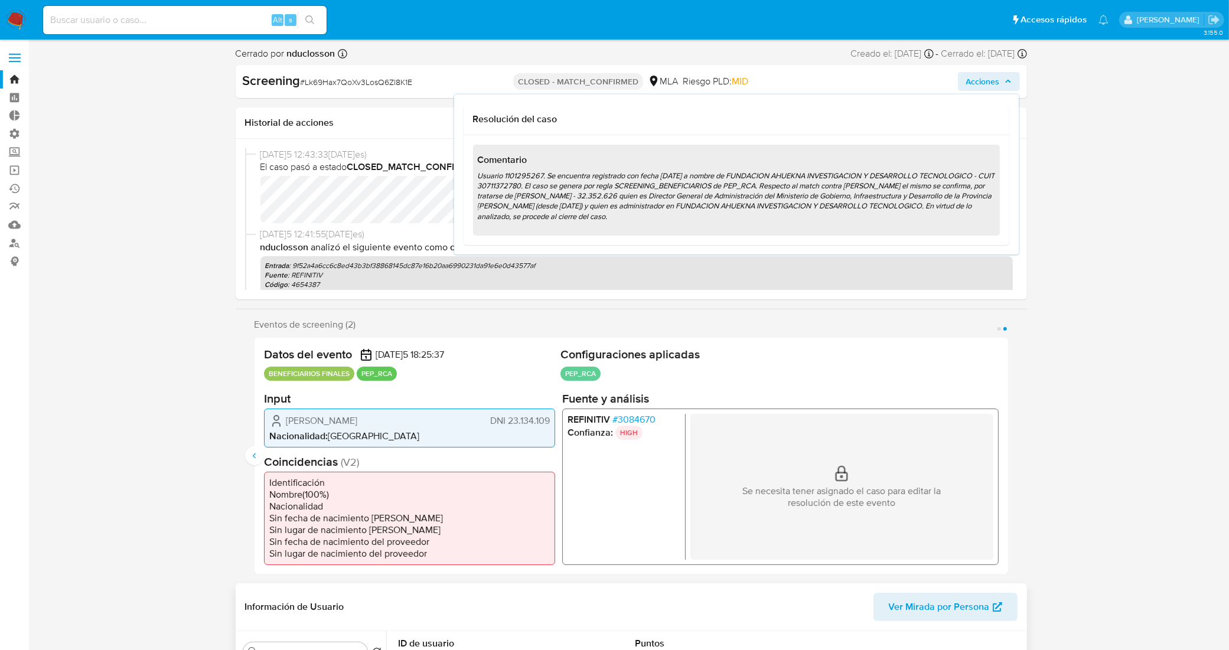
click at [995, 79] on span "Acciones" at bounding box center [983, 81] width 34 height 19
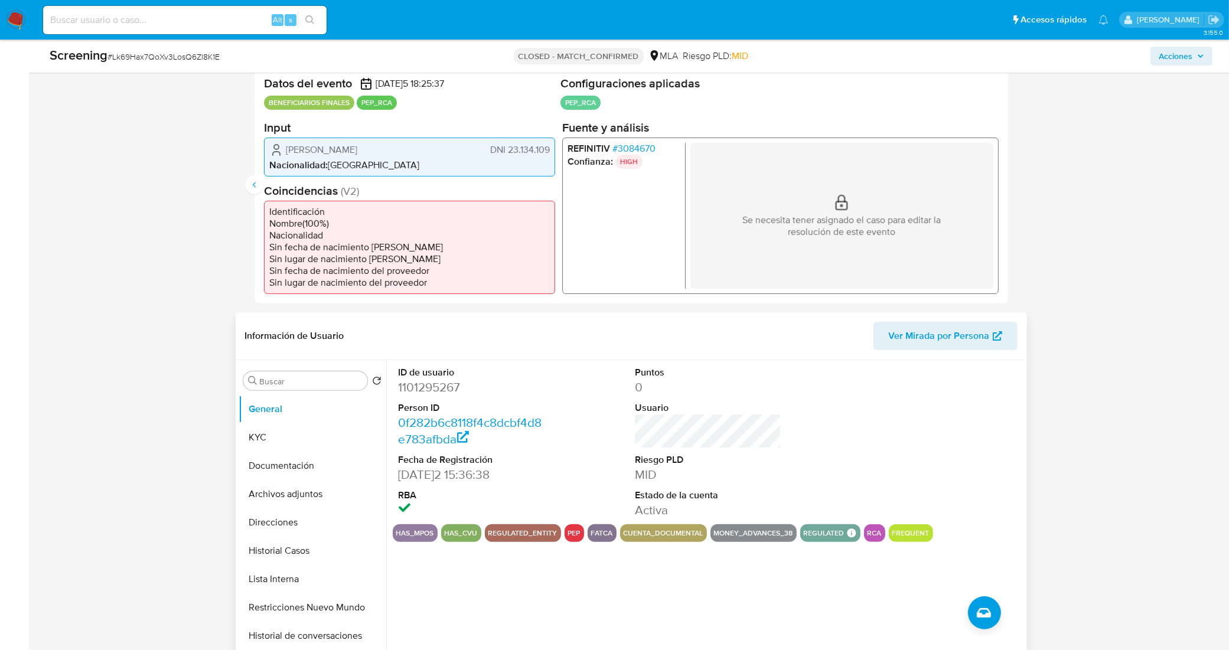
scroll to position [148, 0]
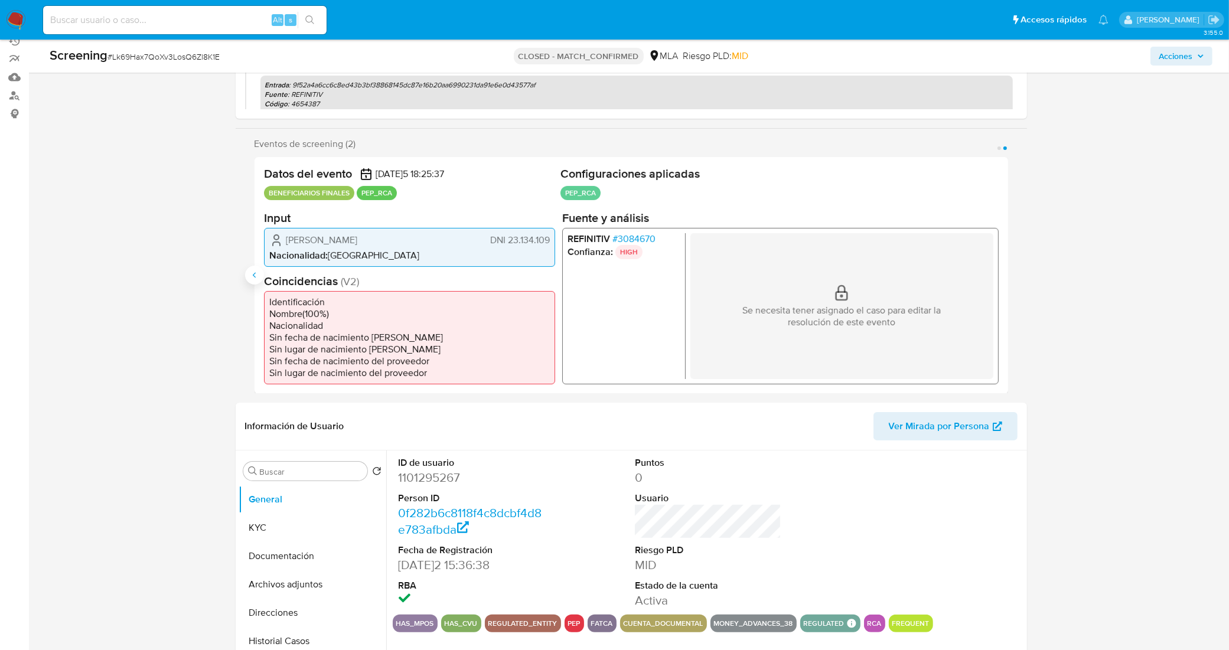
click at [257, 273] on icon "Anterior" at bounding box center [254, 274] width 9 height 9
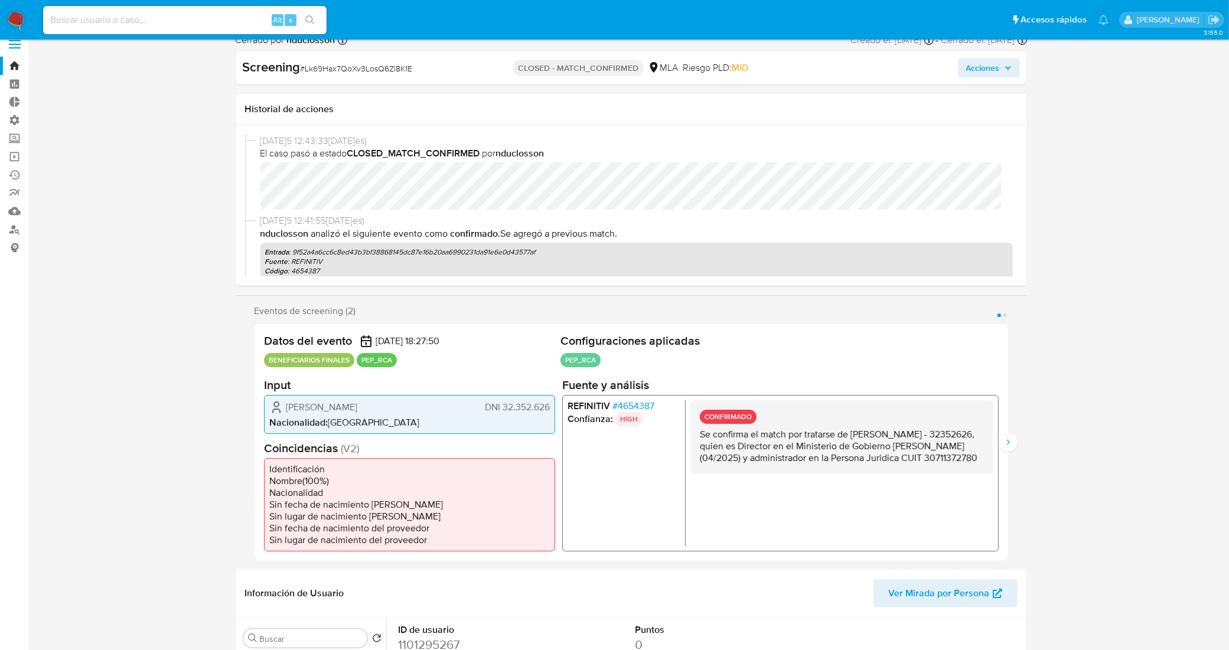
scroll to position [0, 0]
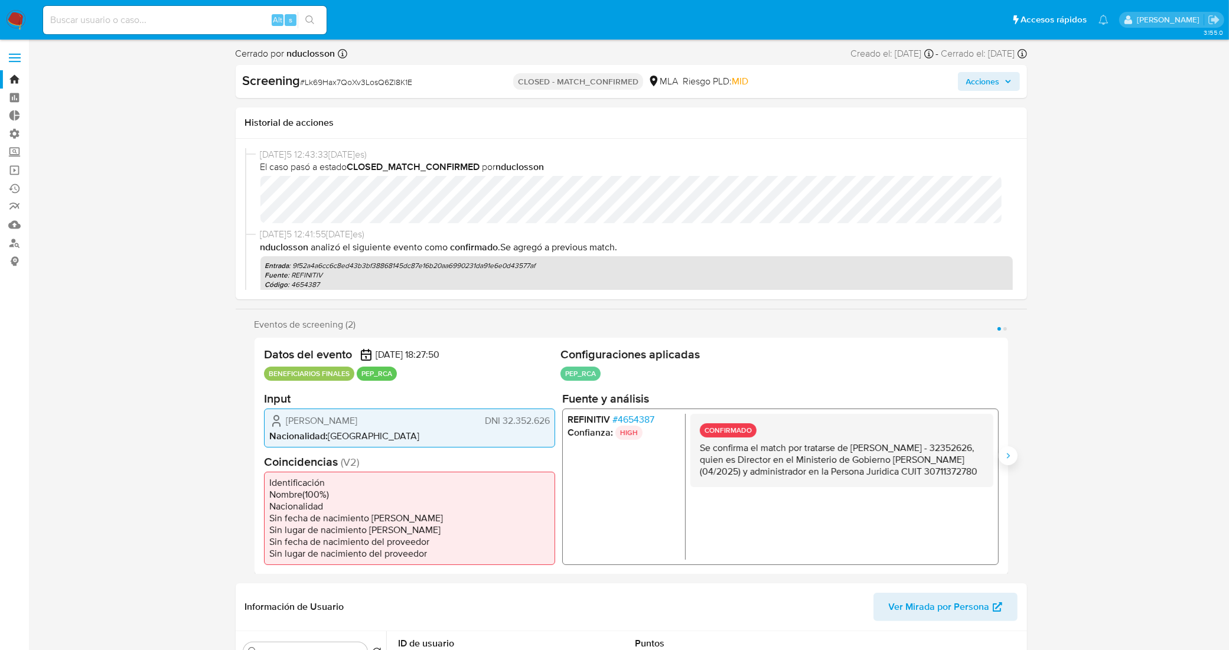
click at [1005, 455] on icon "Siguiente" at bounding box center [1007, 455] width 9 height 9
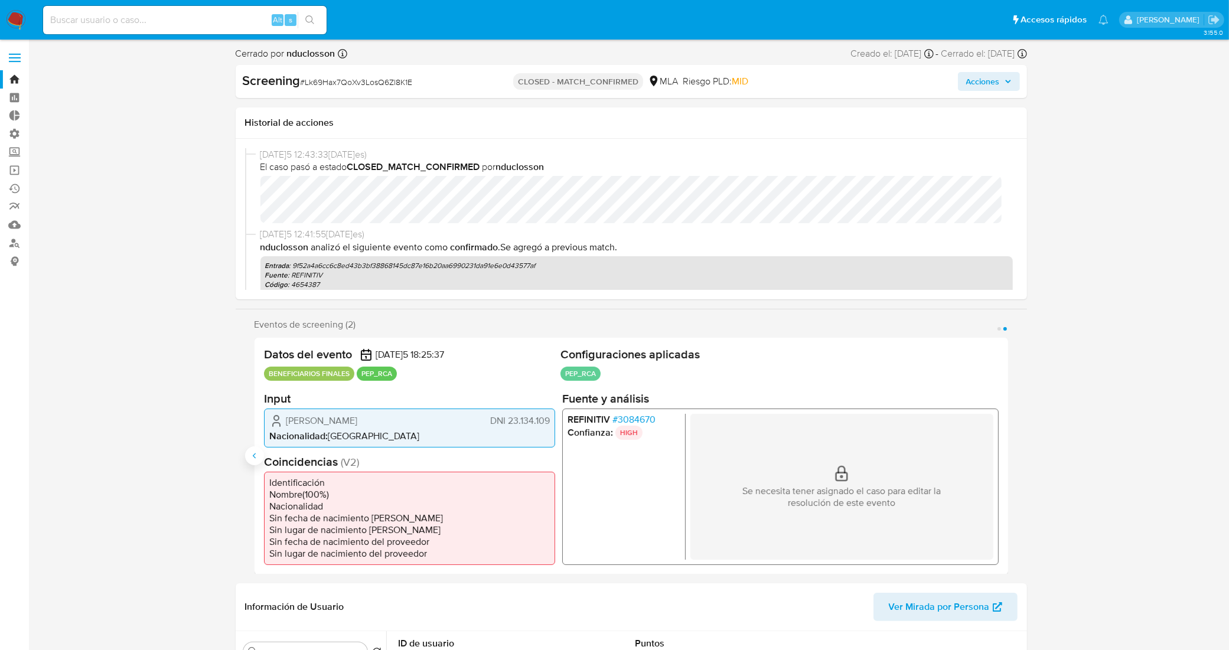
click at [250, 458] on icon "Anterior" at bounding box center [254, 455] width 9 height 9
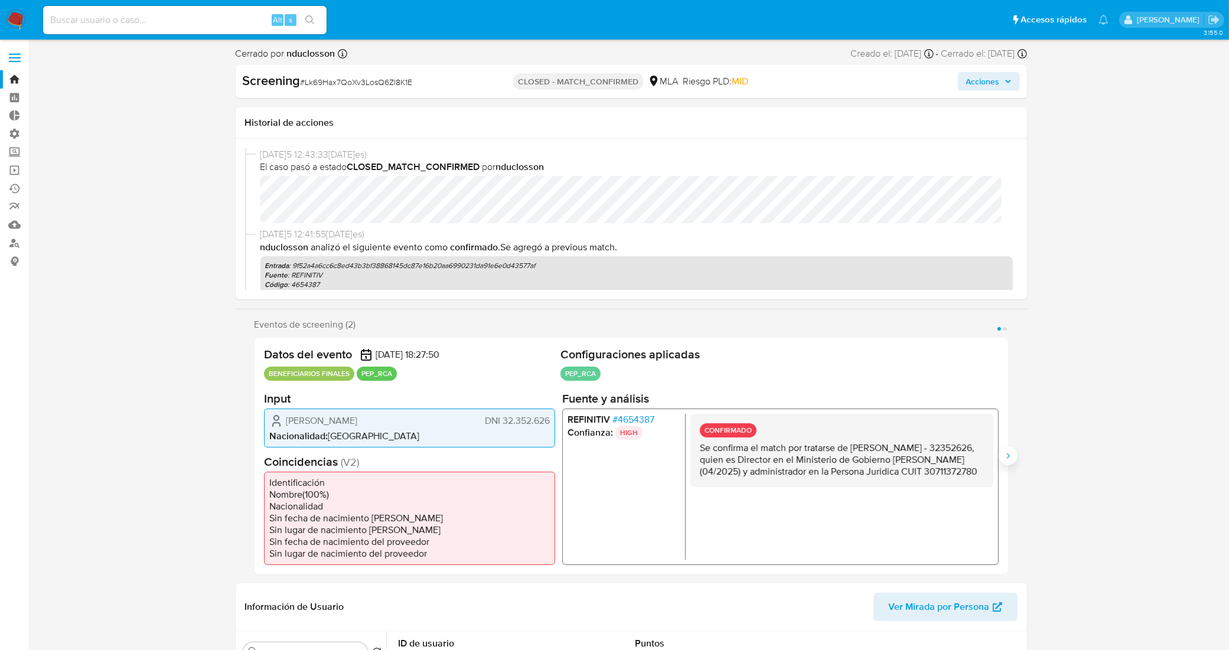
click at [1007, 453] on icon "Siguiente" at bounding box center [1007, 455] width 9 height 9
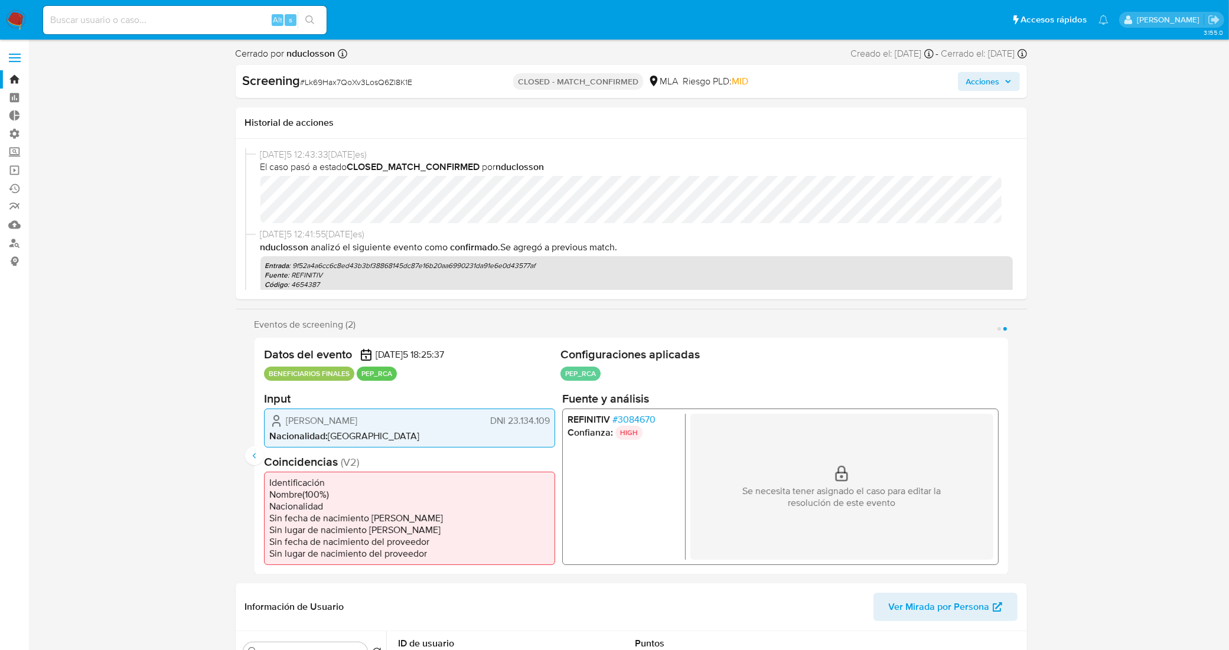
click at [638, 417] on span "# 3084670" at bounding box center [633, 419] width 43 height 12
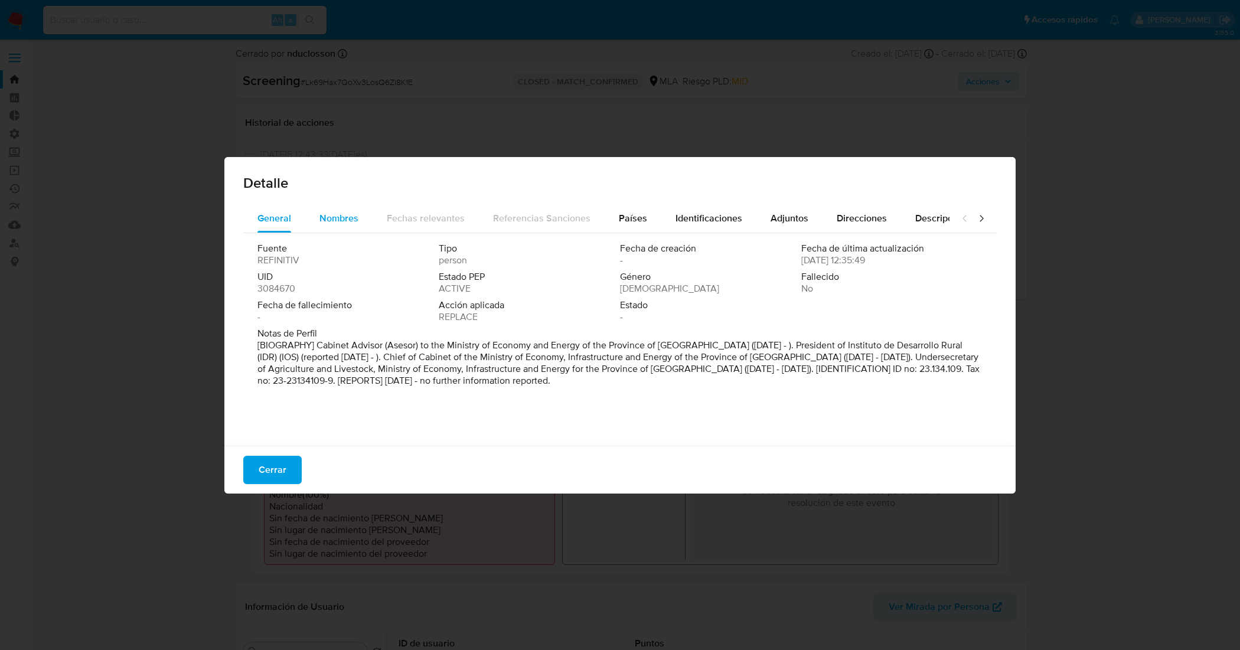
click at [326, 225] on div "Nombres" at bounding box center [338, 218] width 39 height 28
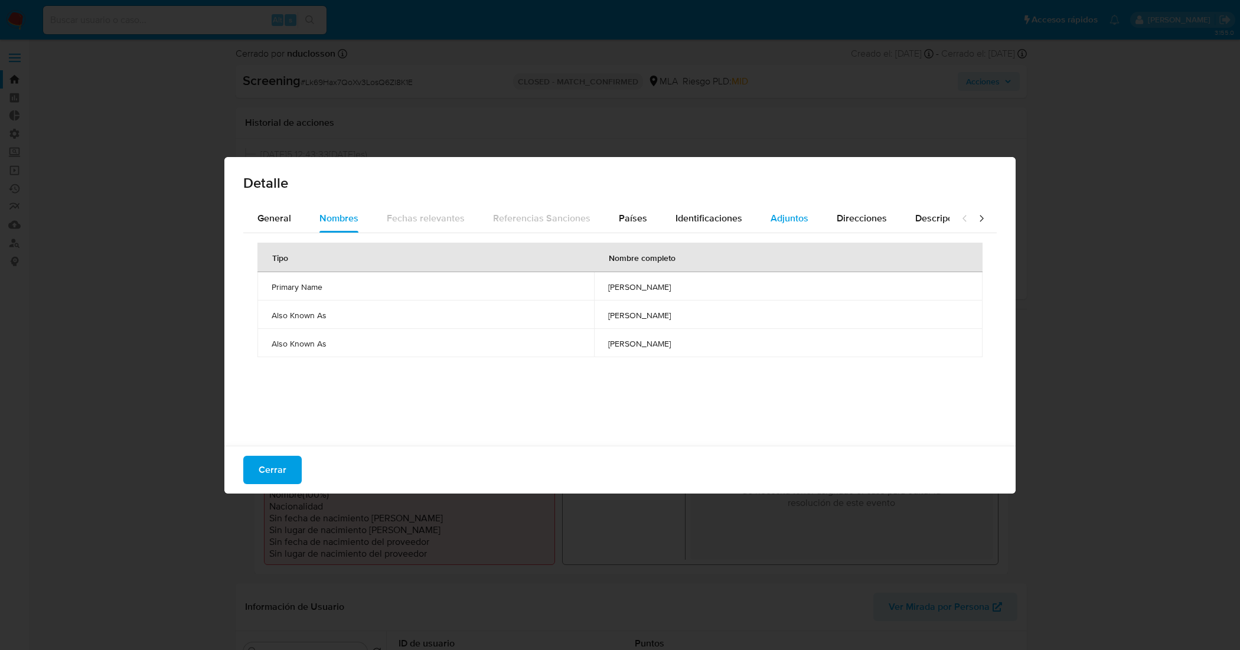
click at [779, 210] on div "Adjuntos" at bounding box center [790, 218] width 38 height 28
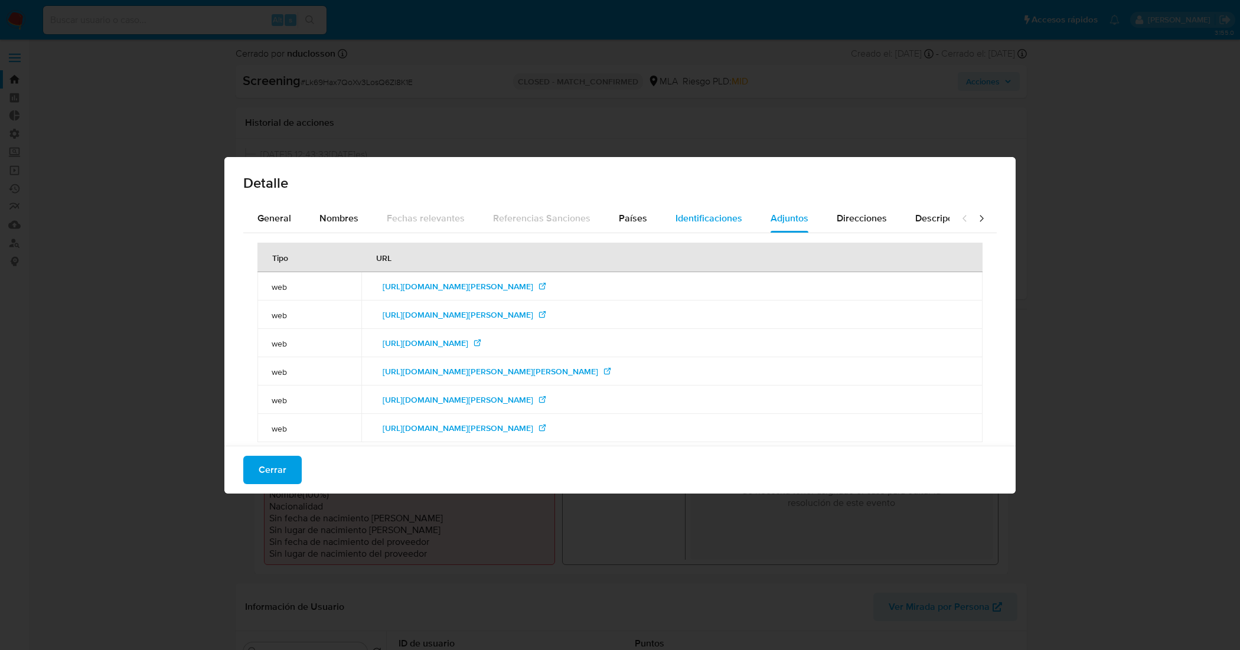
click at [716, 220] on span "Identificaciones" at bounding box center [709, 218] width 67 height 14
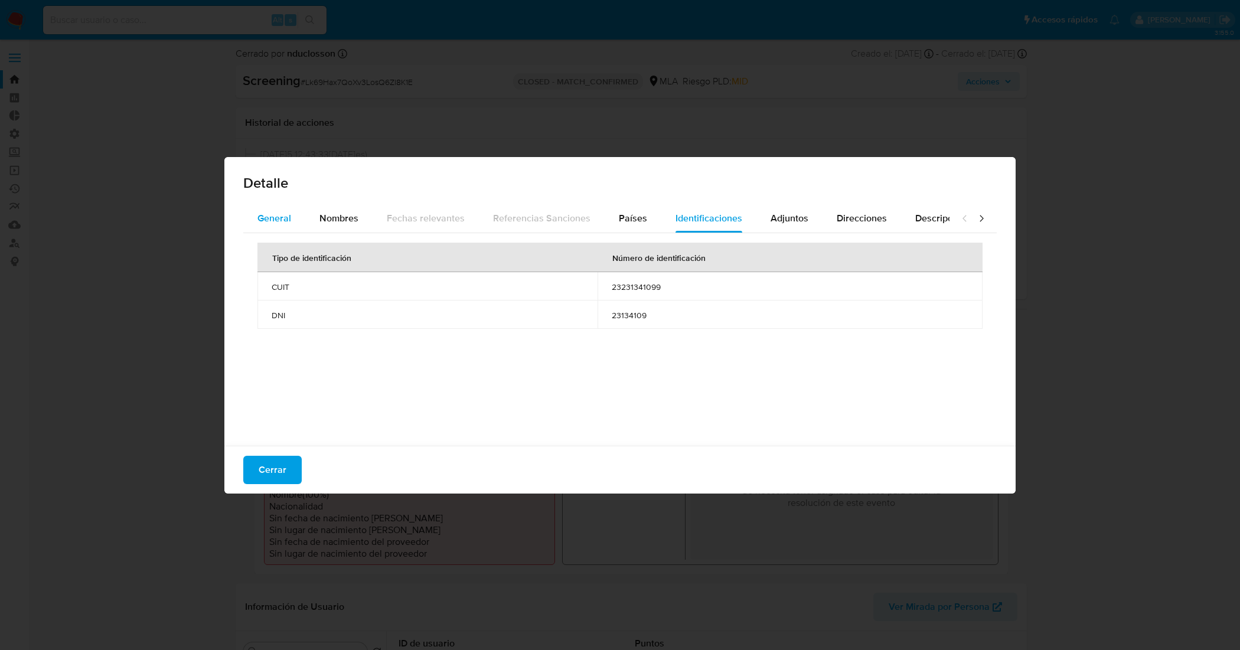
click at [273, 216] on span "General" at bounding box center [274, 218] width 34 height 14
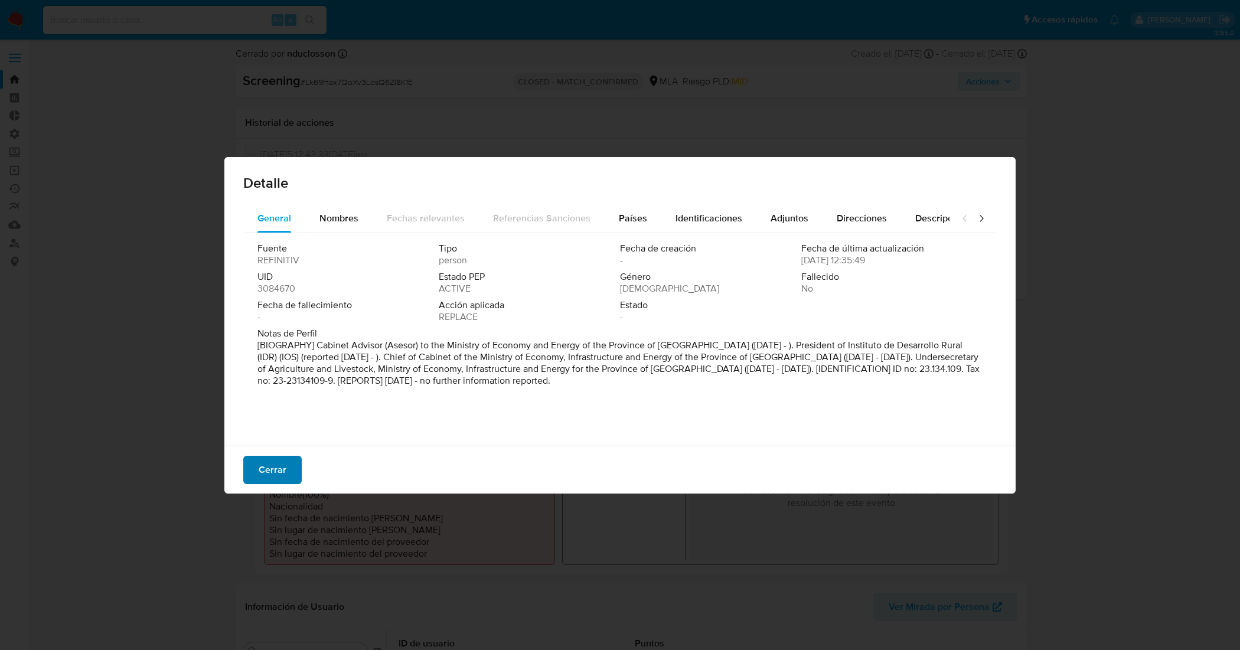
click at [275, 473] on span "Cerrar" at bounding box center [273, 470] width 28 height 26
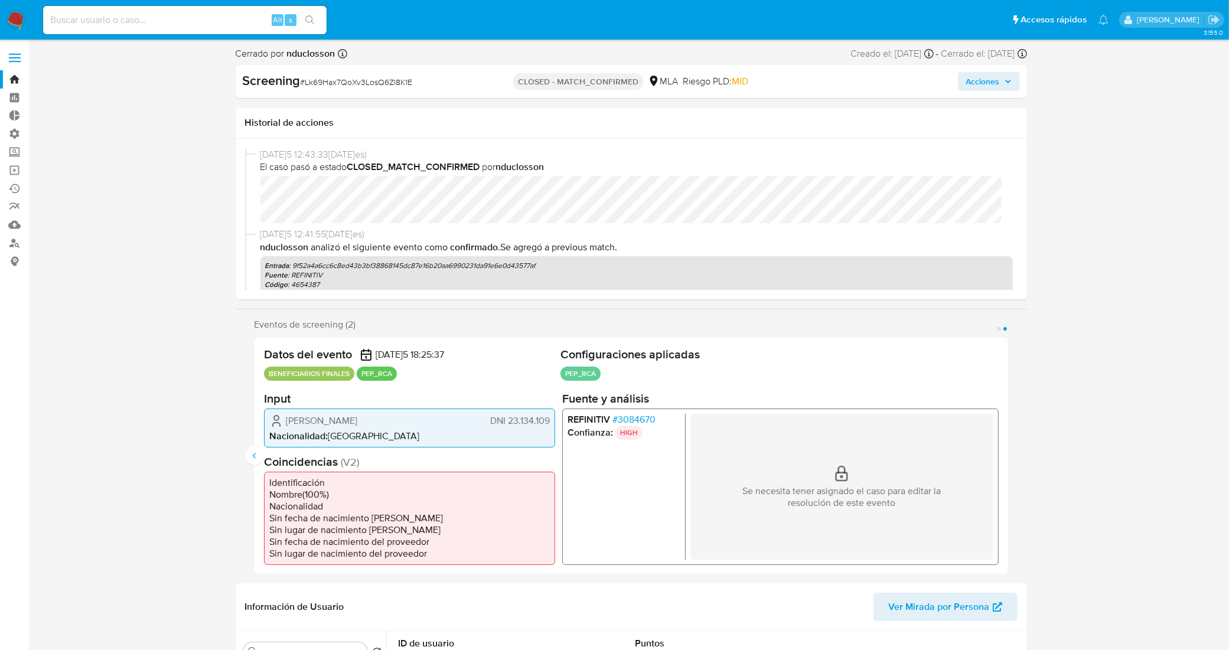
click at [1003, 83] on span "Acciones" at bounding box center [988, 81] width 45 height 17
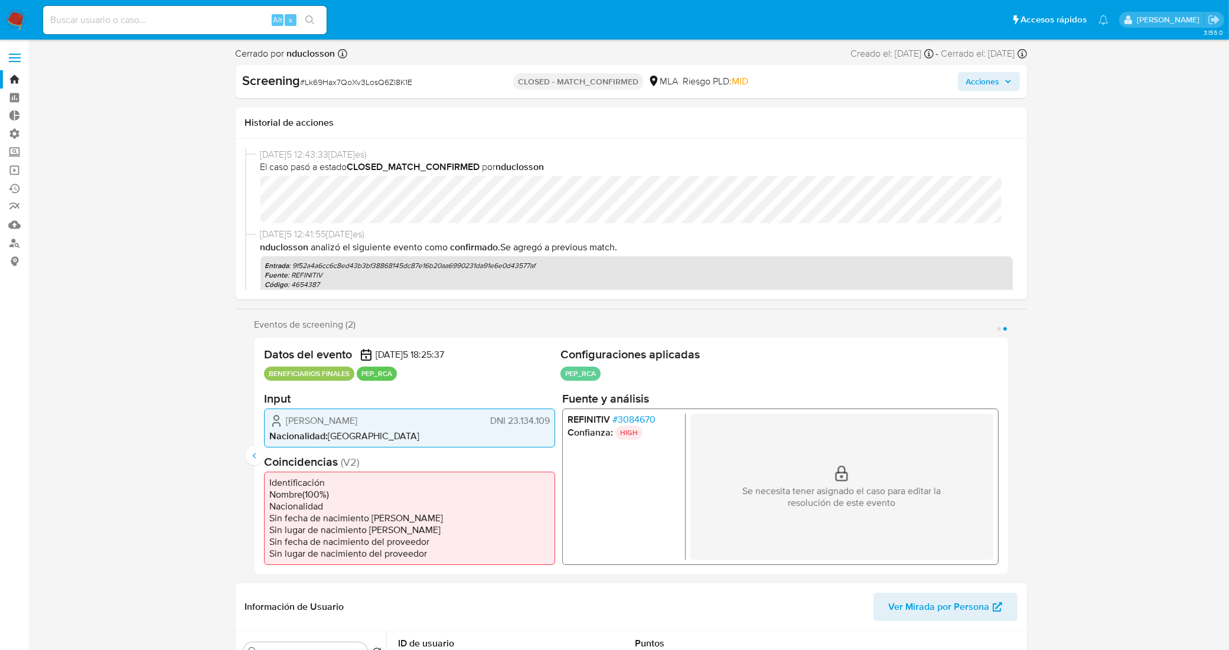
click at [1013, 84] on button "Acciones" at bounding box center [989, 81] width 62 height 19
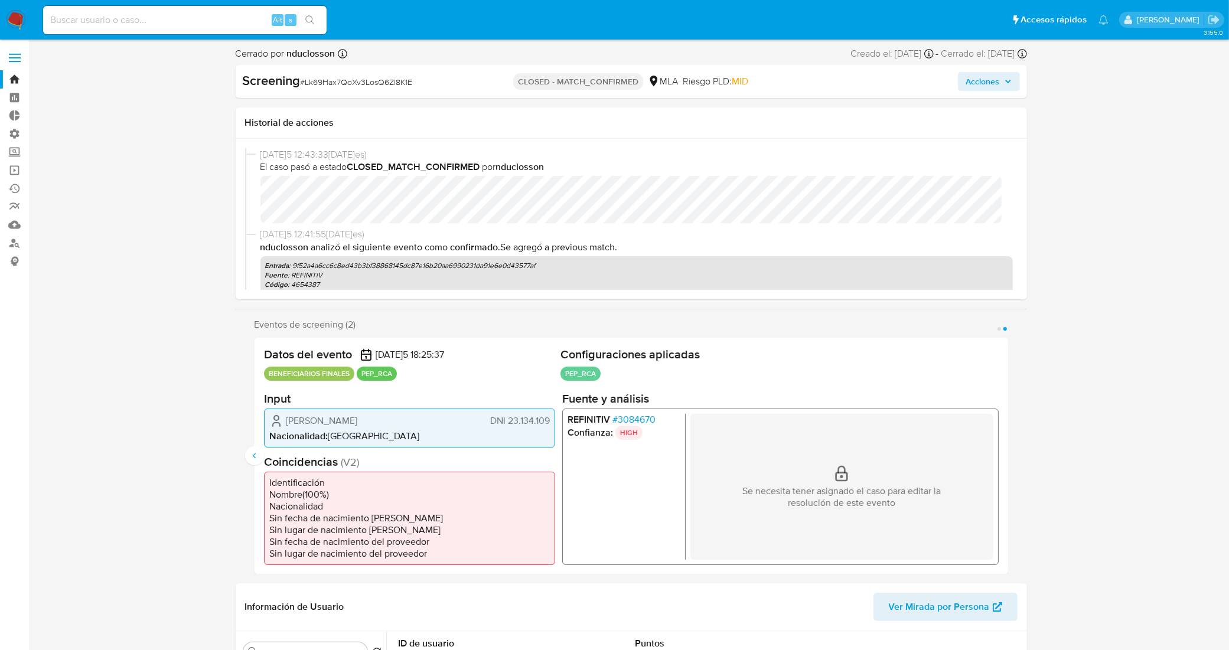
click at [1007, 74] on span "Acciones" at bounding box center [988, 81] width 45 height 17
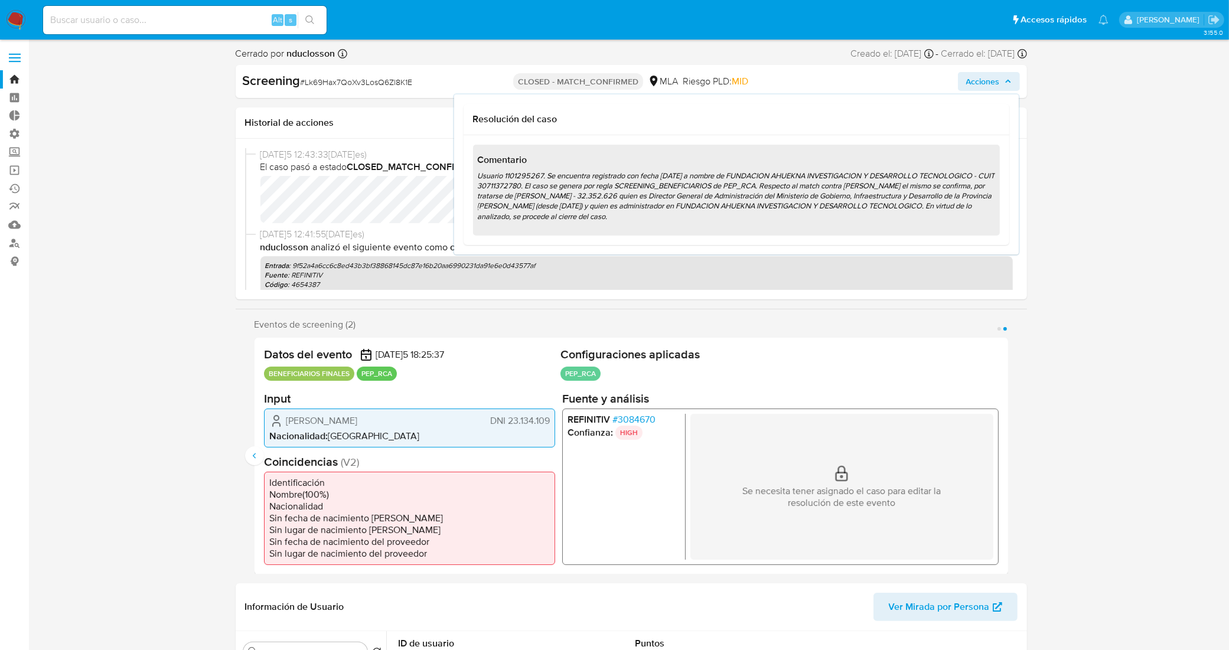
click at [999, 84] on span "Acciones" at bounding box center [983, 81] width 34 height 19
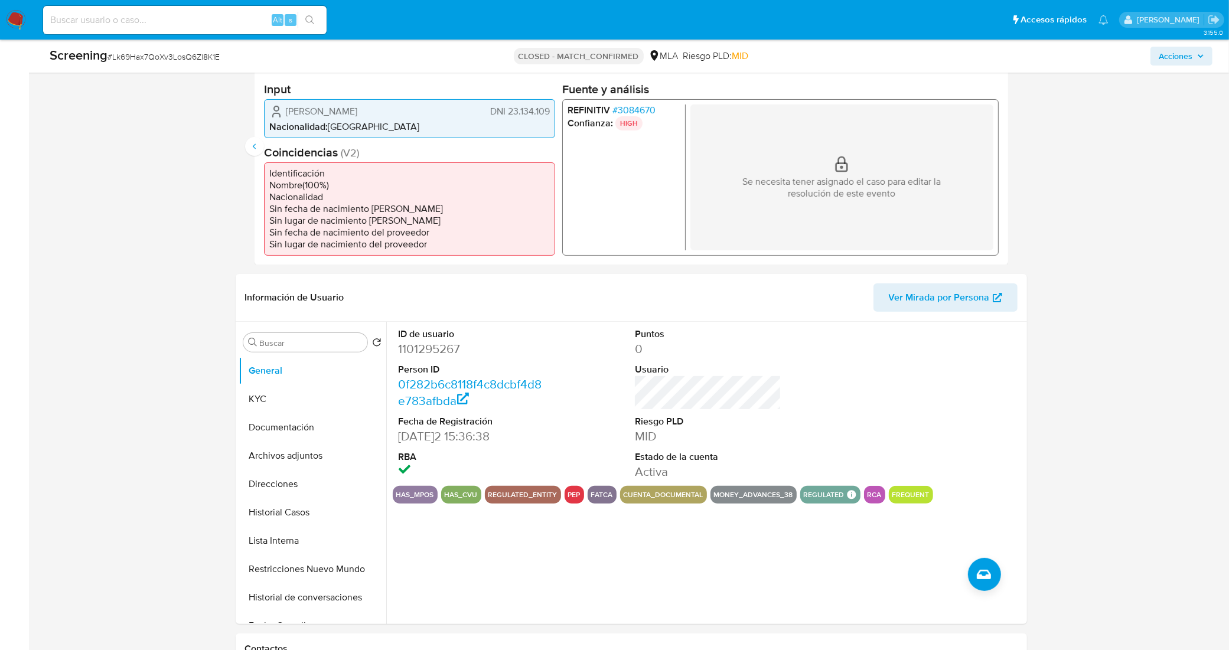
scroll to position [369, 0]
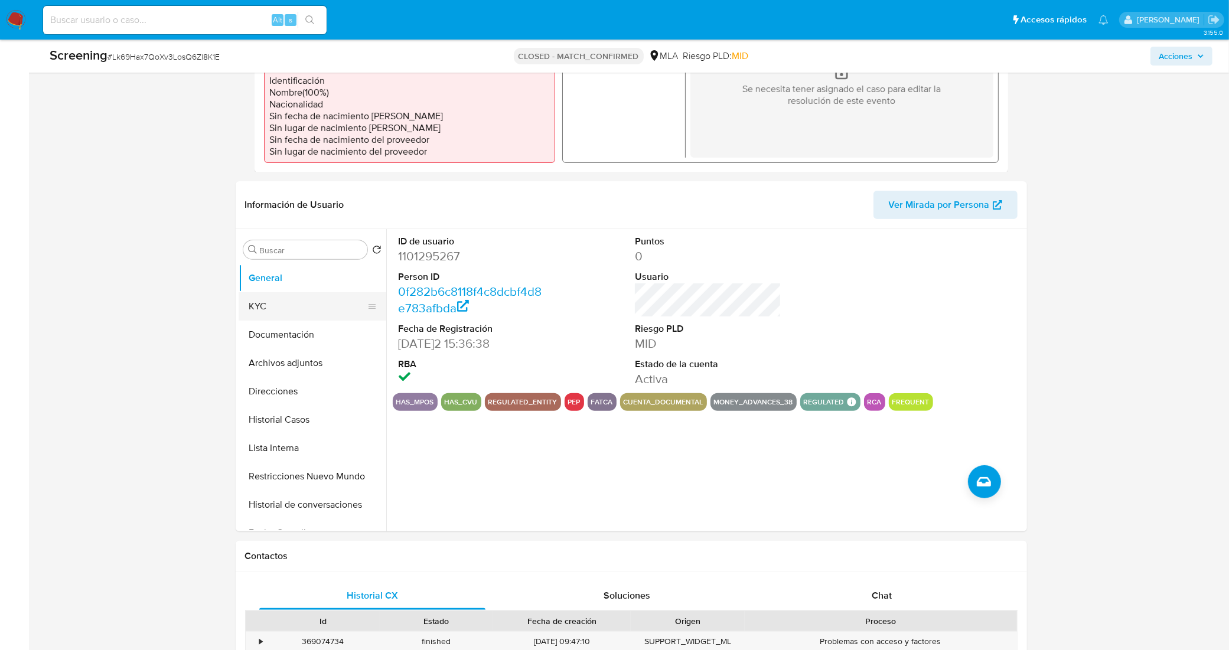
click at [281, 304] on button "KYC" at bounding box center [308, 306] width 138 height 28
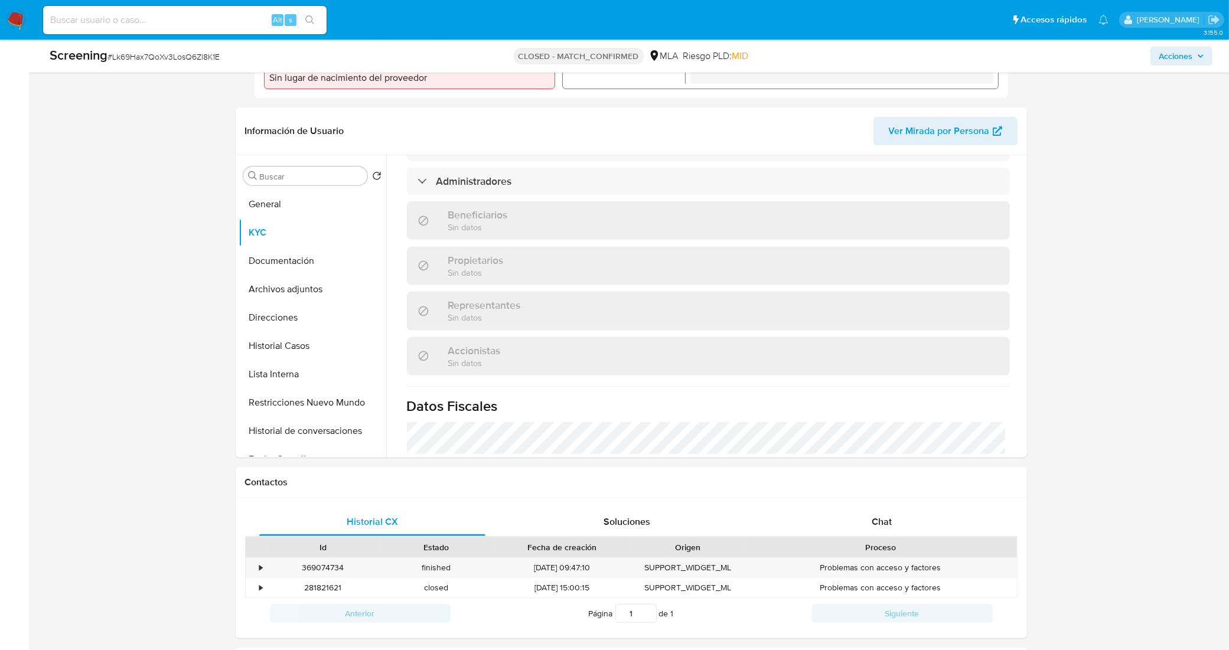
scroll to position [591, 0]
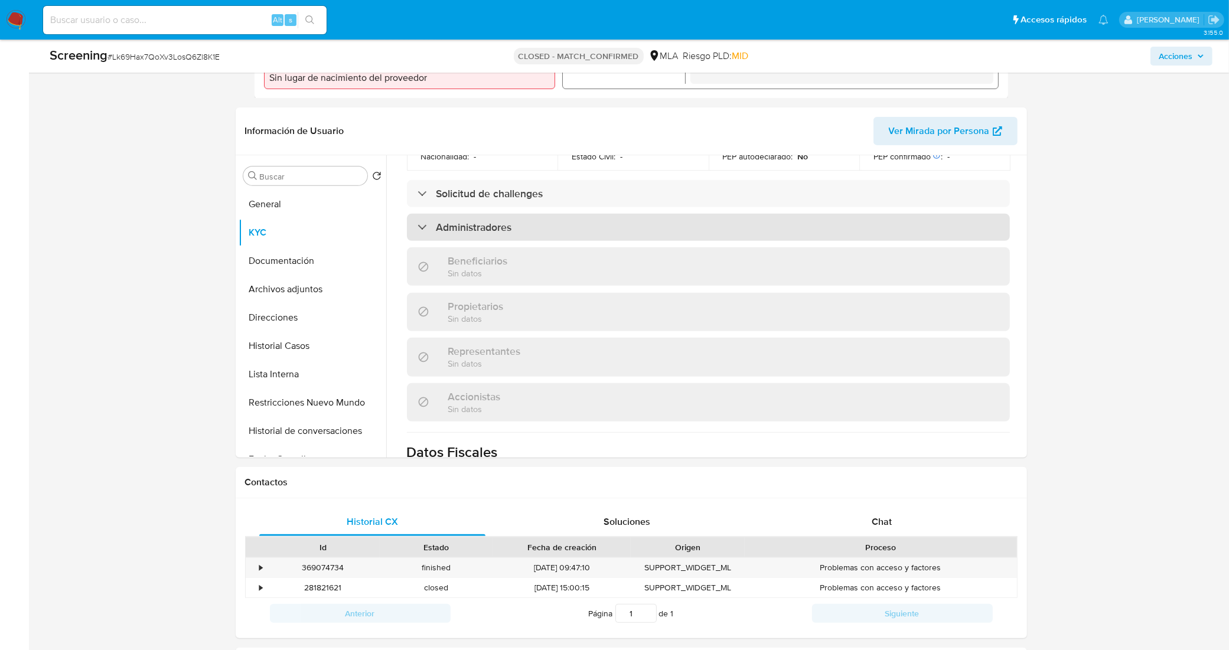
click at [567, 241] on div "Administradores" at bounding box center [708, 227] width 603 height 27
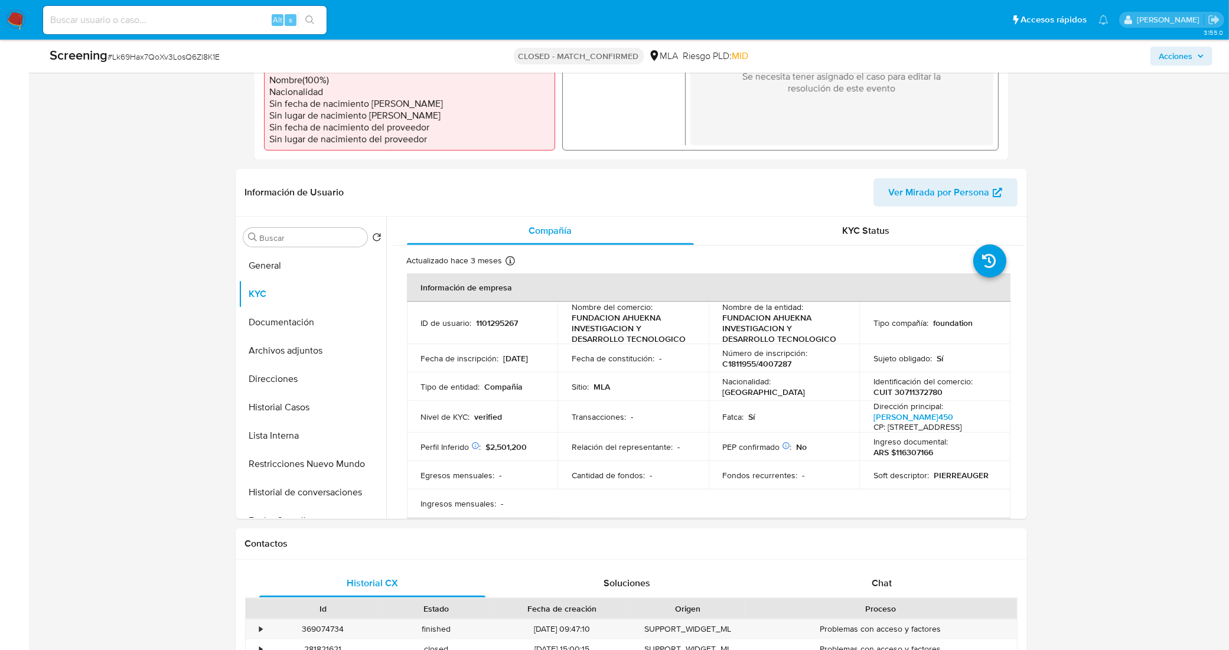
scroll to position [295, 0]
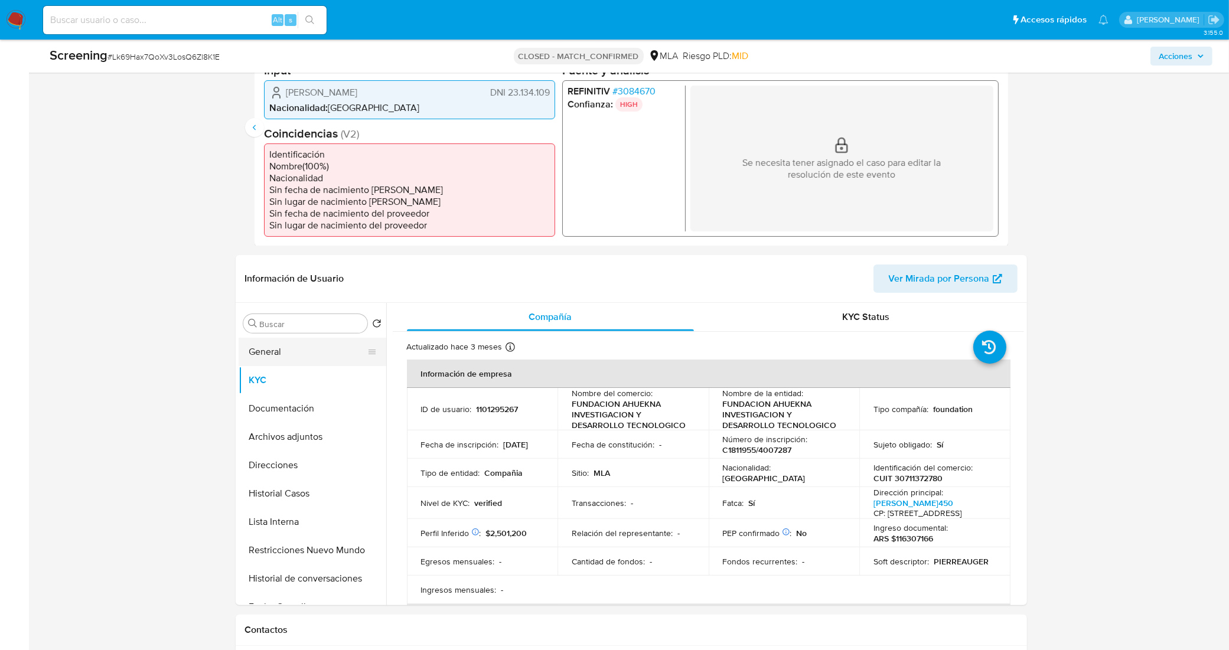
click at [314, 355] on button "General" at bounding box center [308, 352] width 138 height 28
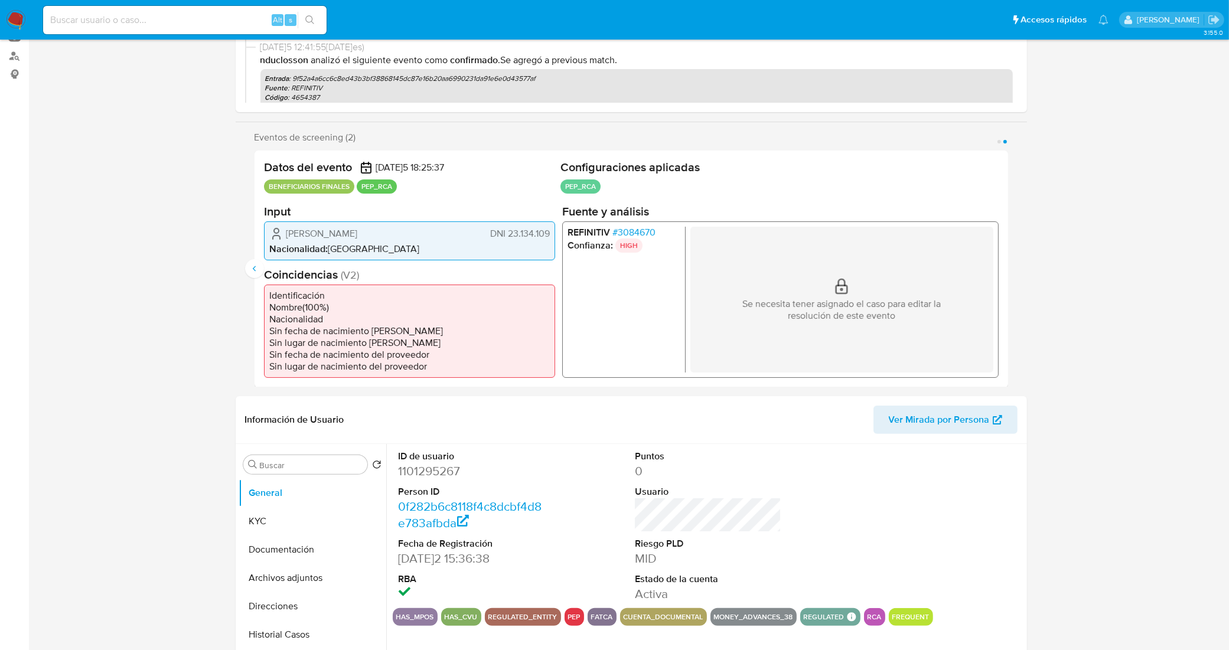
scroll to position [0, 0]
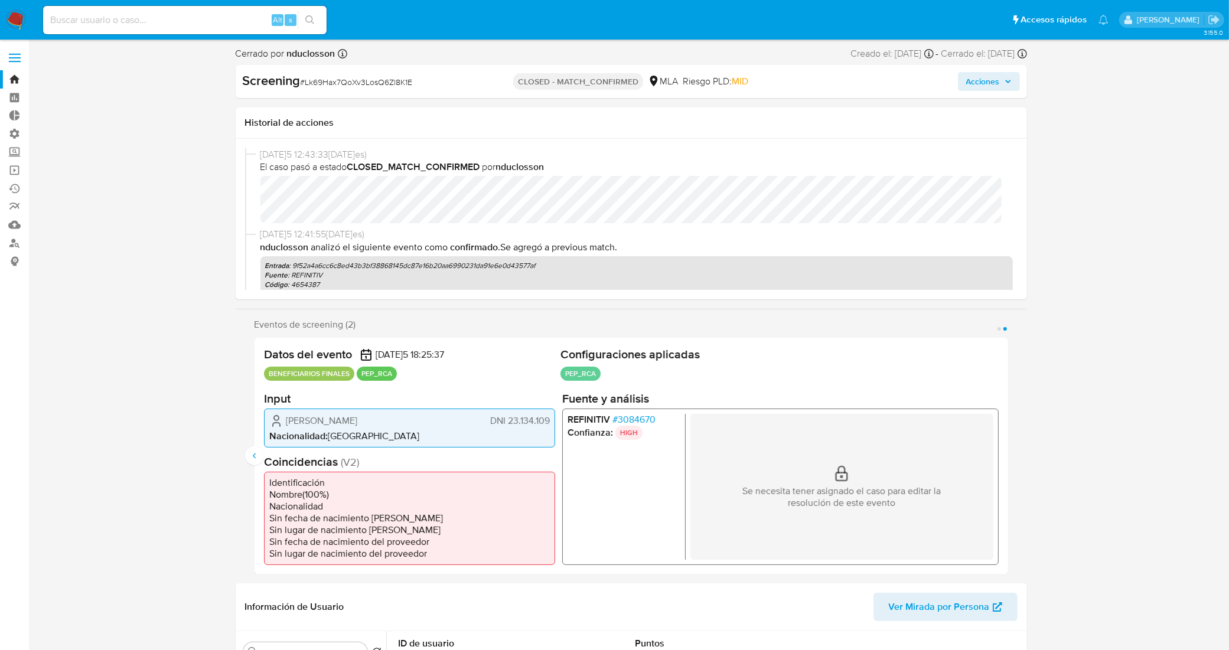
click at [12, 80] on link "Bandeja" at bounding box center [70, 79] width 141 height 18
